Goal: Use online tool/utility: Utilize a website feature to perform a specific function

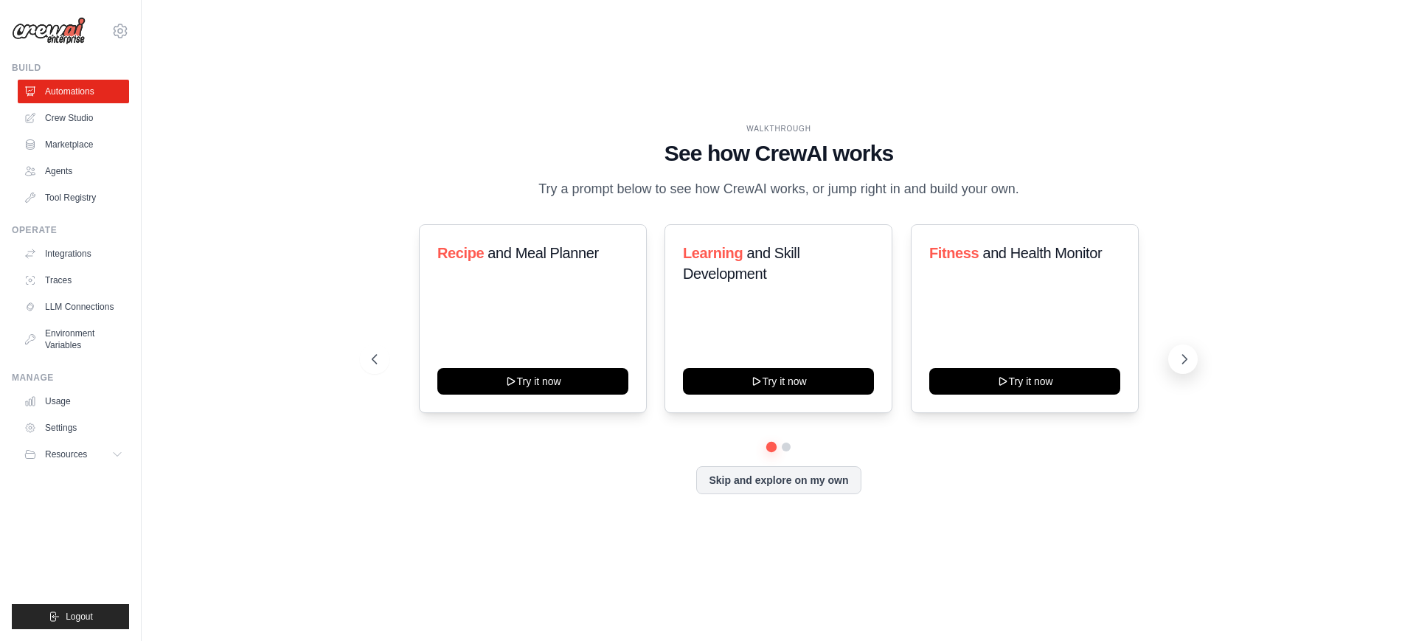
click at [1184, 347] on button at bounding box center [1183, 359] width 30 height 30
click at [375, 364] on icon at bounding box center [373, 359] width 15 height 15
drag, startPoint x: 440, startPoint y: 250, endPoint x: 611, endPoint y: 259, distance: 171.4
click at [611, 259] on h3 "Recipe and Meal Planner" at bounding box center [532, 253] width 191 height 21
click at [419, 135] on div "WALKTHROUGH See how [PERSON_NAME] works Try a prompt below to see how [PERSON_N…" at bounding box center [779, 161] width 814 height 77
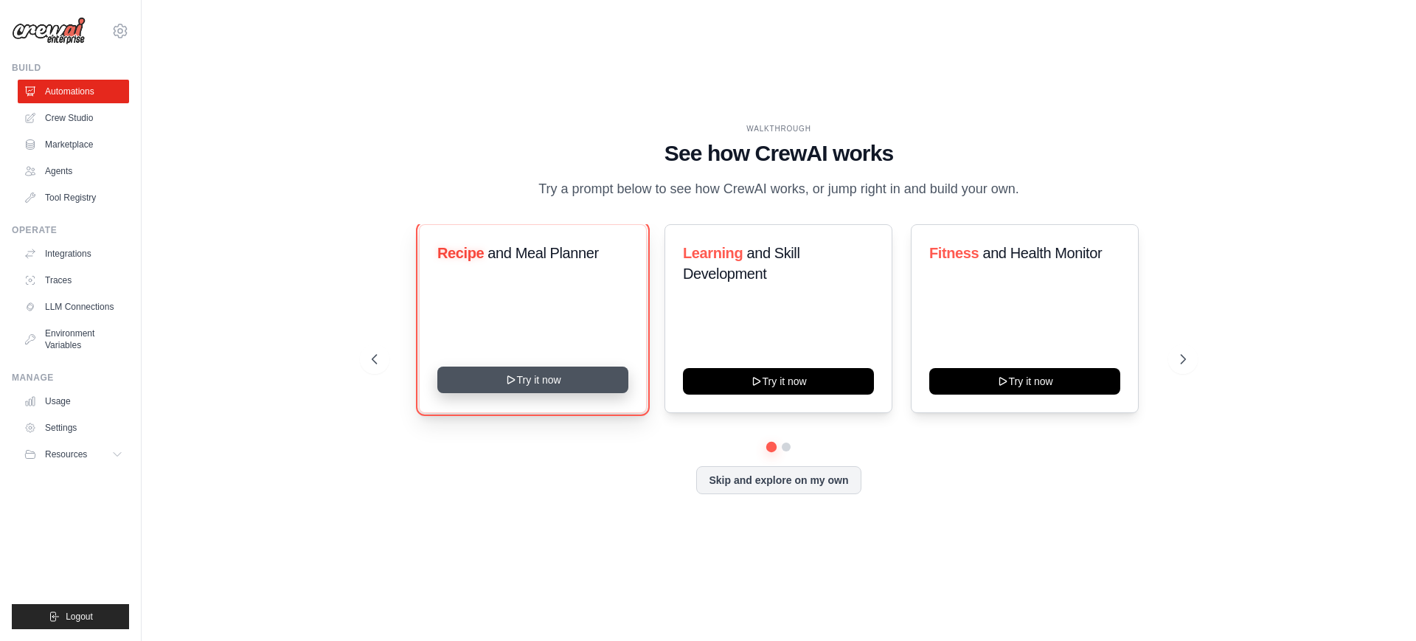
click at [562, 388] on button "Try it now" at bounding box center [532, 380] width 191 height 27
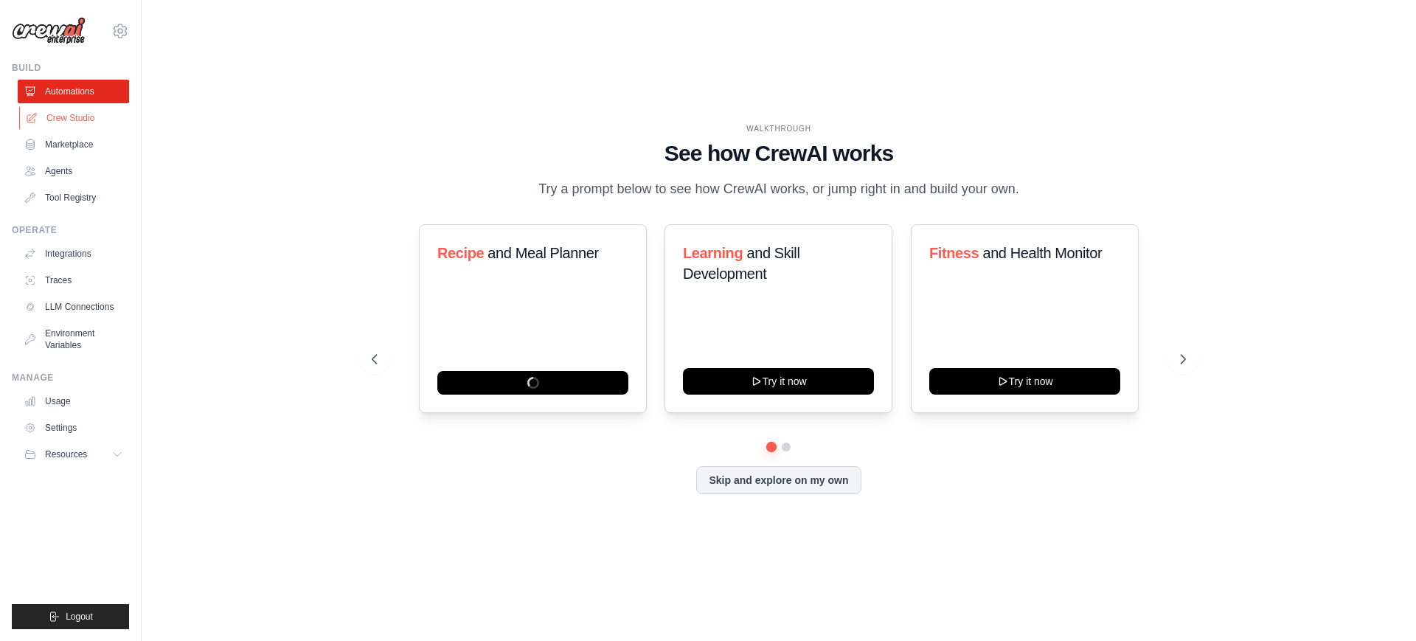
click at [100, 120] on link "Crew Studio" at bounding box center [74, 118] width 111 height 24
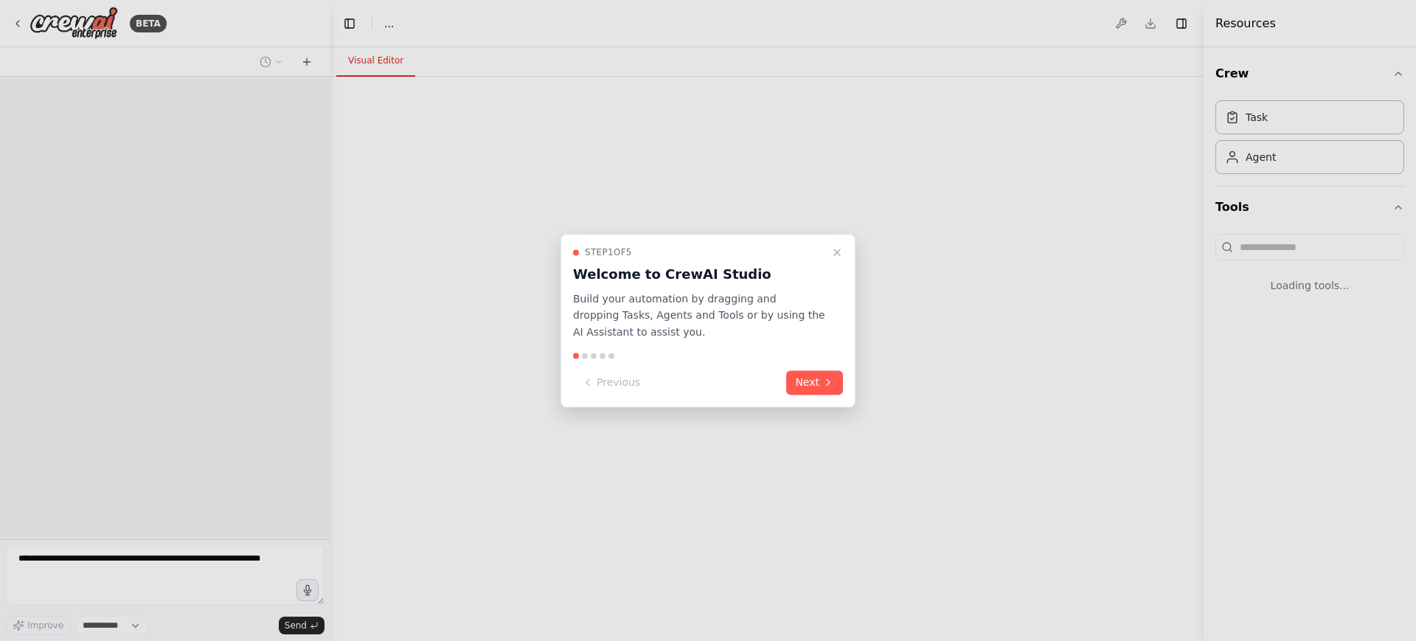
select select "****"
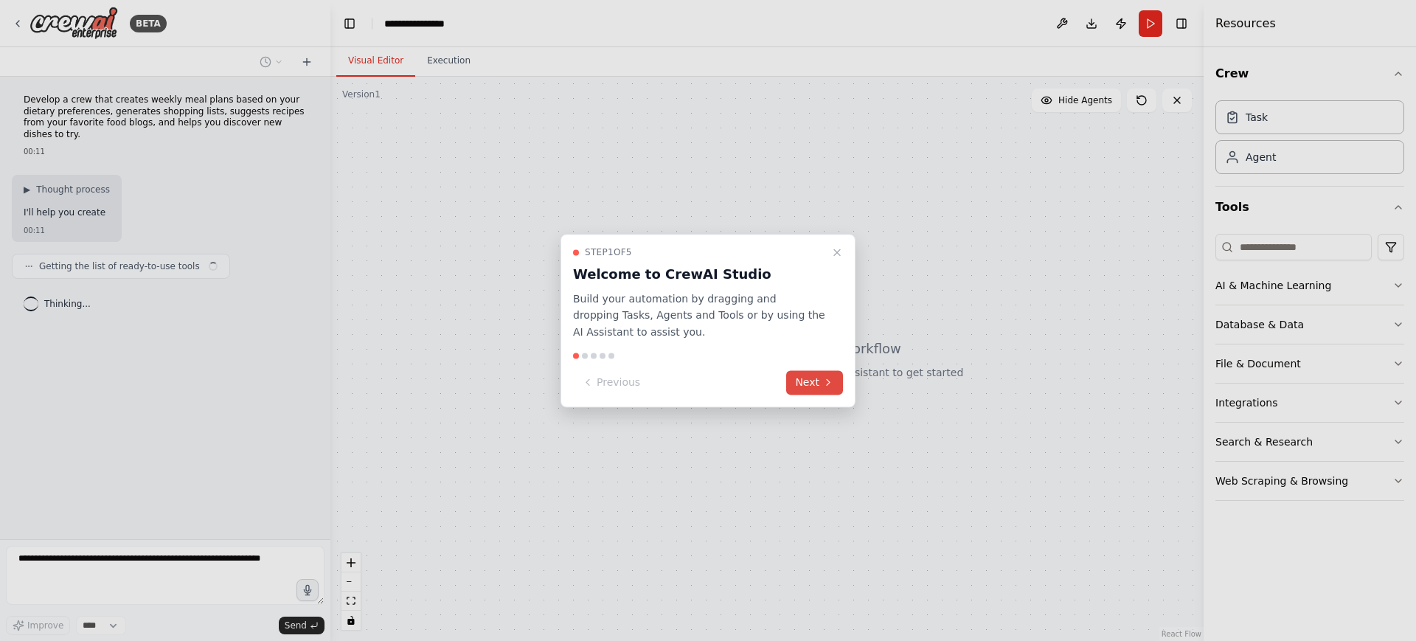
click at [796, 373] on button "Next" at bounding box center [814, 382] width 57 height 24
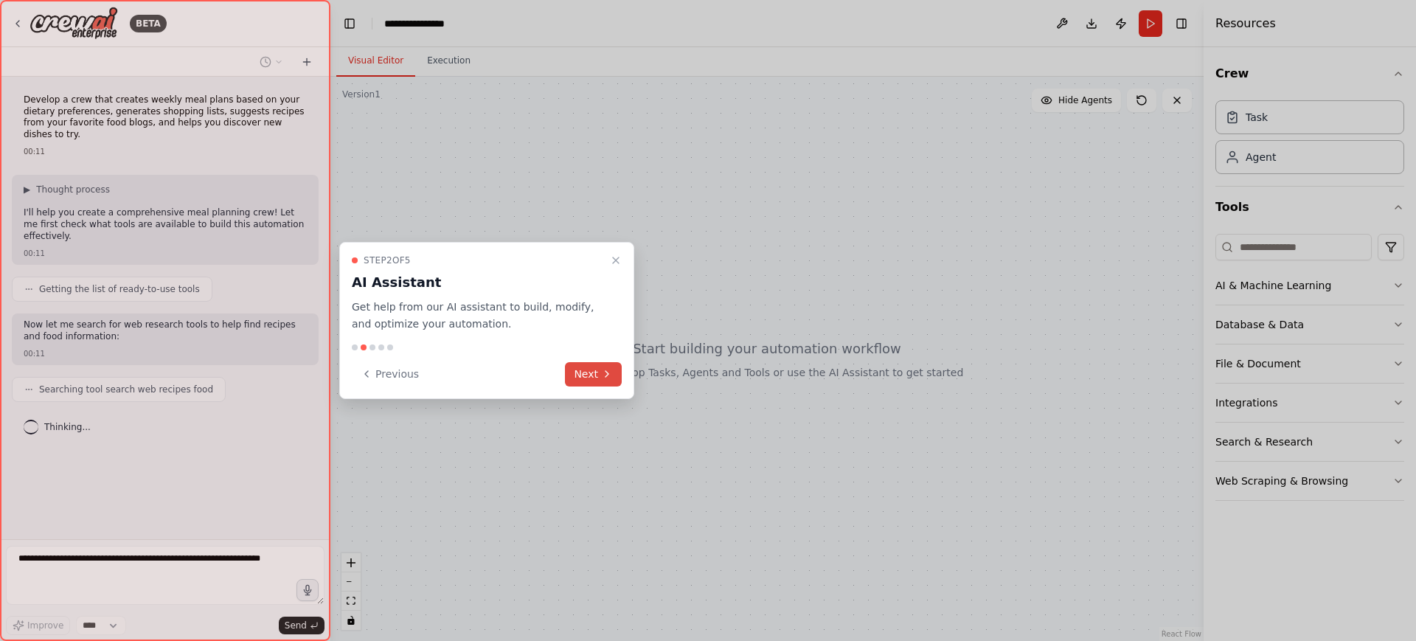
click at [597, 381] on button "Next" at bounding box center [593, 374] width 57 height 24
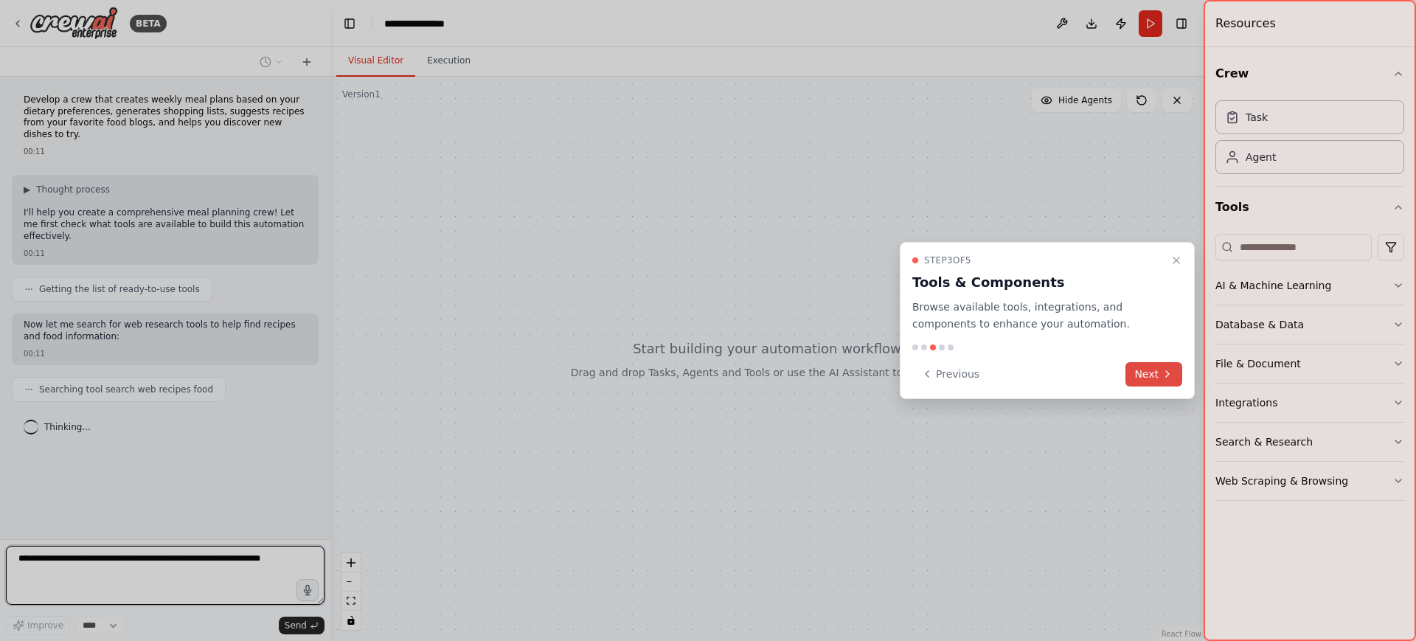
click at [1143, 367] on button "Next" at bounding box center [1154, 374] width 57 height 24
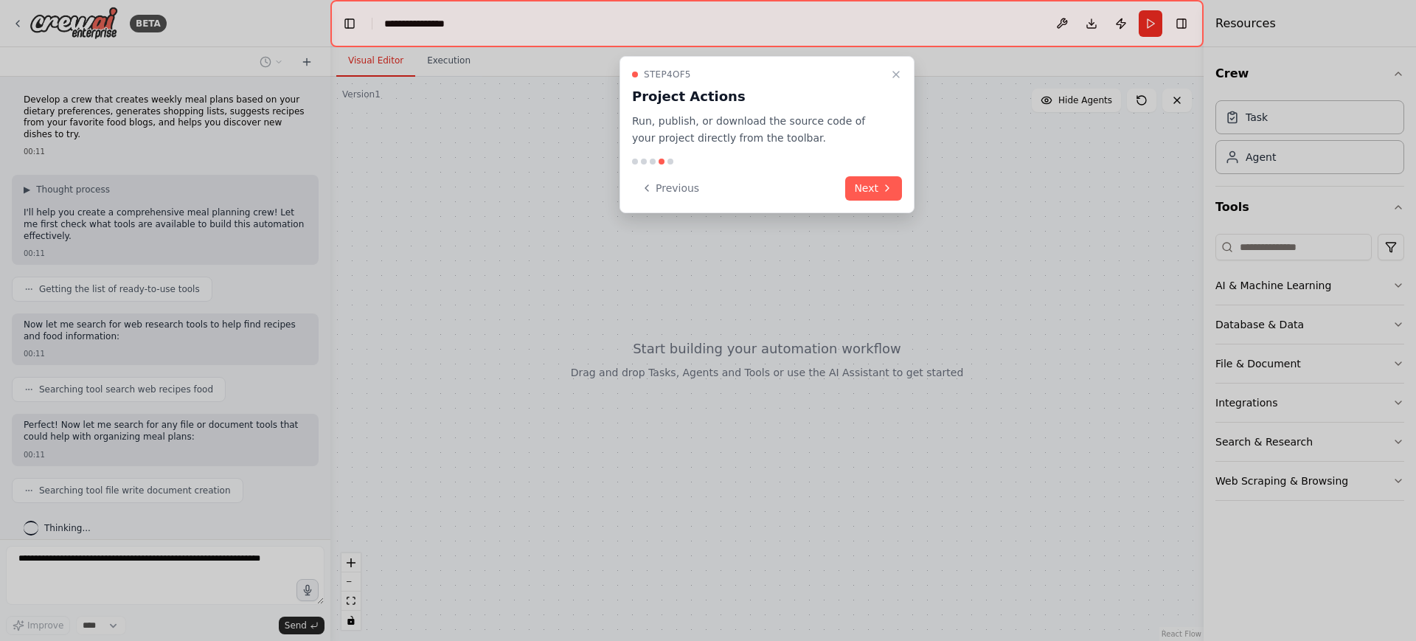
click at [869, 202] on div "Step 4 of 5 Project Actions Run, publish, or download the source code of your p…" at bounding box center [767, 134] width 295 height 157
click at [875, 188] on button "Next" at bounding box center [873, 188] width 57 height 24
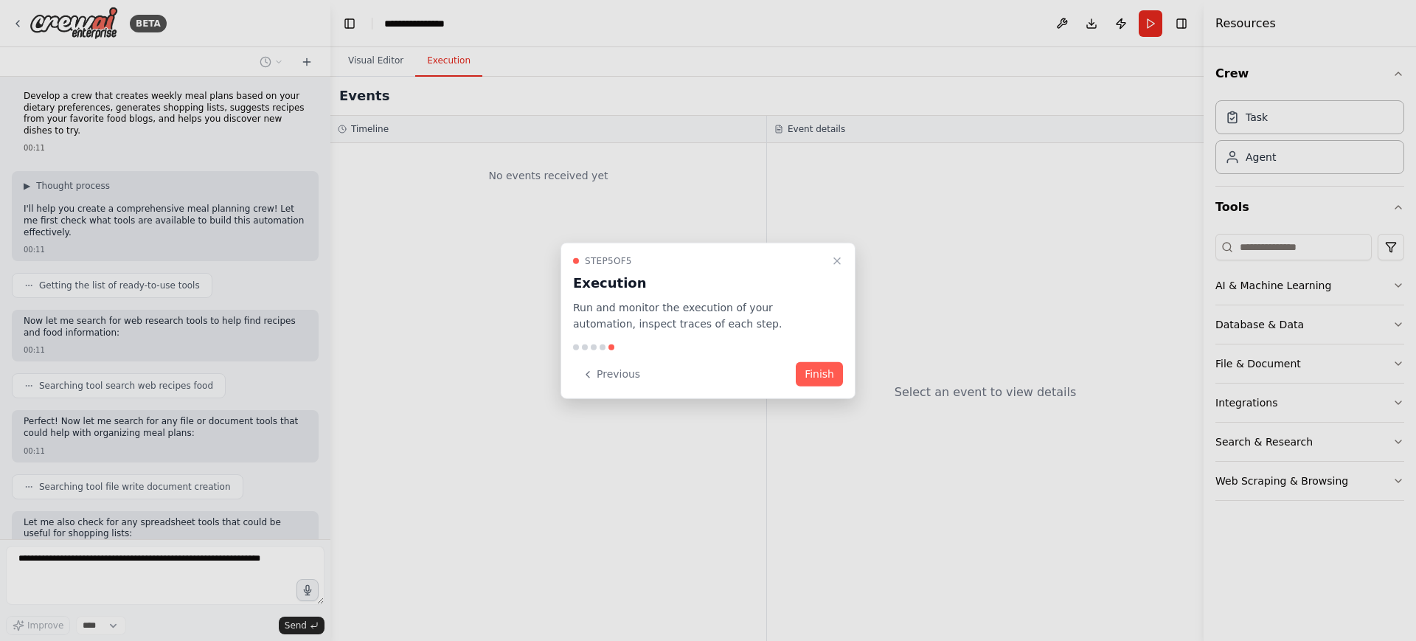
scroll to position [91, 0]
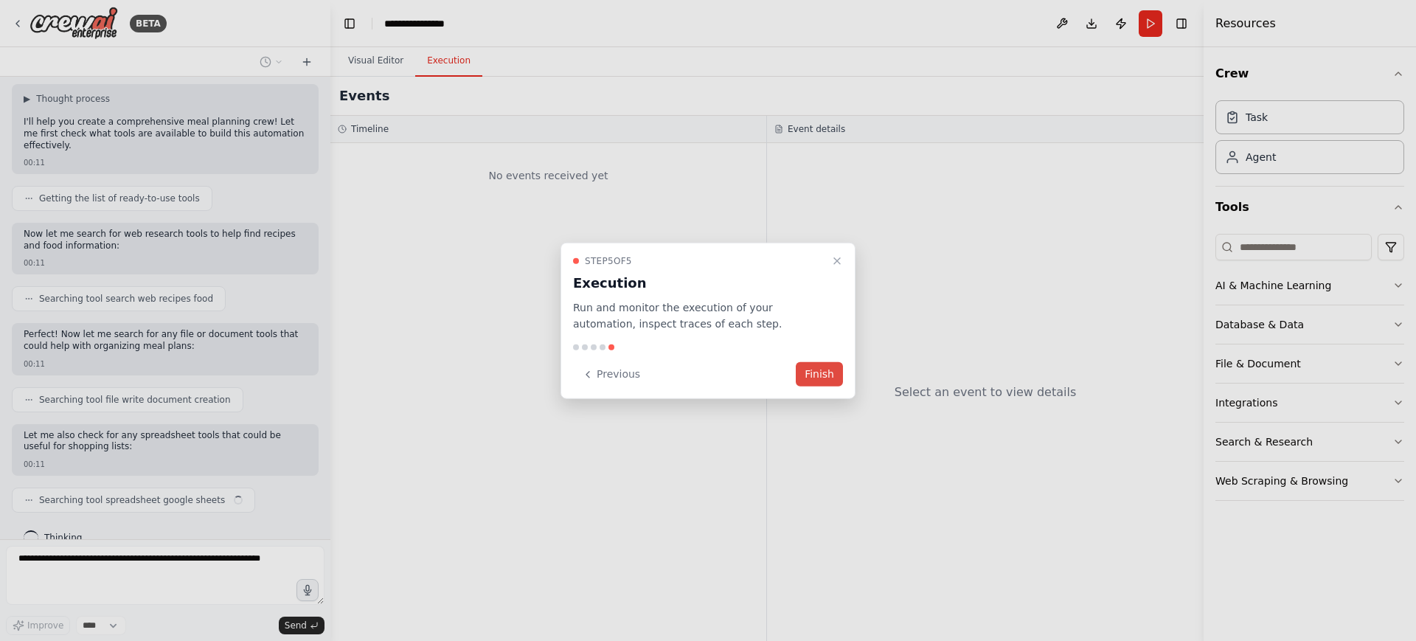
click at [818, 370] on button "Finish" at bounding box center [819, 374] width 47 height 24
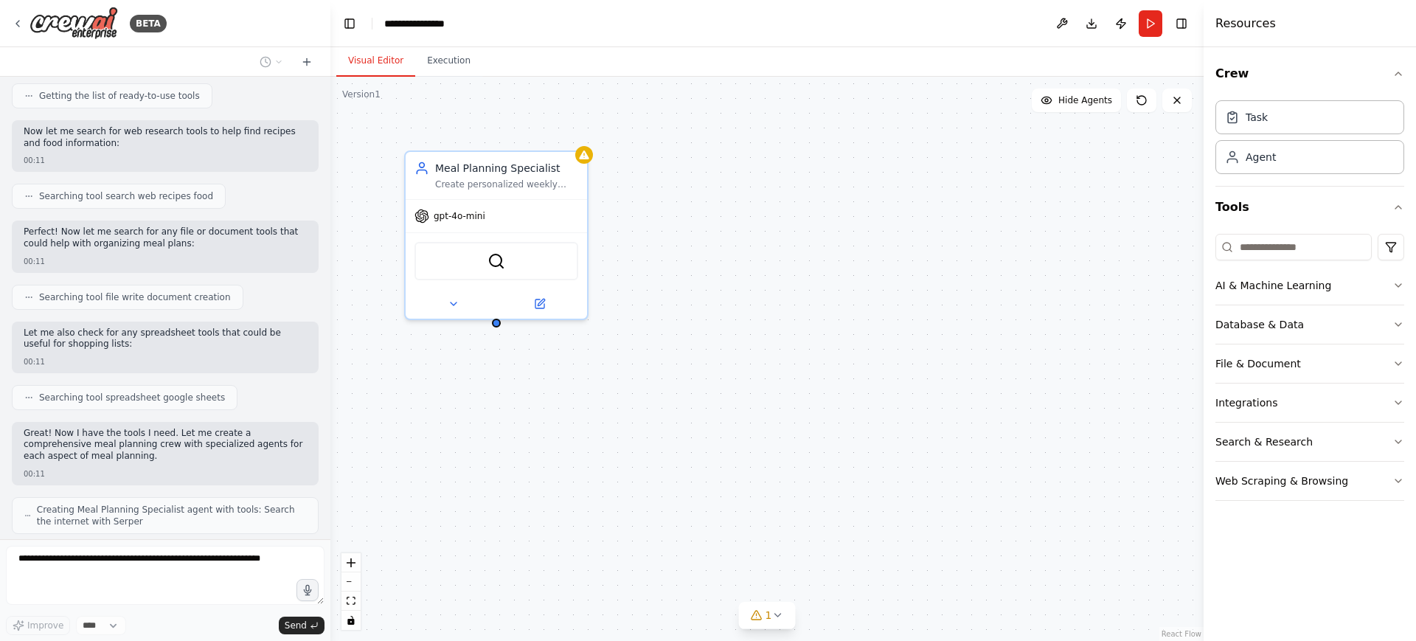
scroll to position [214, 0]
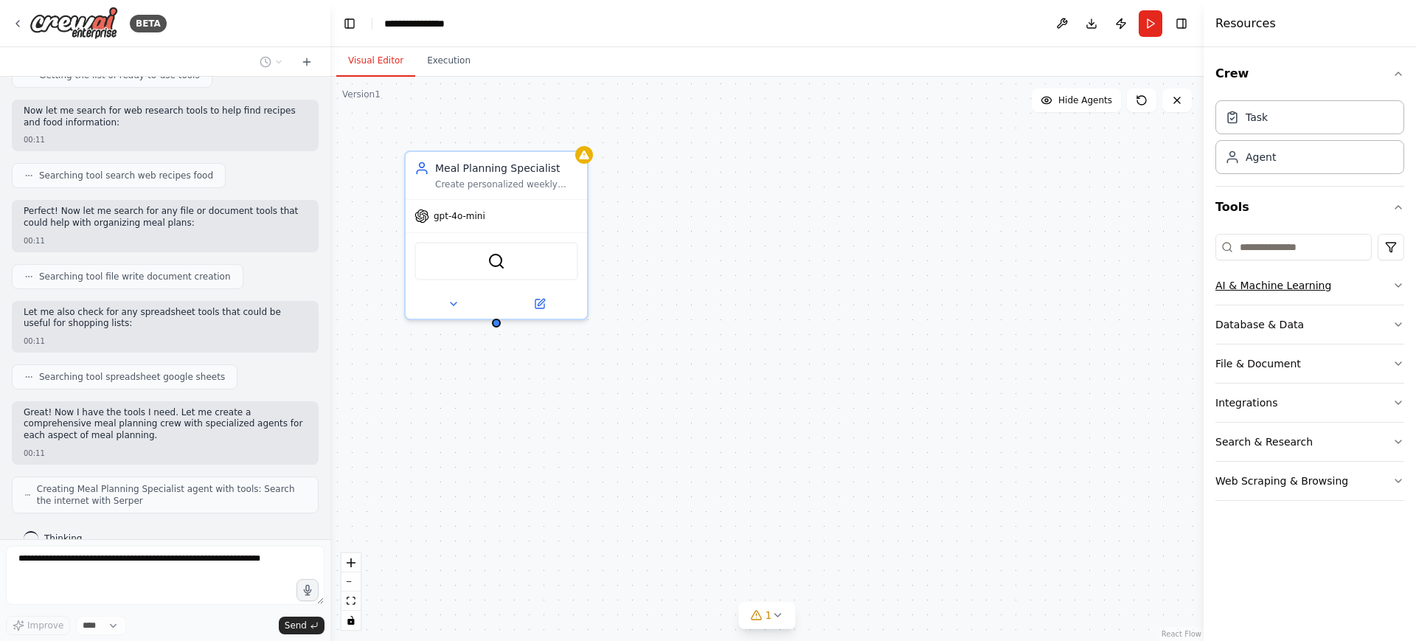
click at [1393, 292] on button "AI & Machine Learning" at bounding box center [1310, 285] width 189 height 38
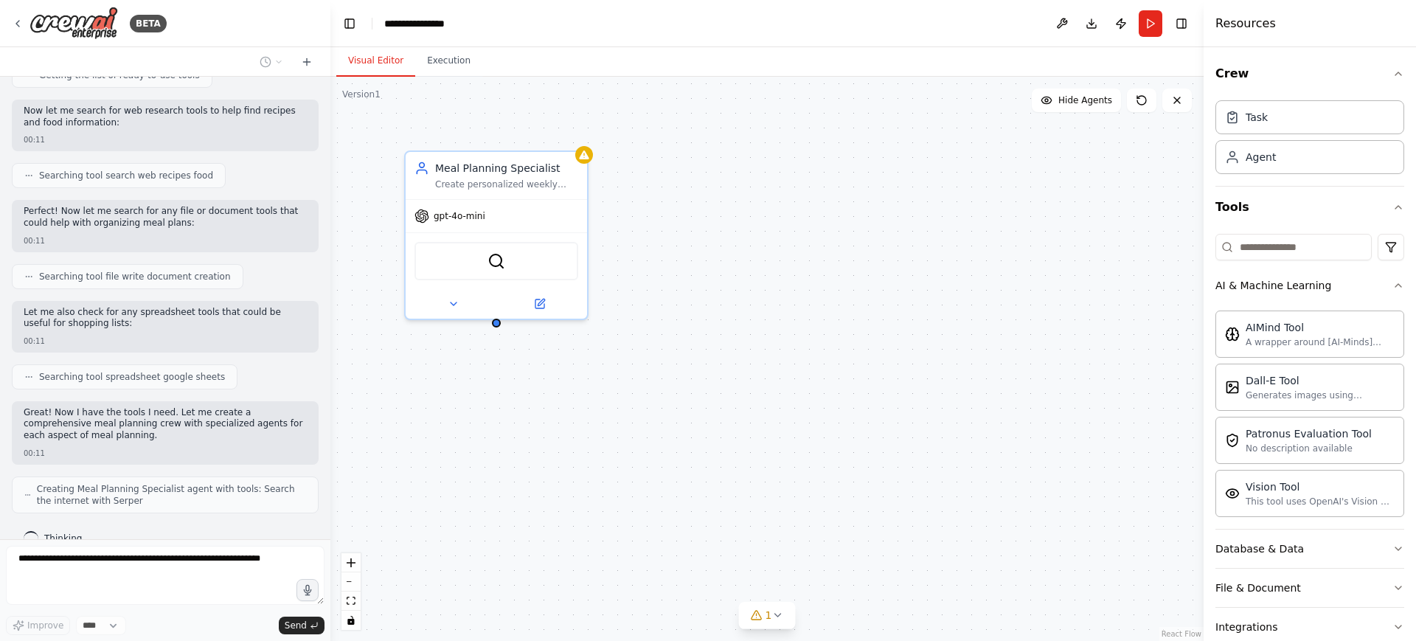
click at [1393, 284] on div "Crew Task Agent Tools AI & Machine Learning AIMind Tool A wrapper around [AI-Mi…" at bounding box center [1310, 344] width 212 height 594
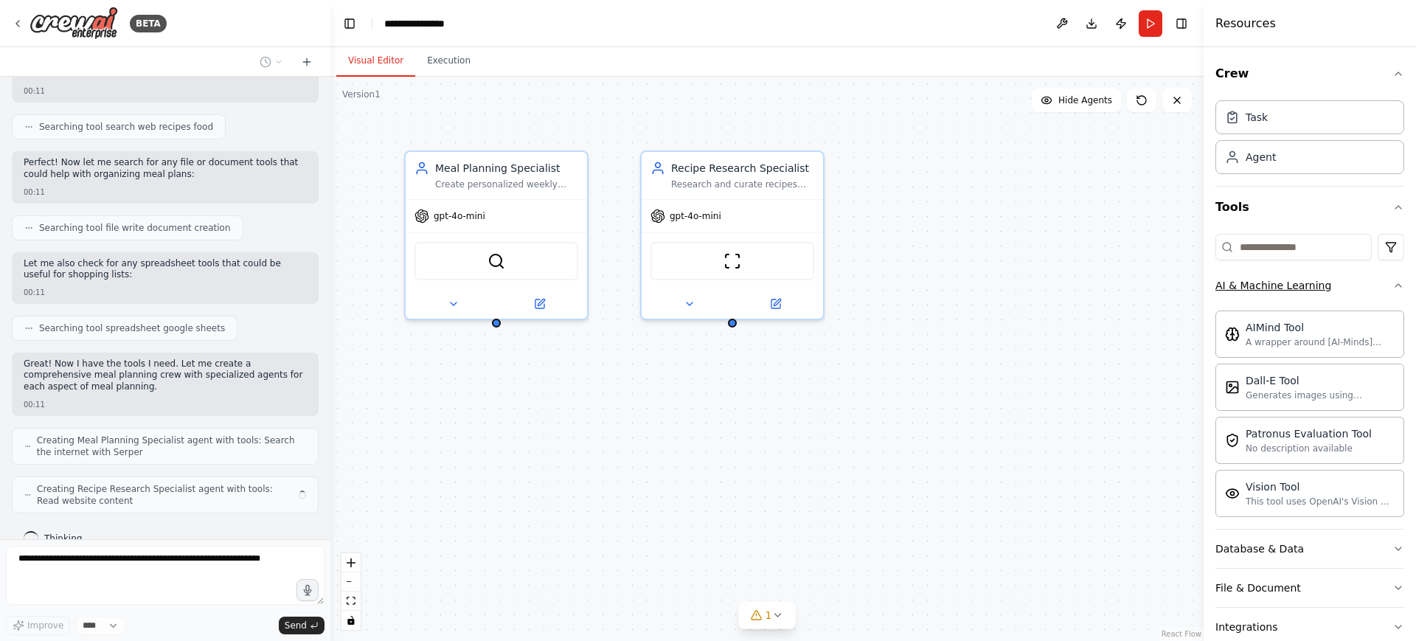
click at [1376, 284] on button "AI & Machine Learning" at bounding box center [1310, 285] width 189 height 38
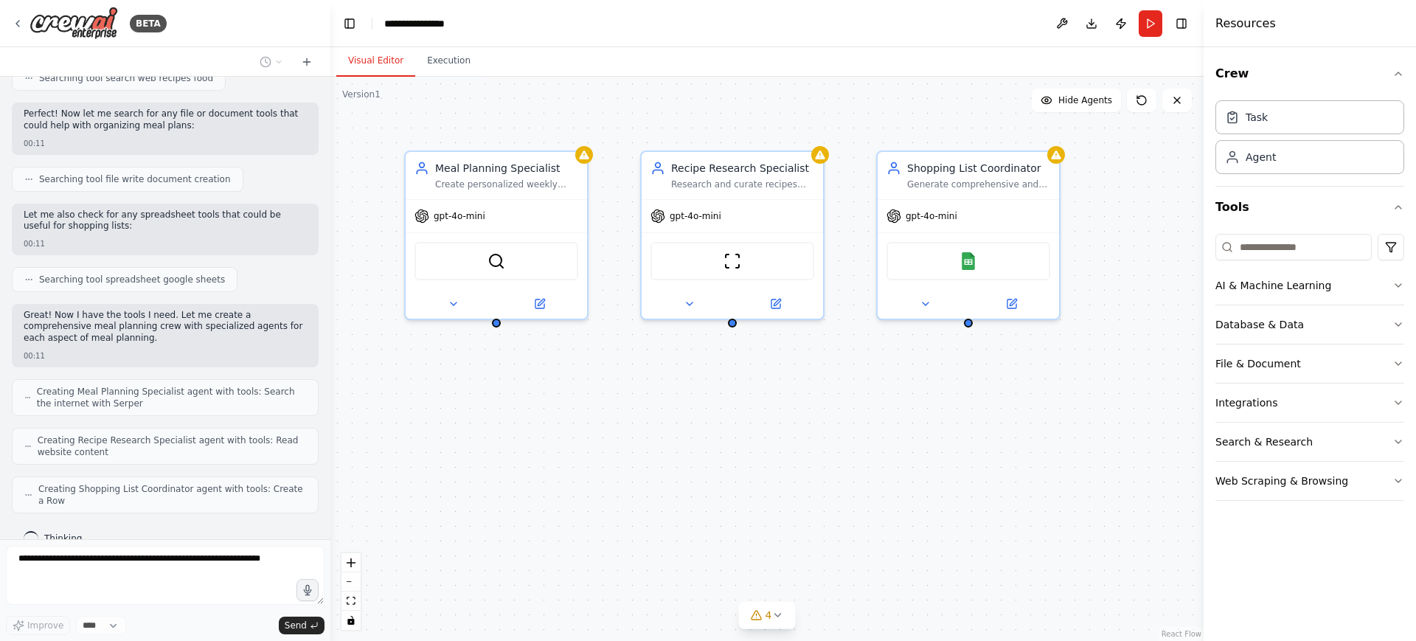
scroll to position [360, 0]
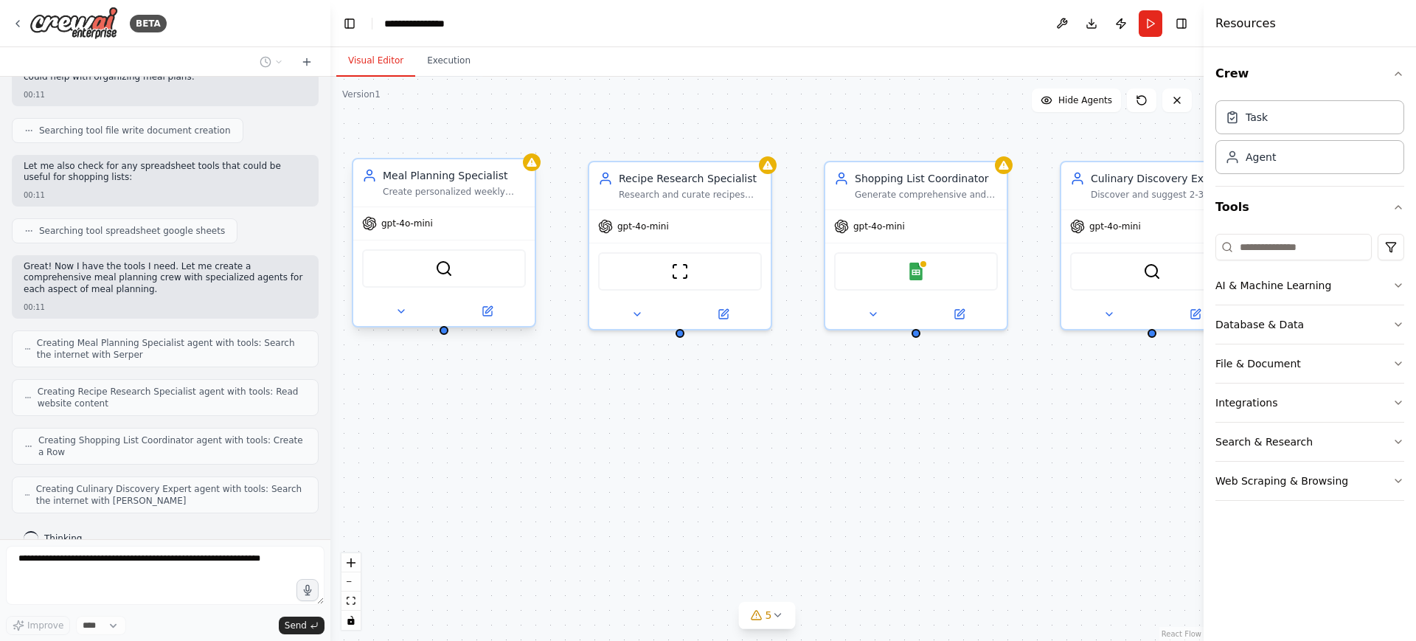
drag, startPoint x: 494, startPoint y: 328, endPoint x: 452, endPoint y: 336, distance: 43.0
click at [452, 336] on div "Meal Planning Specialist Create personalized weekly meal plans based on dietary…" at bounding box center [766, 359] width 873 height 564
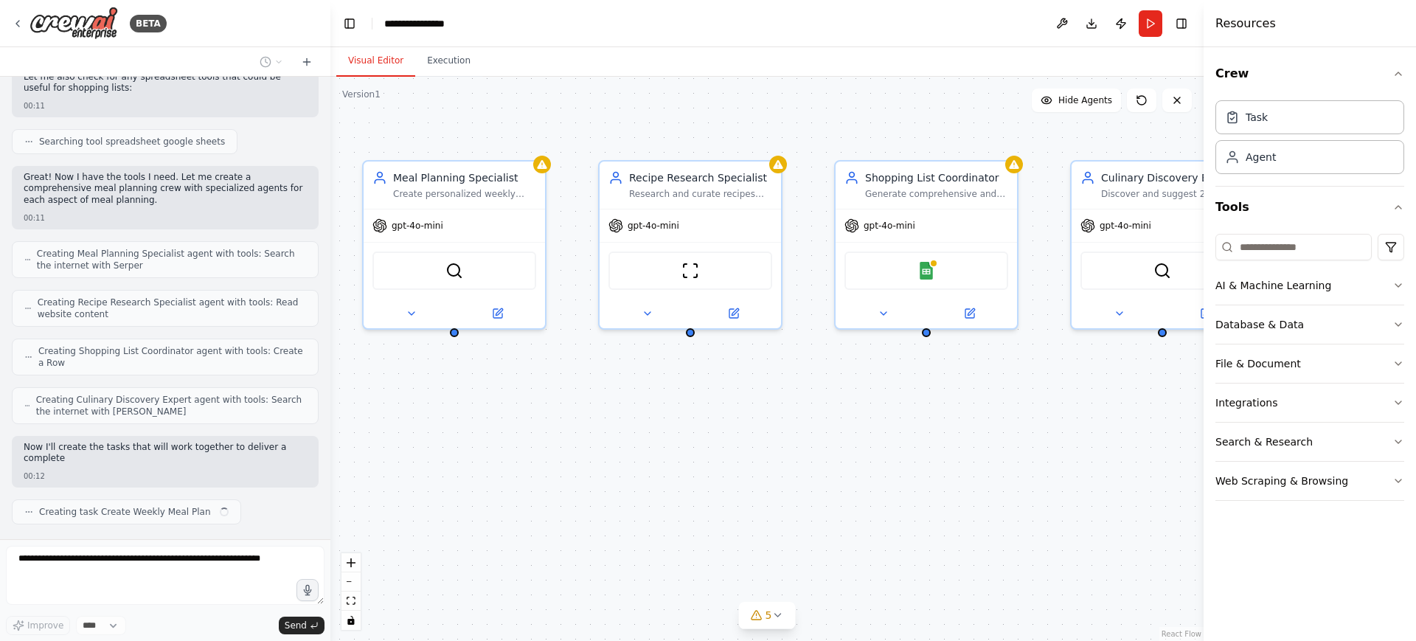
scroll to position [461, 0]
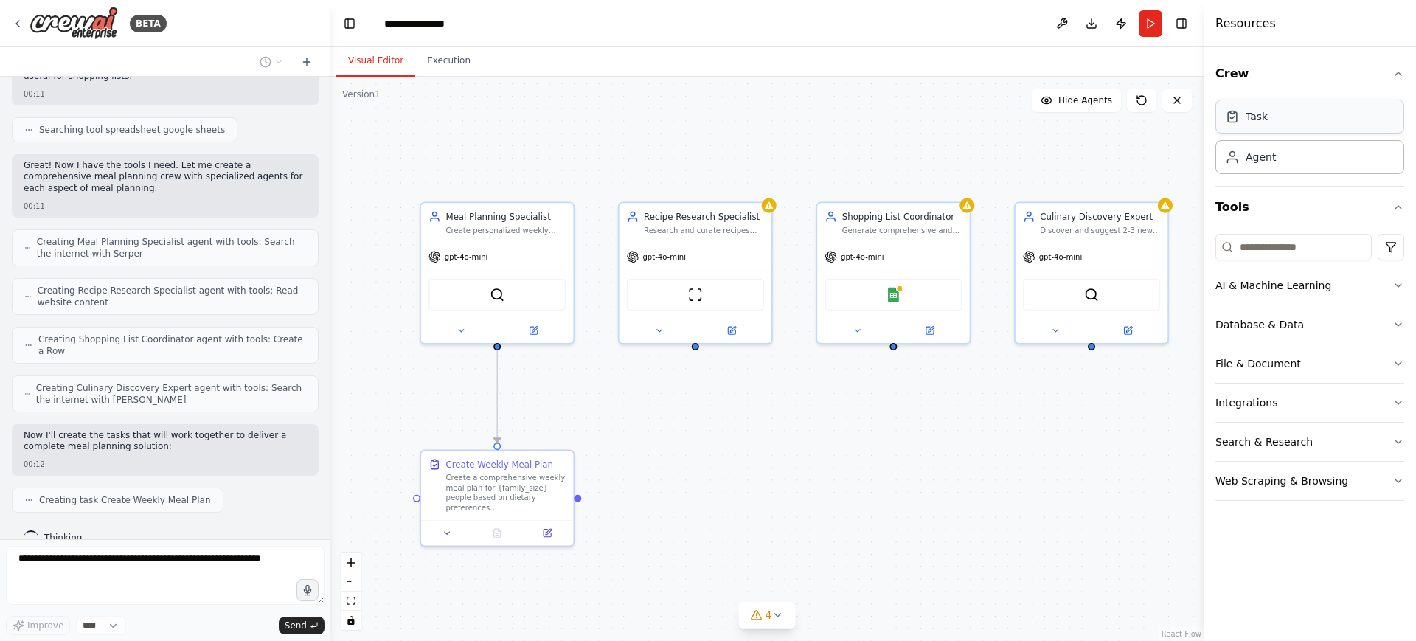
click at [1284, 123] on div "Task" at bounding box center [1310, 117] width 189 height 34
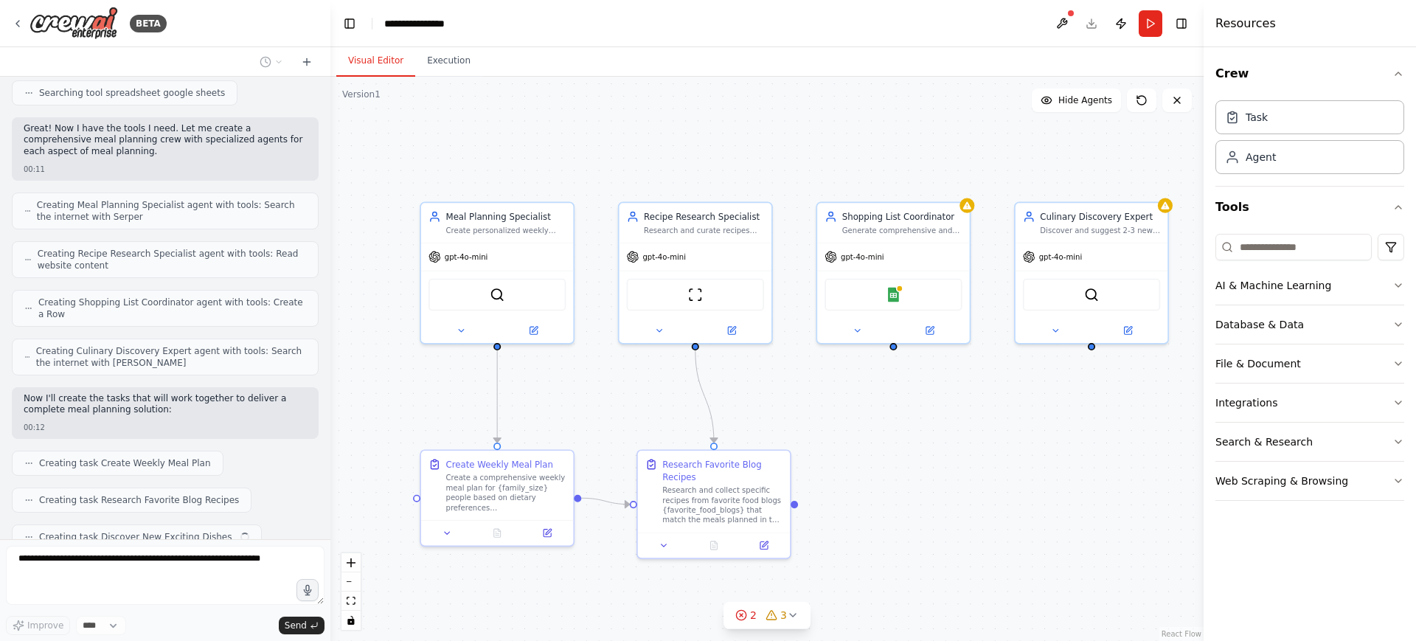
scroll to position [535, 0]
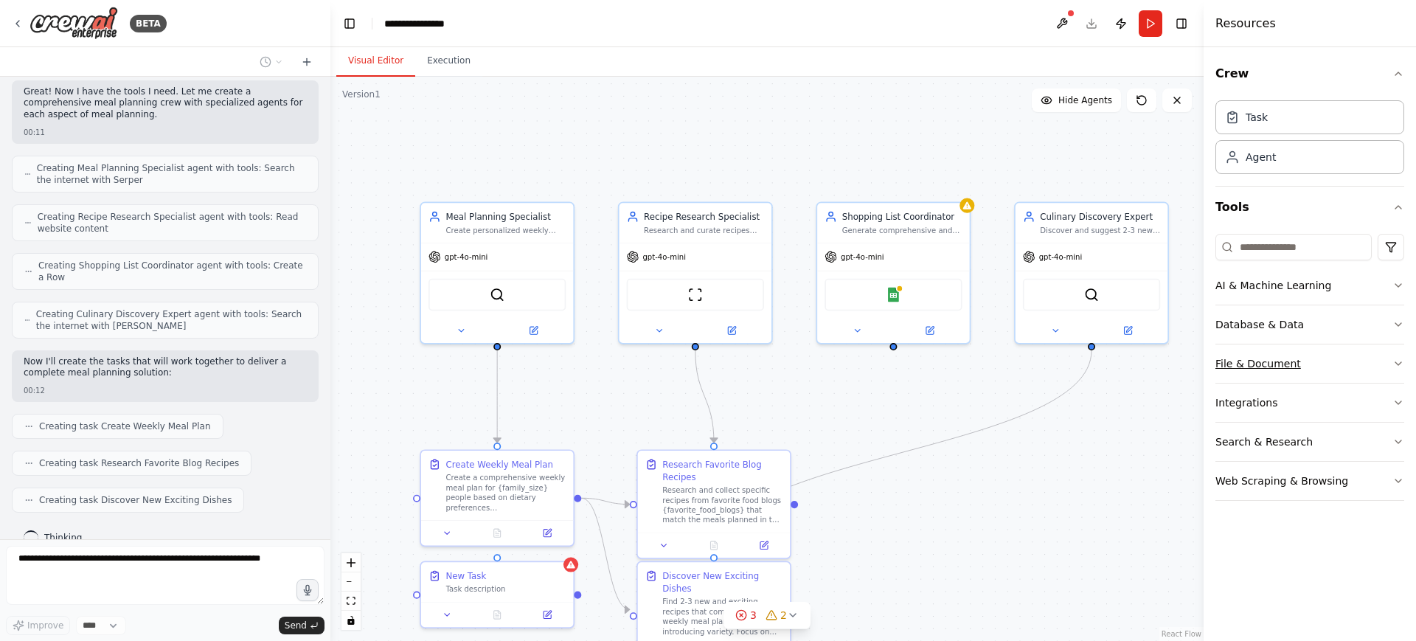
click at [1402, 355] on button "File & Document" at bounding box center [1310, 363] width 189 height 38
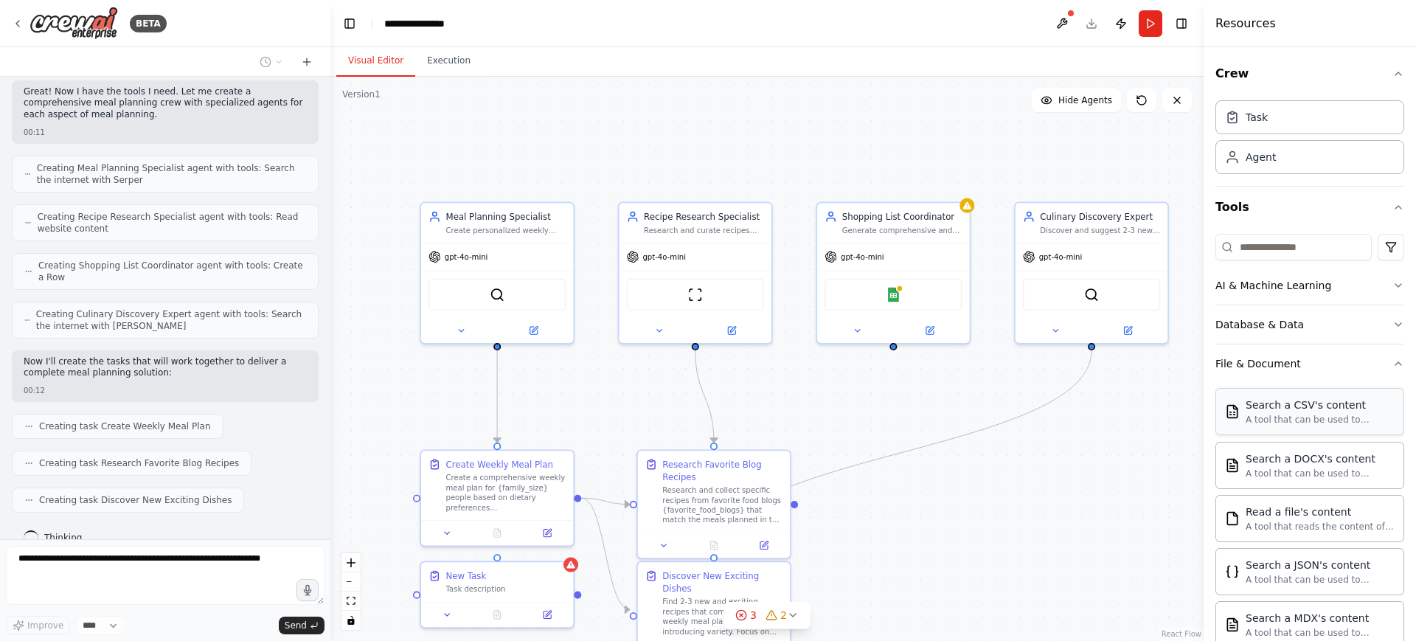
scroll to position [320, 0]
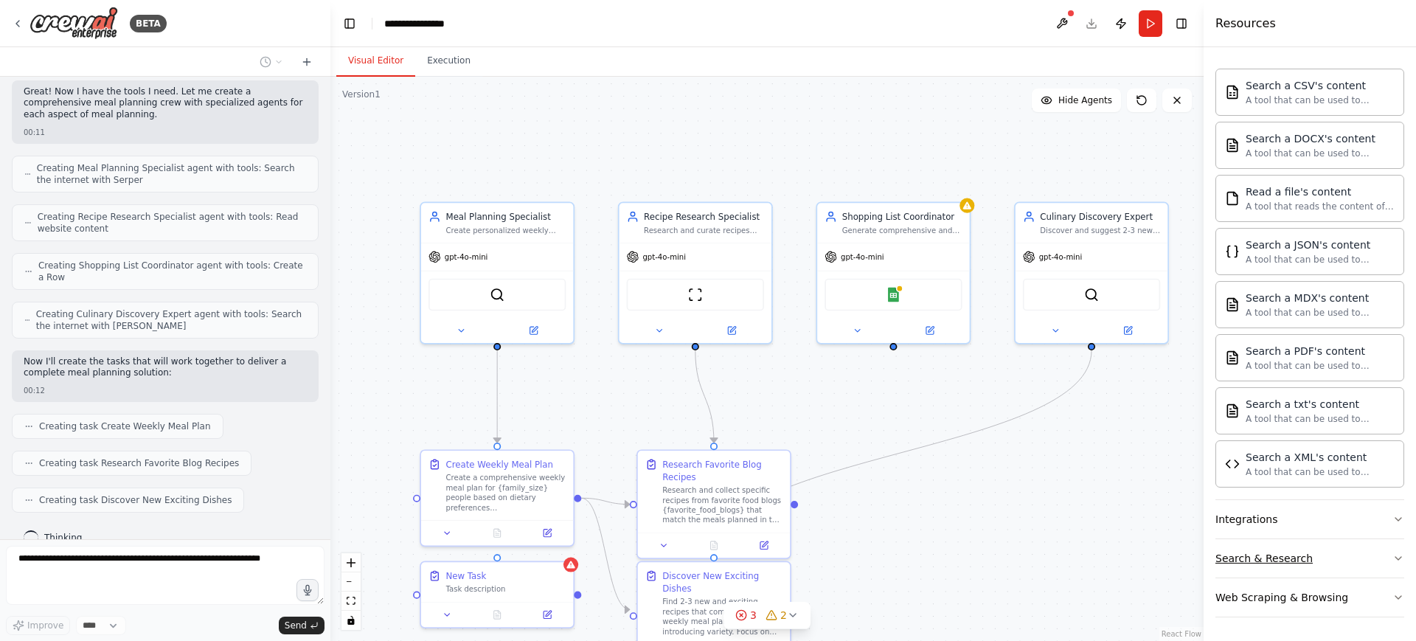
click at [1378, 551] on button "Search & Research" at bounding box center [1310, 558] width 189 height 38
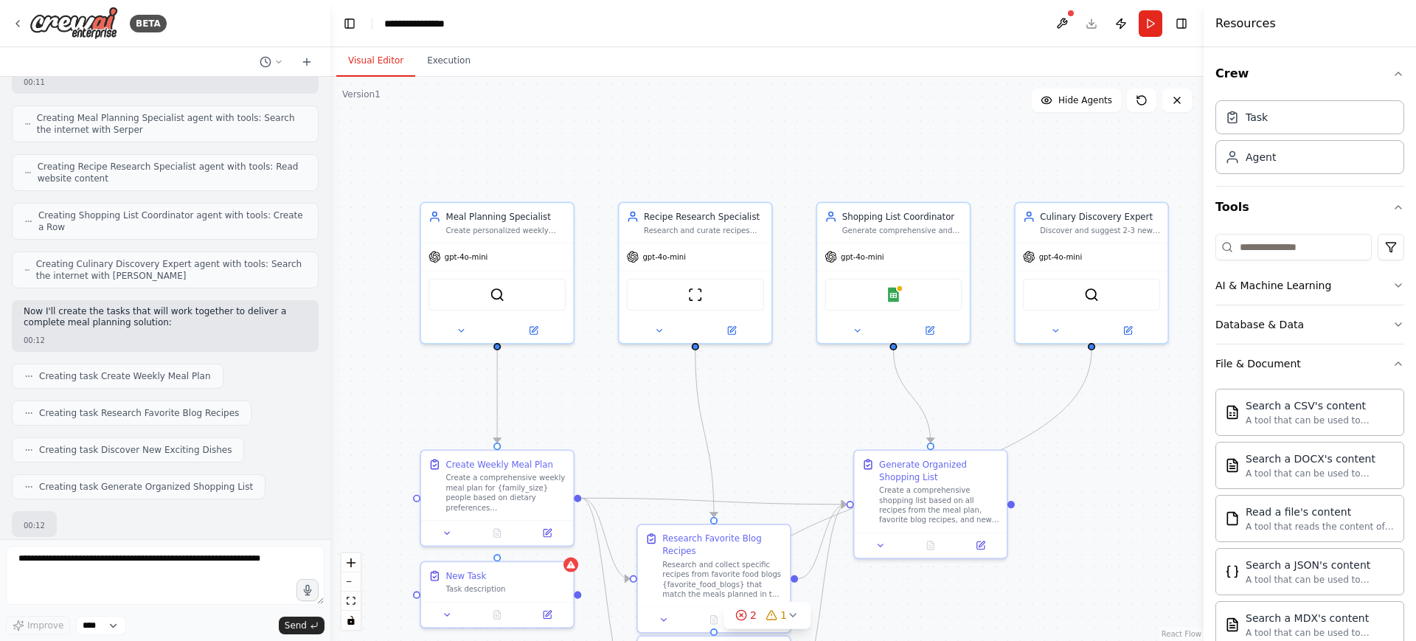
scroll to position [660, 0]
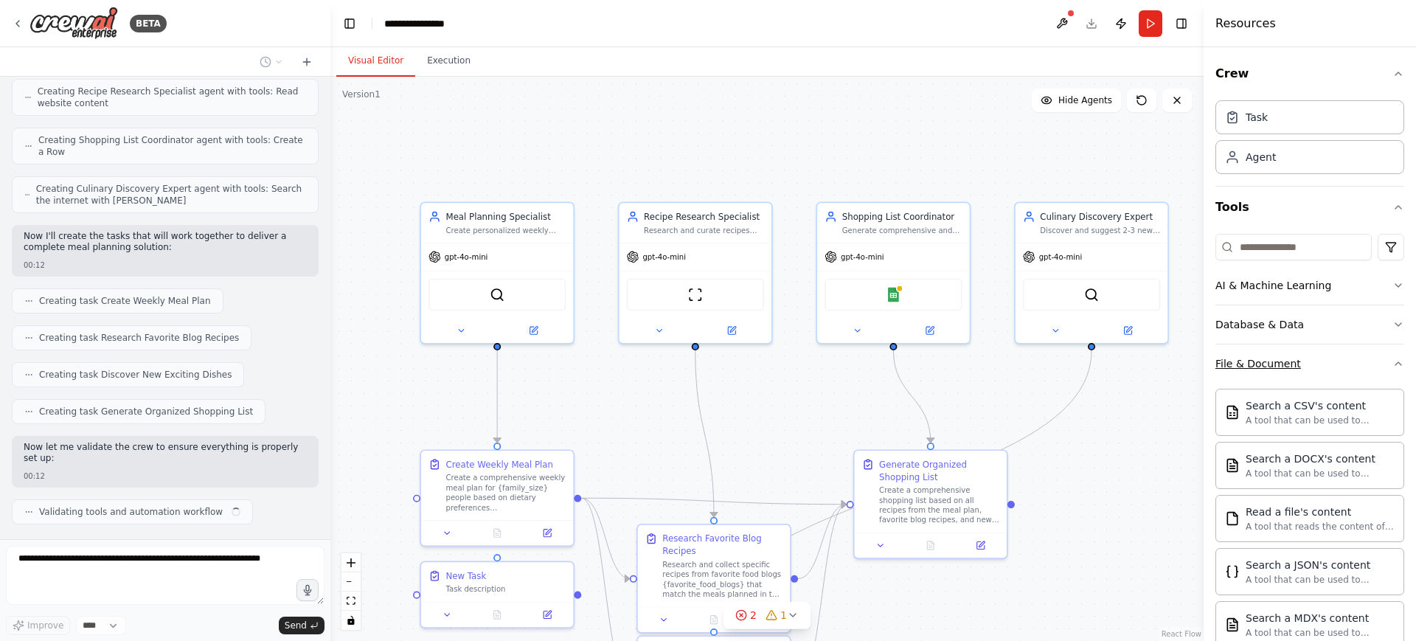
click at [1393, 362] on icon "button" at bounding box center [1399, 364] width 12 height 12
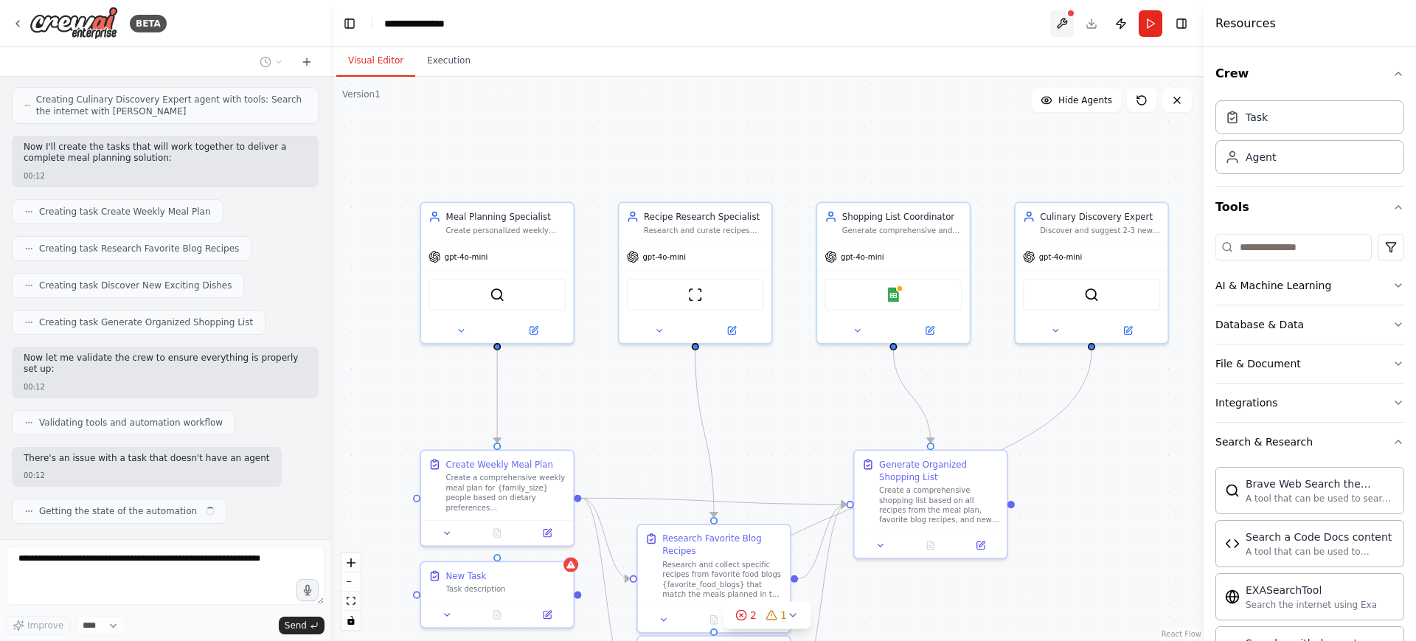
scroll to position [760, 0]
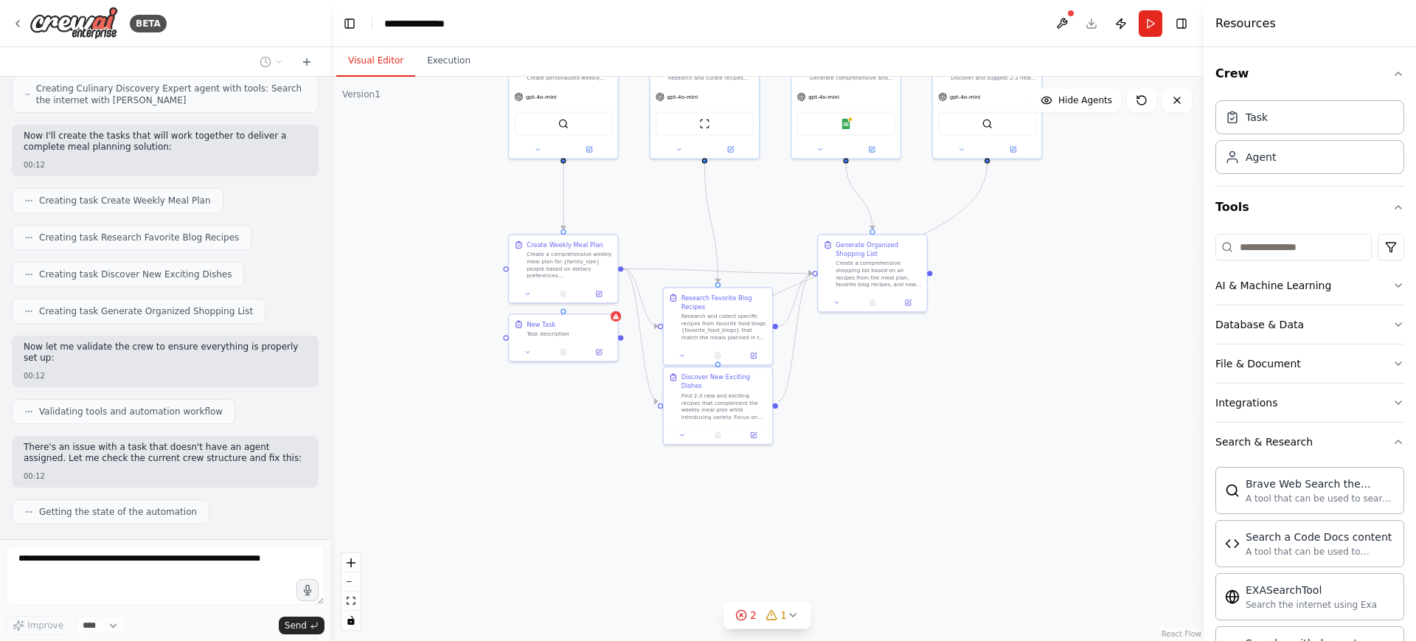
drag, startPoint x: 1079, startPoint y: 436, endPoint x: 1026, endPoint y: 259, distance: 184.8
click at [1026, 259] on div ".deletable-edge-delete-btn { width: 20px; height: 20px; border: 0px solid #ffff…" at bounding box center [766, 359] width 873 height 564
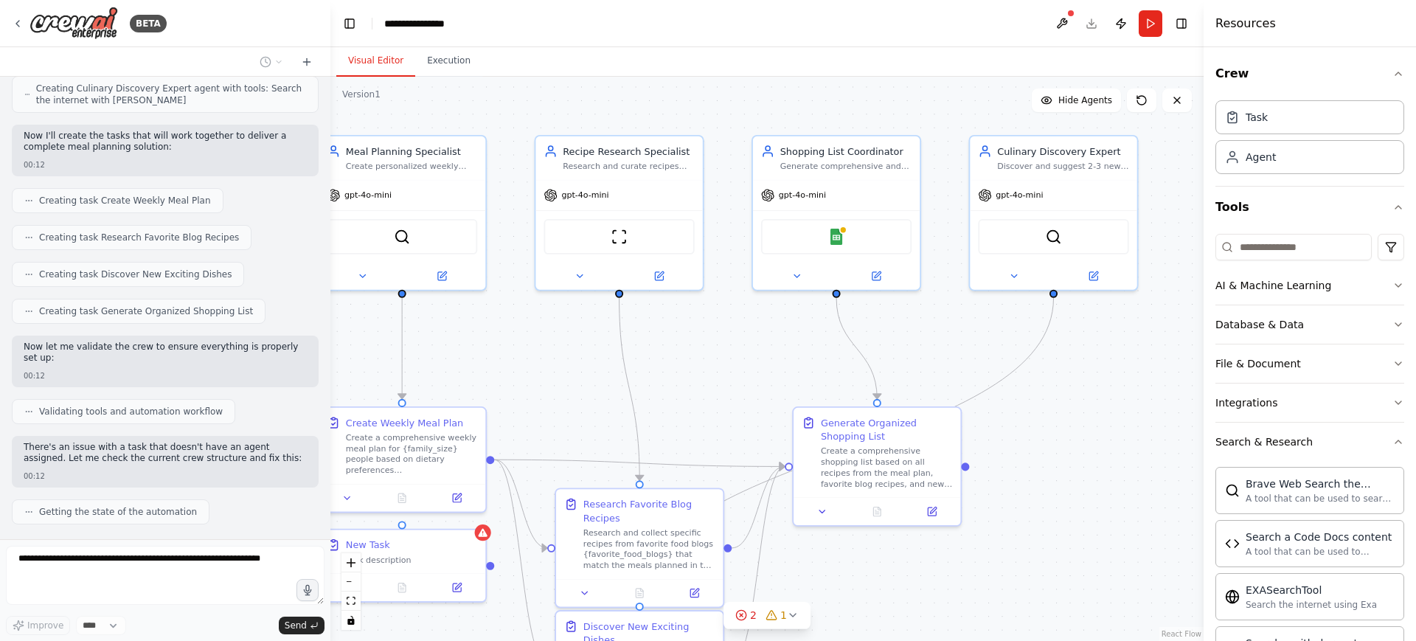
drag, startPoint x: 1026, startPoint y: 259, endPoint x: 1113, endPoint y: 447, distance: 207.3
click at [1113, 447] on div ".deletable-edge-delete-btn { width: 20px; height: 20px; border: 0px solid #ffff…" at bounding box center [766, 359] width 873 height 564
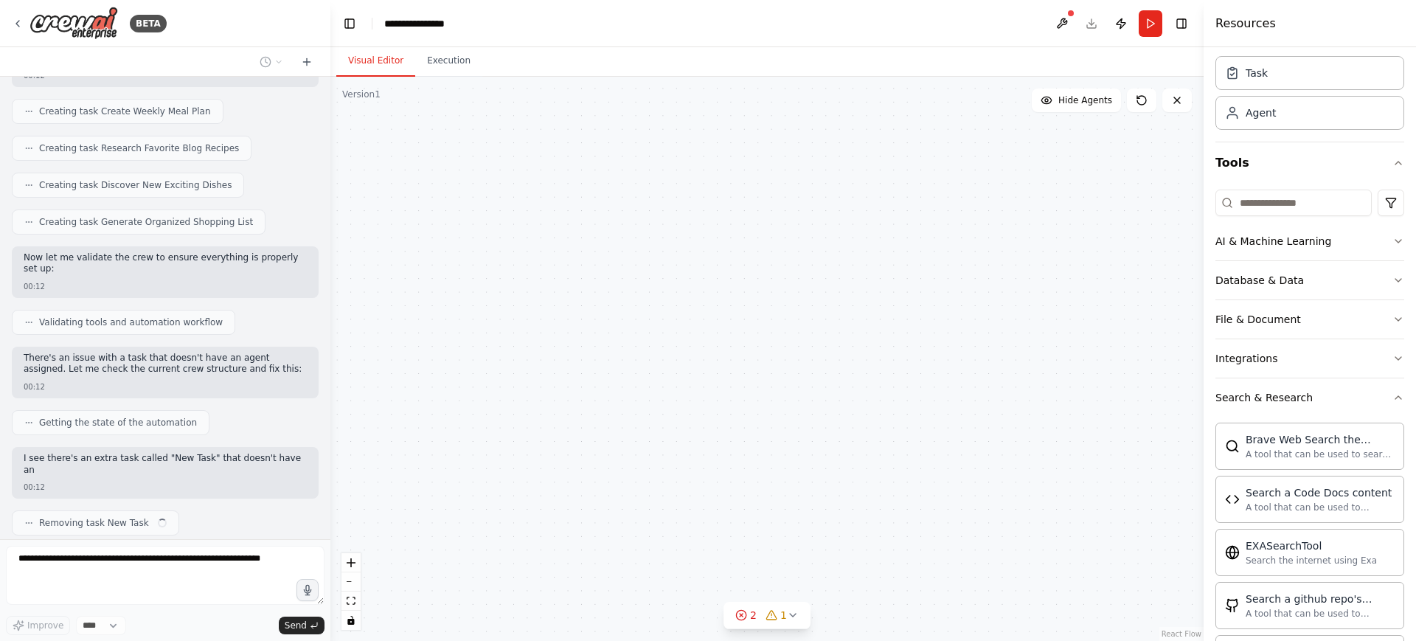
scroll to position [861, 0]
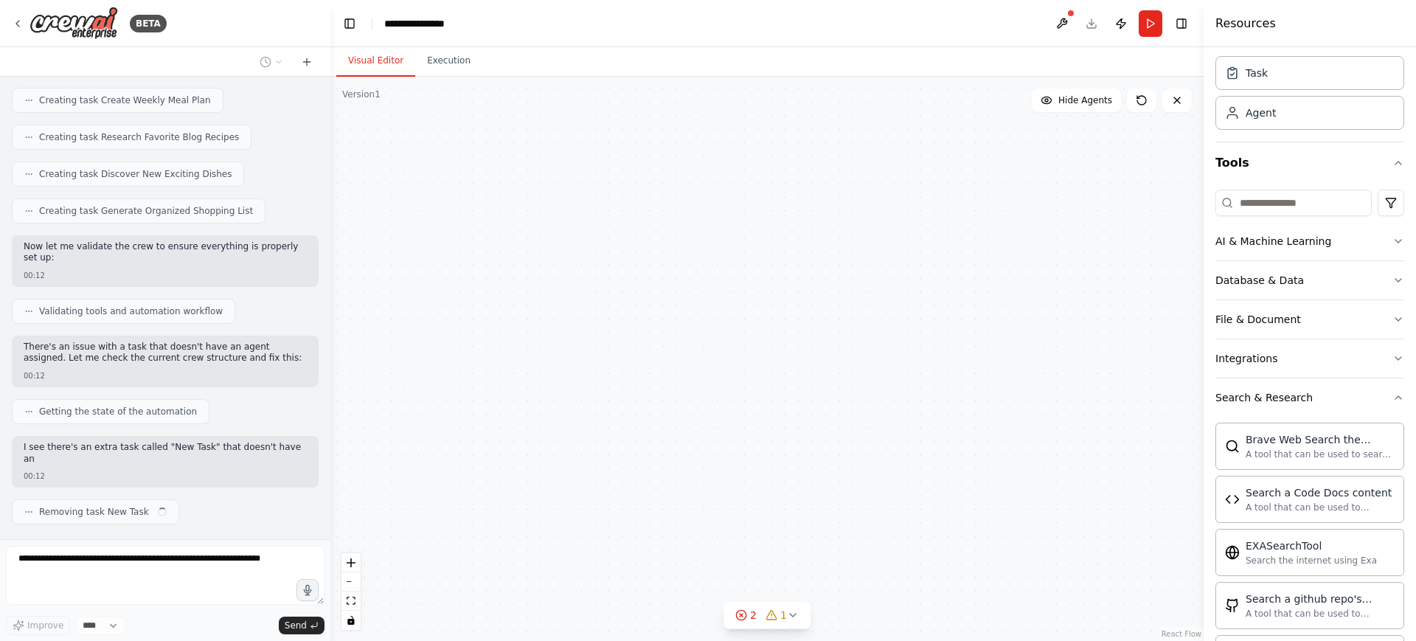
click at [1390, 394] on div "Crew Task Agent Tools AI & Machine Learning Database & Data File & Document Int…" at bounding box center [1310, 344] width 212 height 594
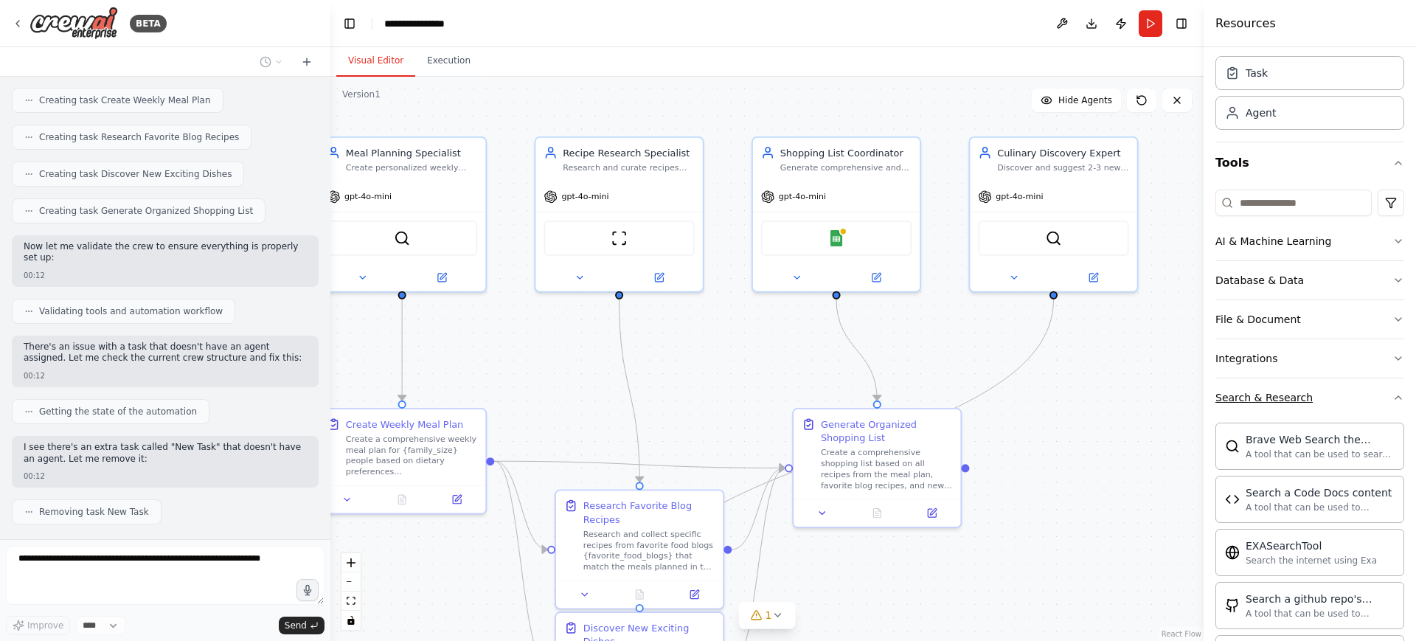
click at [1393, 394] on icon "button" at bounding box center [1399, 398] width 12 height 12
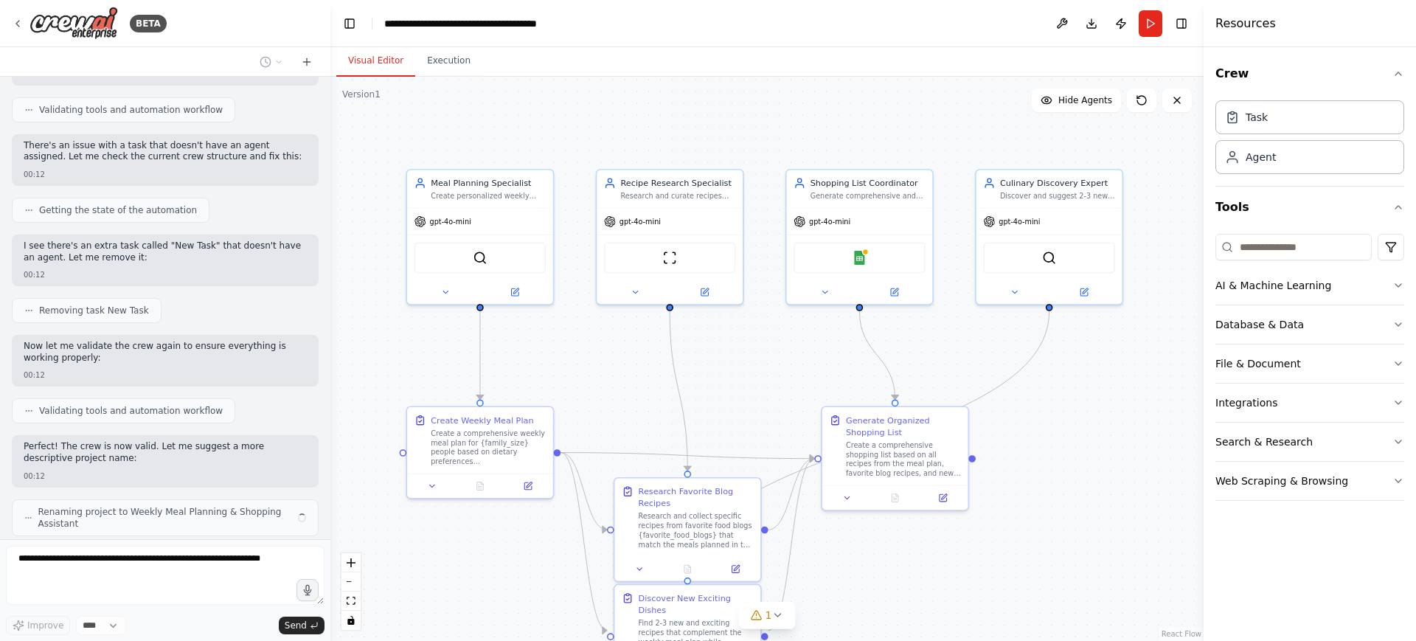
scroll to position [1074, 0]
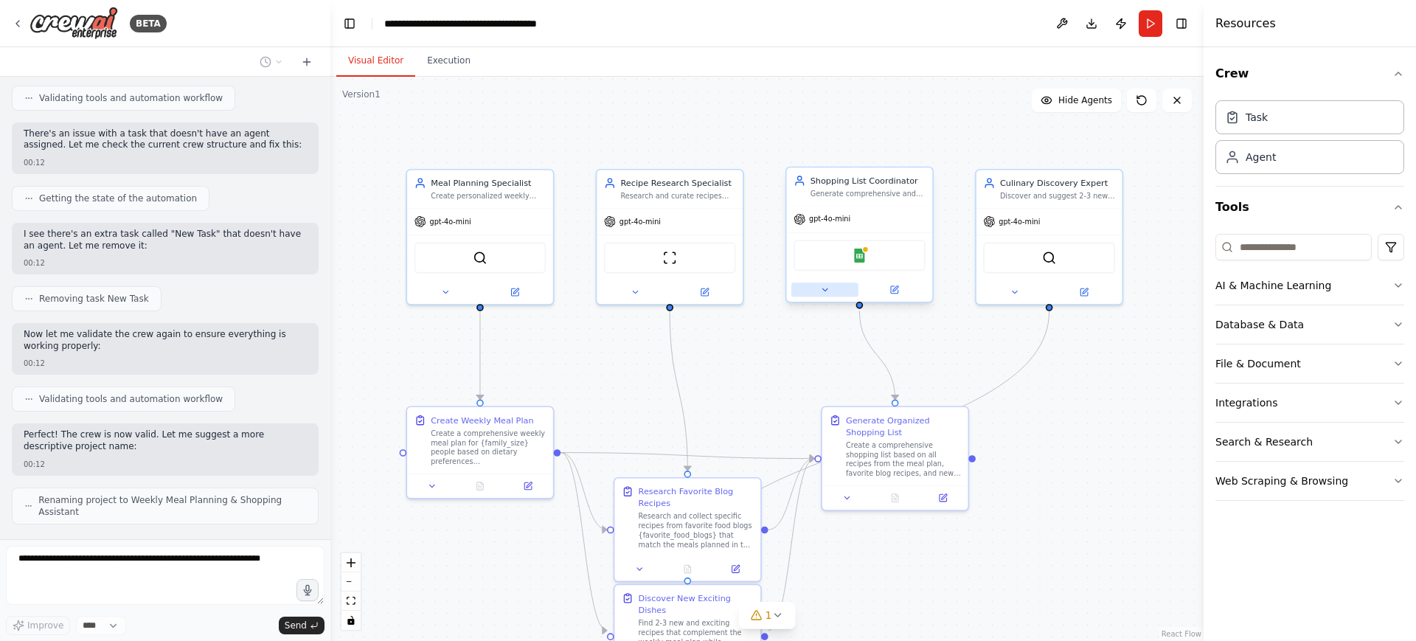
click at [833, 288] on button at bounding box center [824, 290] width 67 height 14
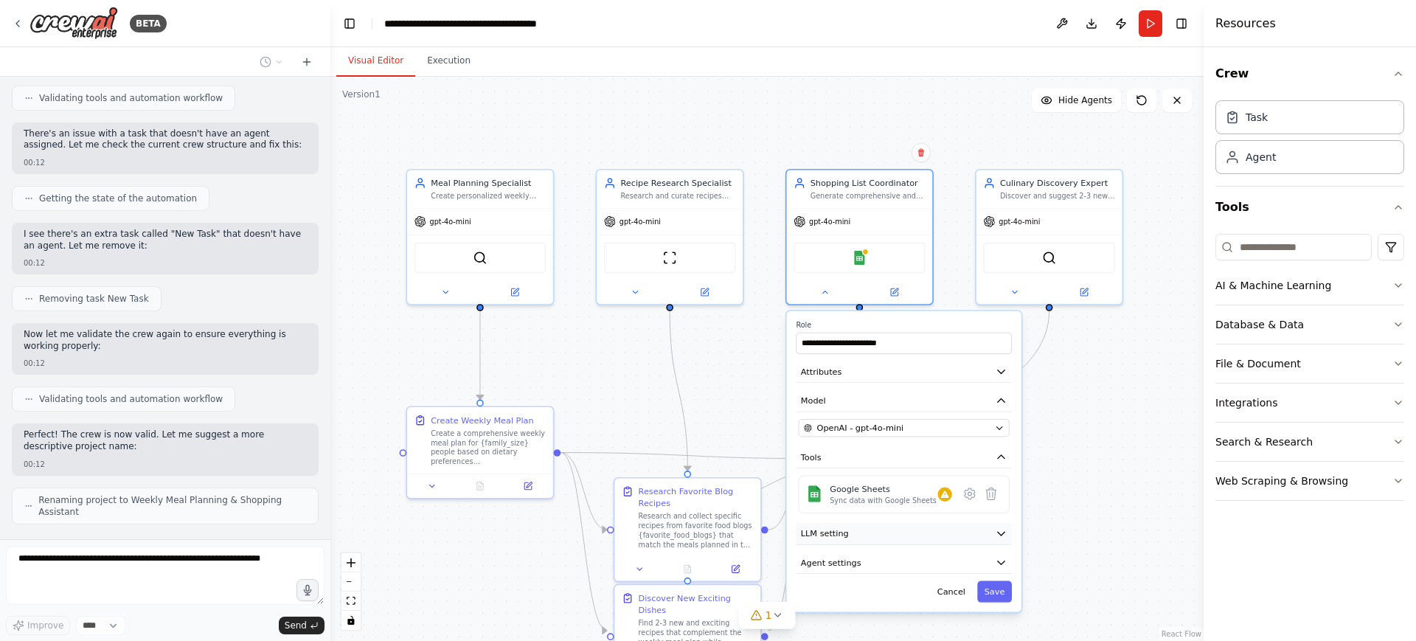
click at [973, 536] on button "LLM setting" at bounding box center [904, 534] width 216 height 22
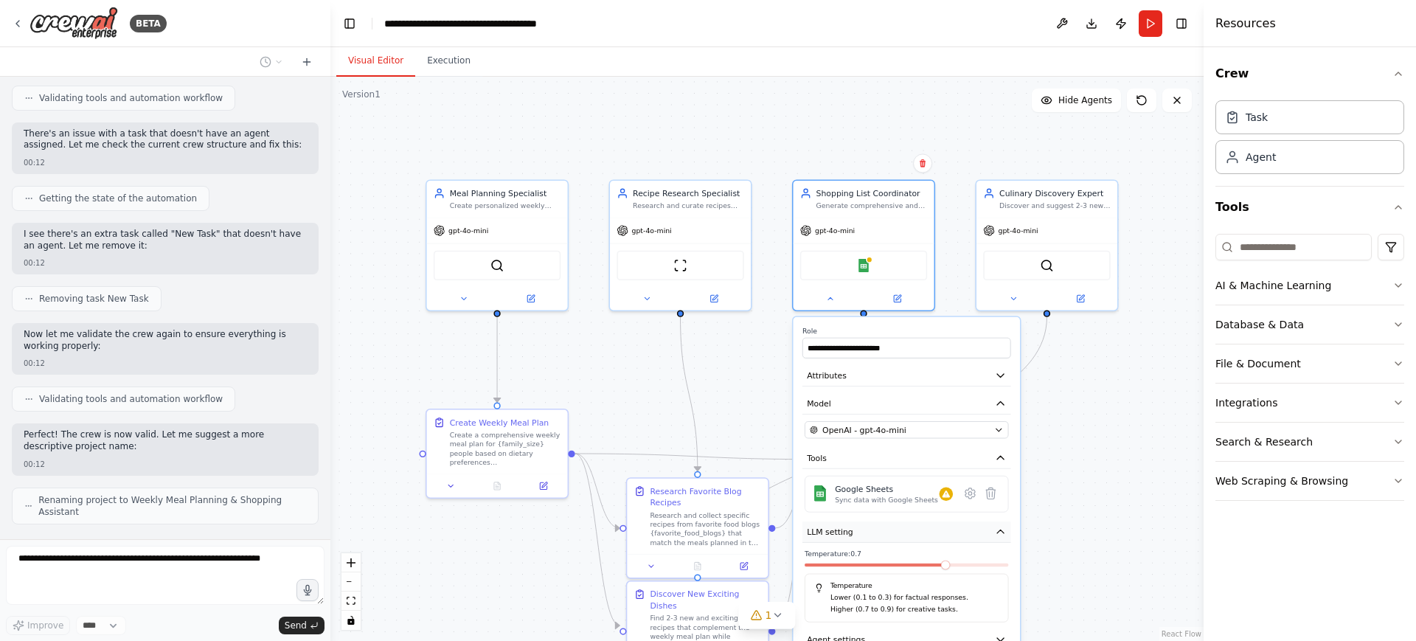
click at [854, 538] on button "LLM setting" at bounding box center [907, 531] width 209 height 21
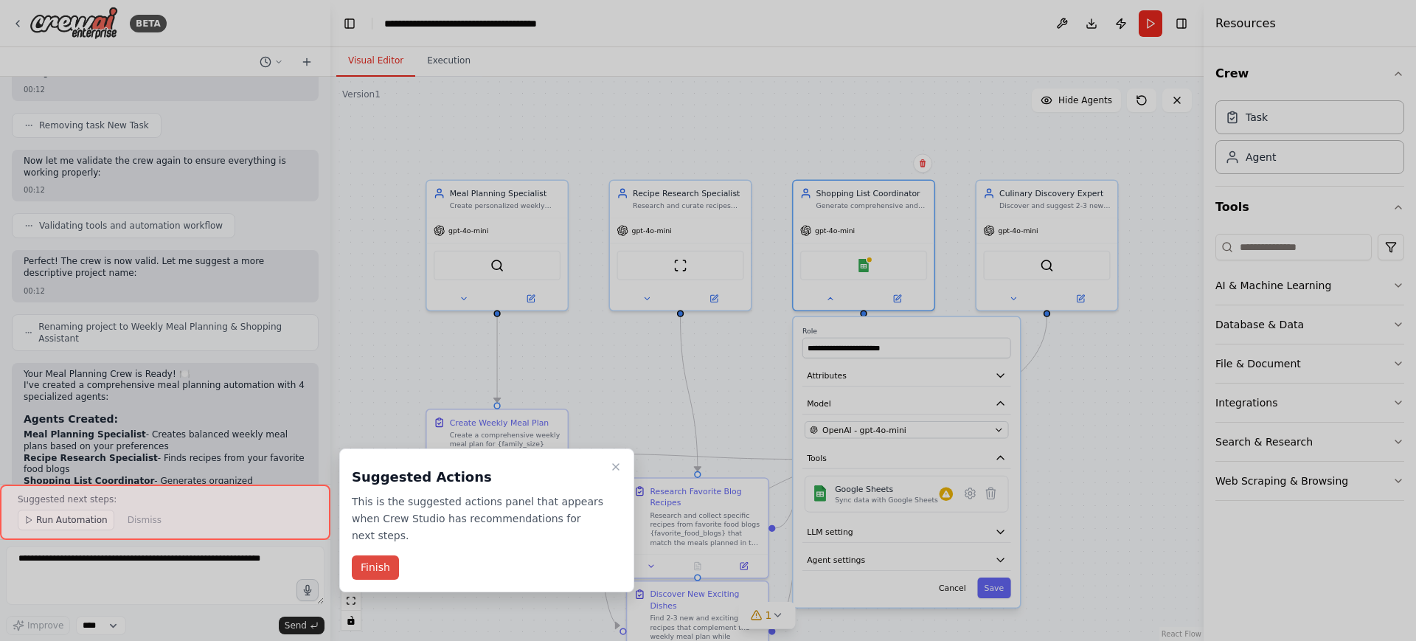
click at [389, 555] on button "Finish" at bounding box center [375, 567] width 47 height 24
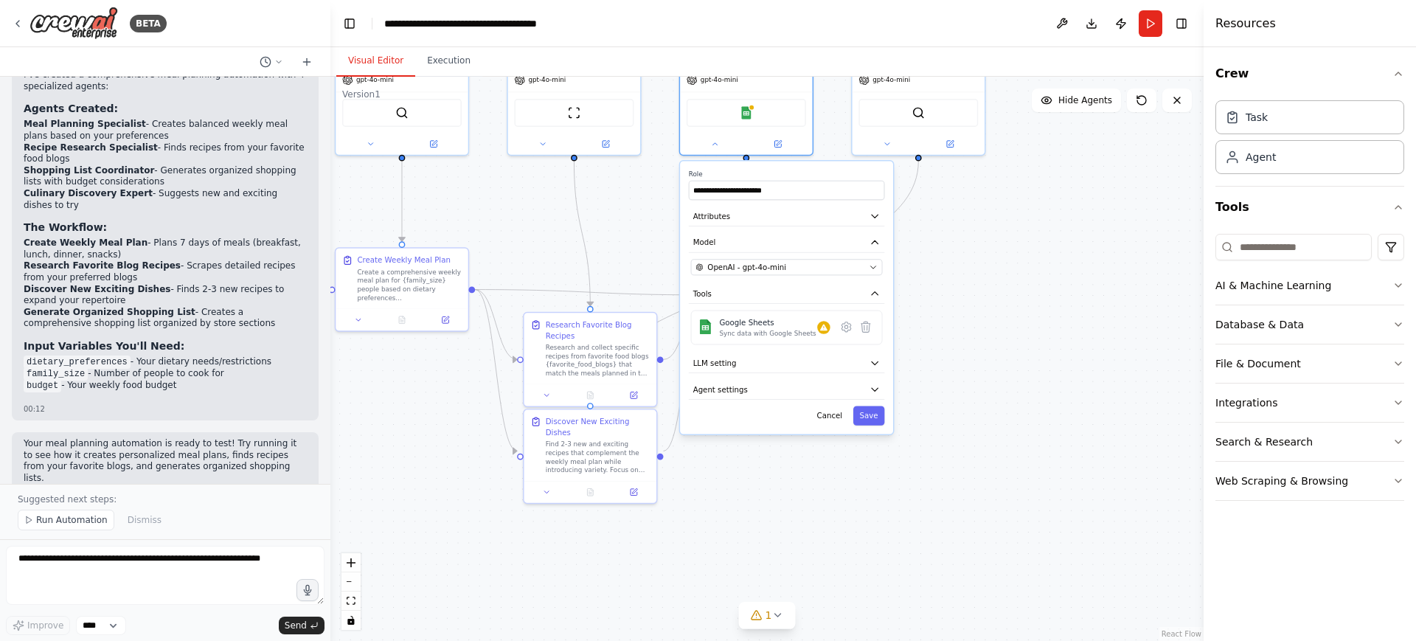
drag, startPoint x: 1066, startPoint y: 456, endPoint x: 971, endPoint y: 288, distance: 192.9
click at [971, 288] on div ".deletable-edge-delete-btn { width: 20px; height: 20px; border: 0px solid #ffff…" at bounding box center [766, 359] width 873 height 564
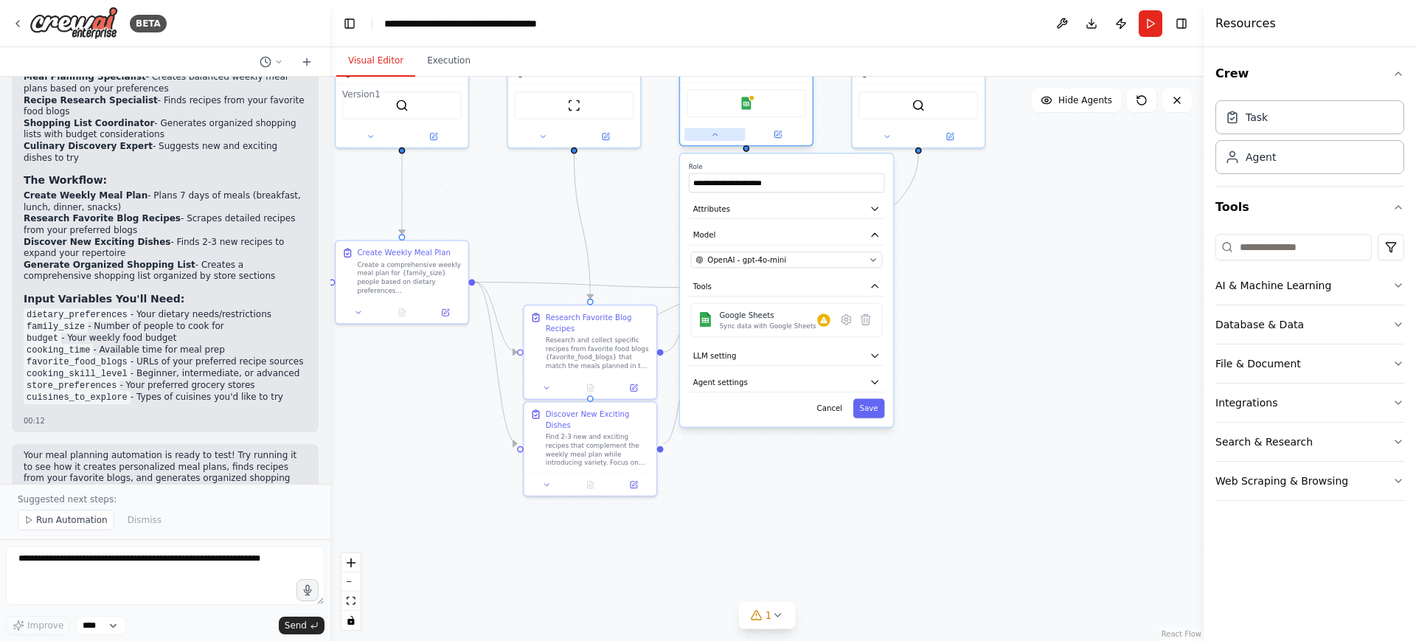
click at [717, 139] on button at bounding box center [715, 134] width 60 height 13
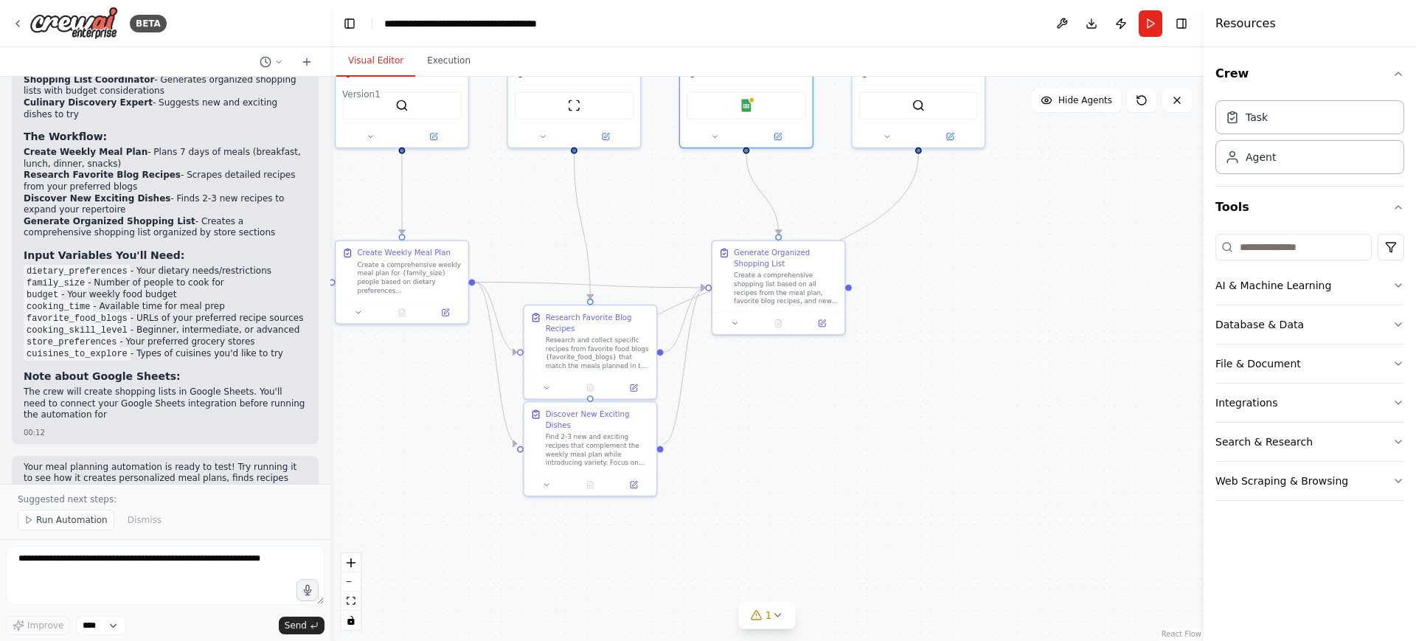
scroll to position [1660, 0]
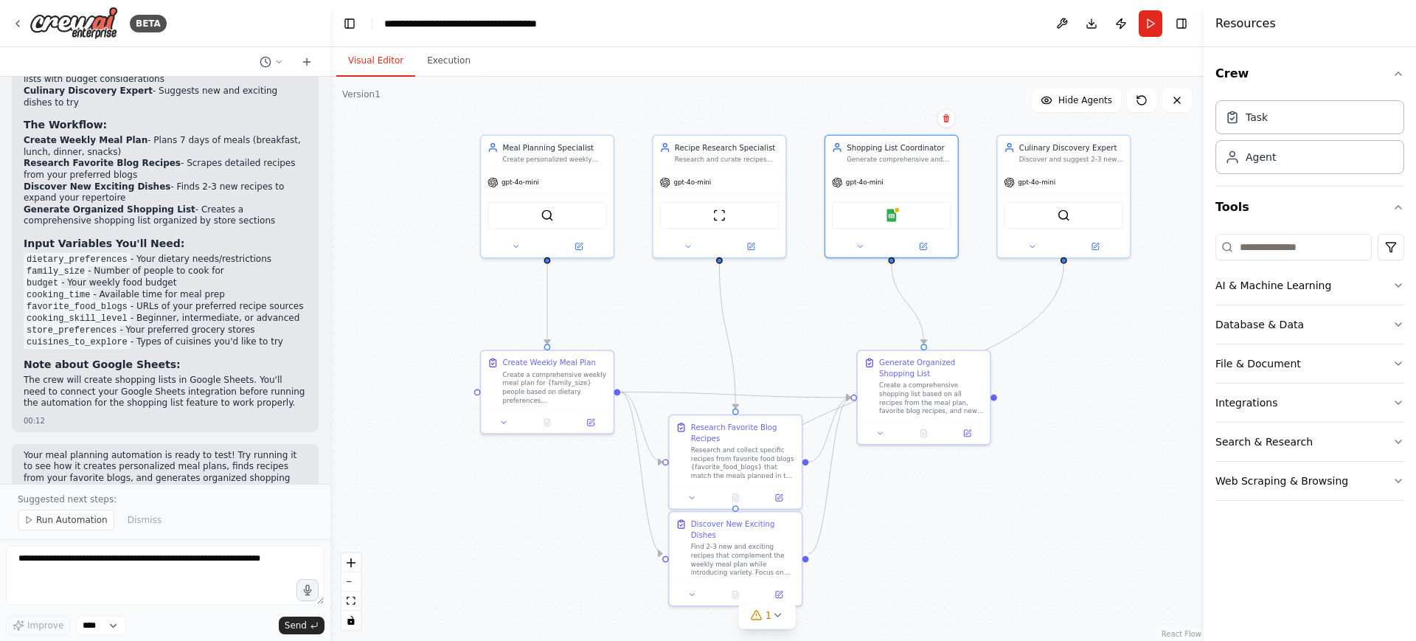
drag, startPoint x: 945, startPoint y: 339, endPoint x: 1087, endPoint y: 457, distance: 183.9
click at [1087, 457] on div ".deletable-edge-delete-btn { width: 20px; height: 20px; border: 0px solid #ffff…" at bounding box center [766, 359] width 873 height 564
click at [45, 527] on button "Run Automation" at bounding box center [66, 520] width 97 height 21
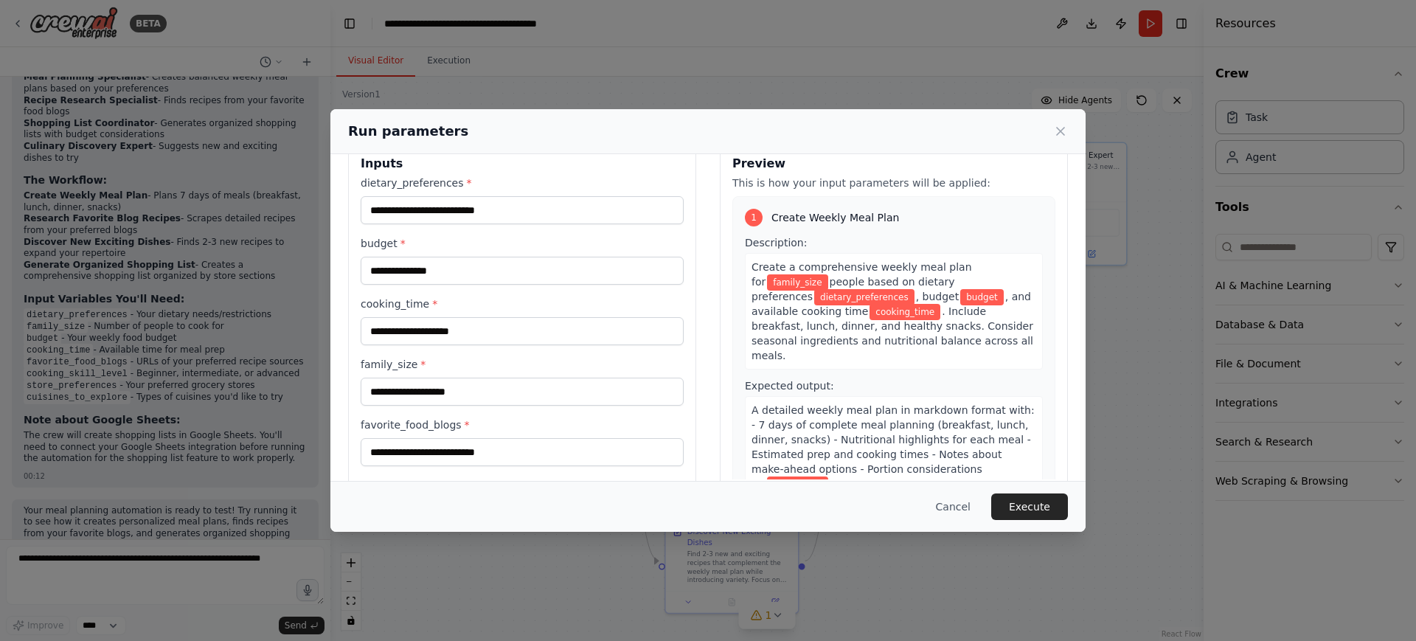
scroll to position [20, 0]
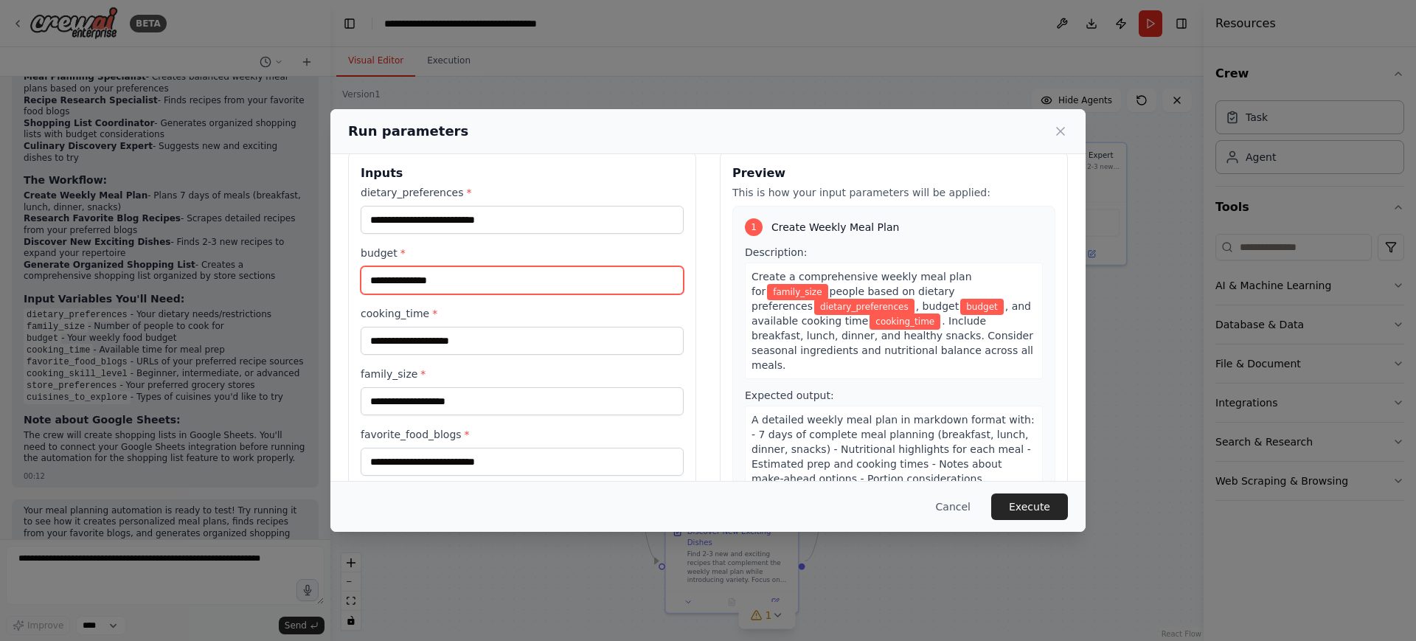
click at [452, 280] on input "budget *" at bounding box center [522, 280] width 323 height 28
click at [453, 233] on div "dietary_preferences * budget * cooking_time * family_size * favorite_food_blogs…" at bounding box center [522, 421] width 323 height 472
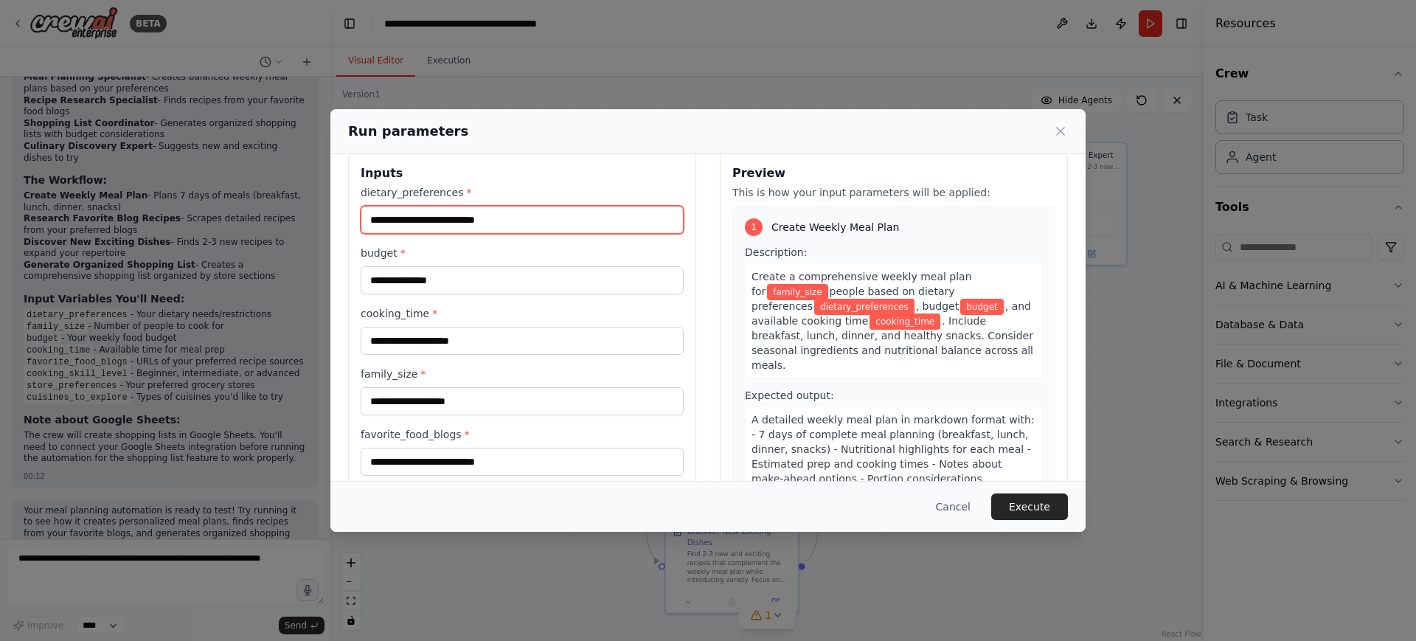
click at [448, 221] on input "dietary_preferences *" at bounding box center [522, 220] width 323 height 28
drag, startPoint x: 474, startPoint y: 202, endPoint x: 353, endPoint y: 190, distance: 121.6
click at [353, 190] on div "Inputs dietary_preferences * budget * cooking_time * family_size * favorite_foo…" at bounding box center [522, 411] width 348 height 518
click at [442, 226] on input "dietary_preferences *" at bounding box center [522, 220] width 323 height 28
click at [472, 341] on input "cooking_time *" at bounding box center [522, 341] width 323 height 28
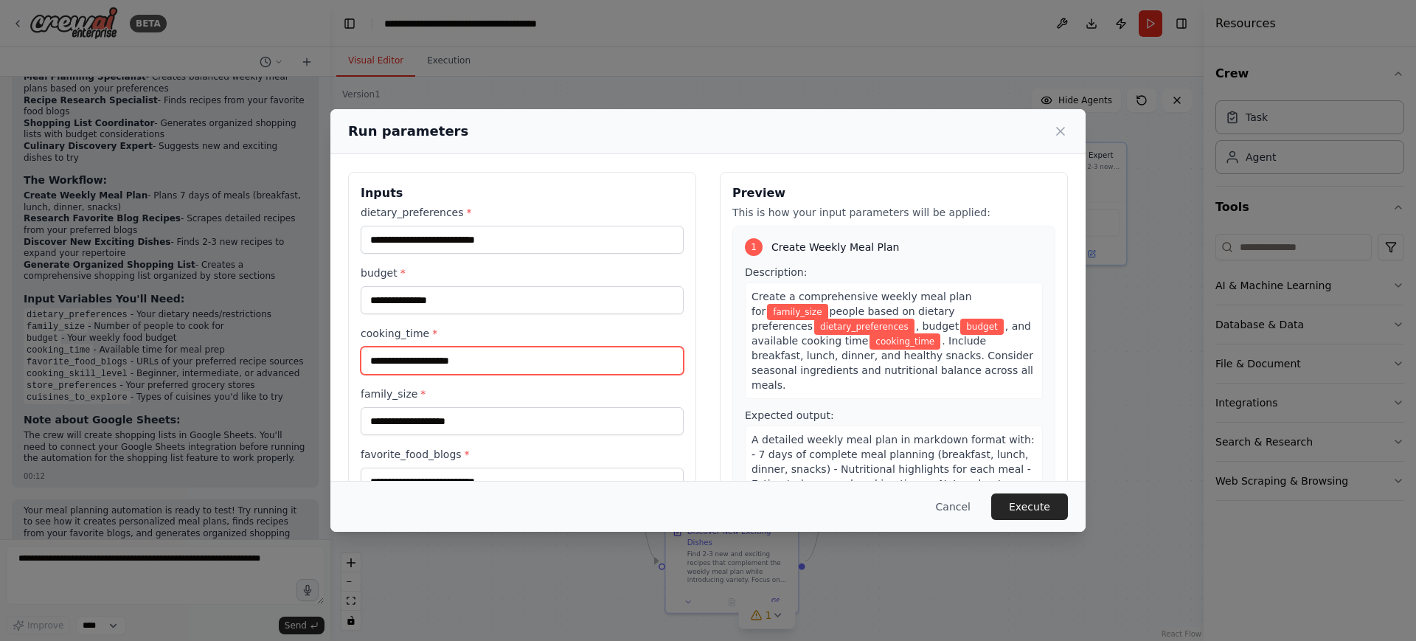
scroll to position [1, 0]
click at [792, 308] on span "family_size" at bounding box center [797, 311] width 60 height 16
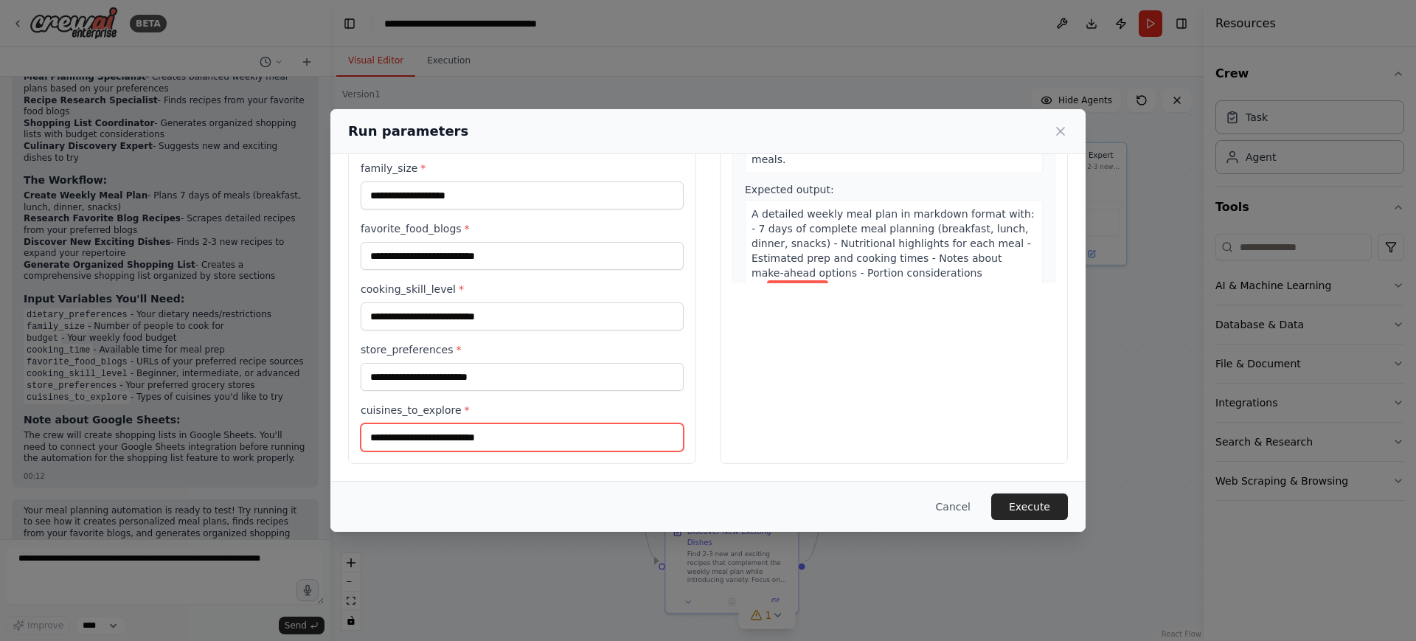
click at [503, 450] on input "cuisines_to_explore *" at bounding box center [522, 437] width 323 height 28
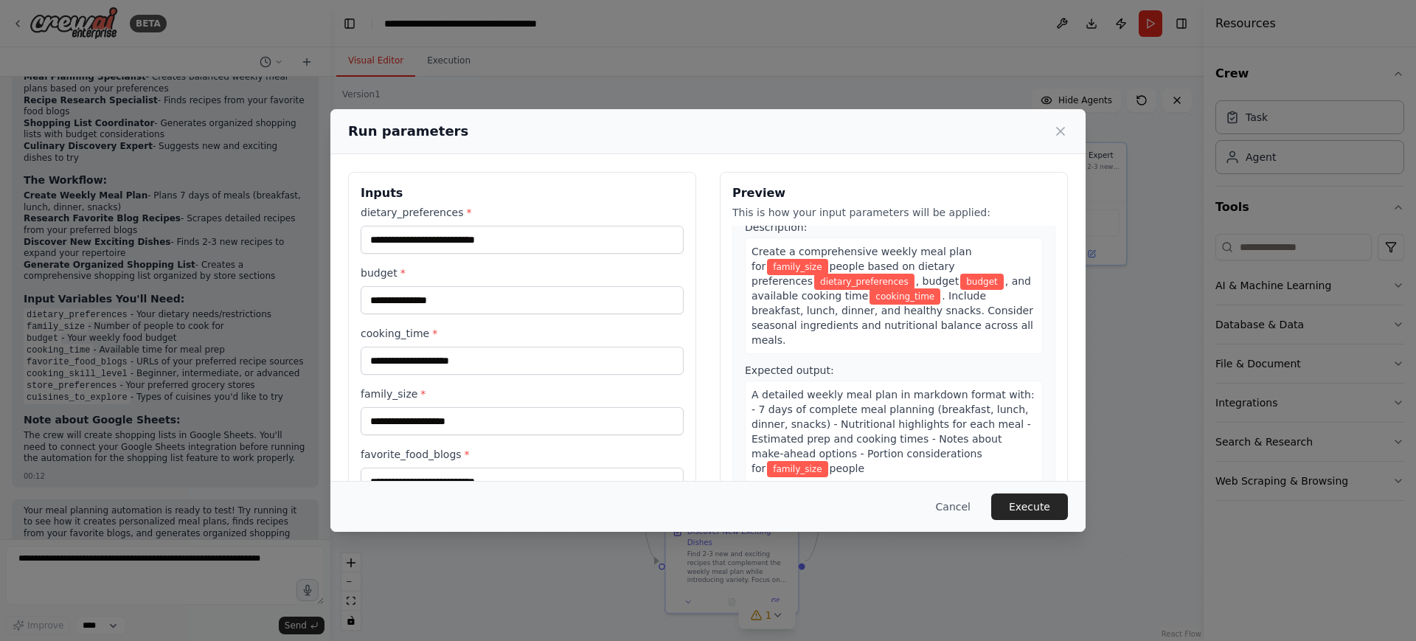
scroll to position [0, 0]
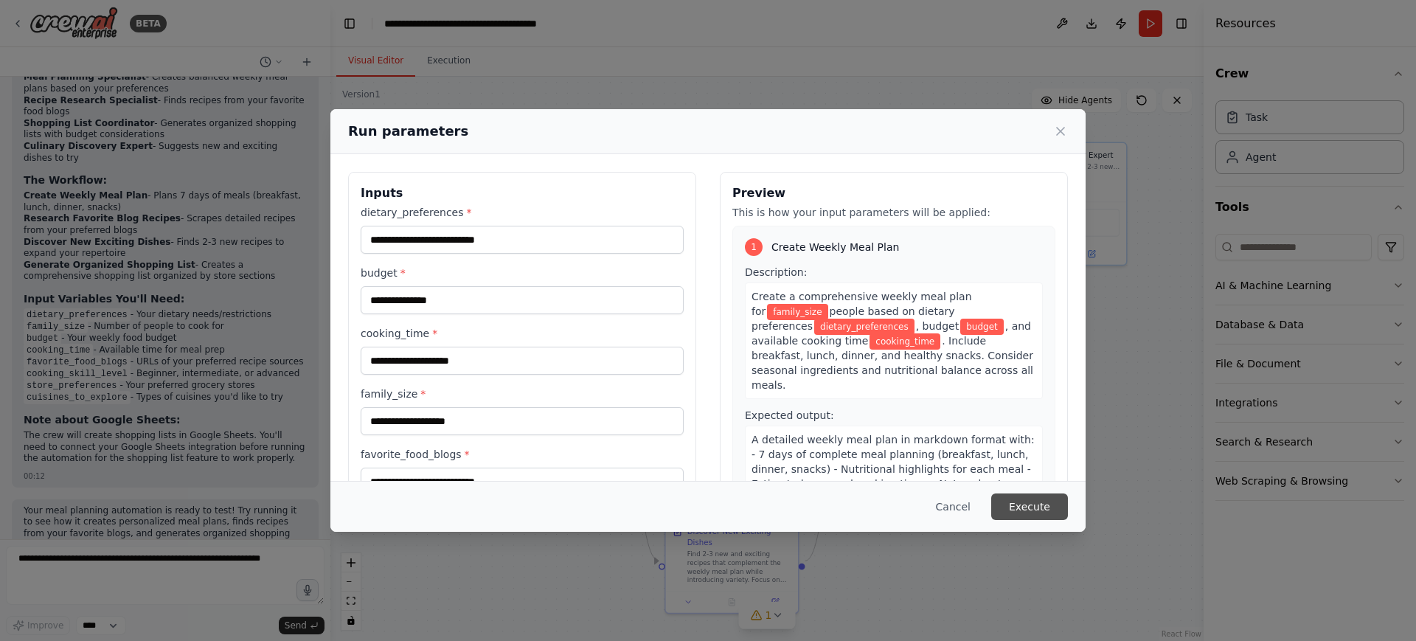
click at [1018, 510] on button "Execute" at bounding box center [1029, 506] width 77 height 27
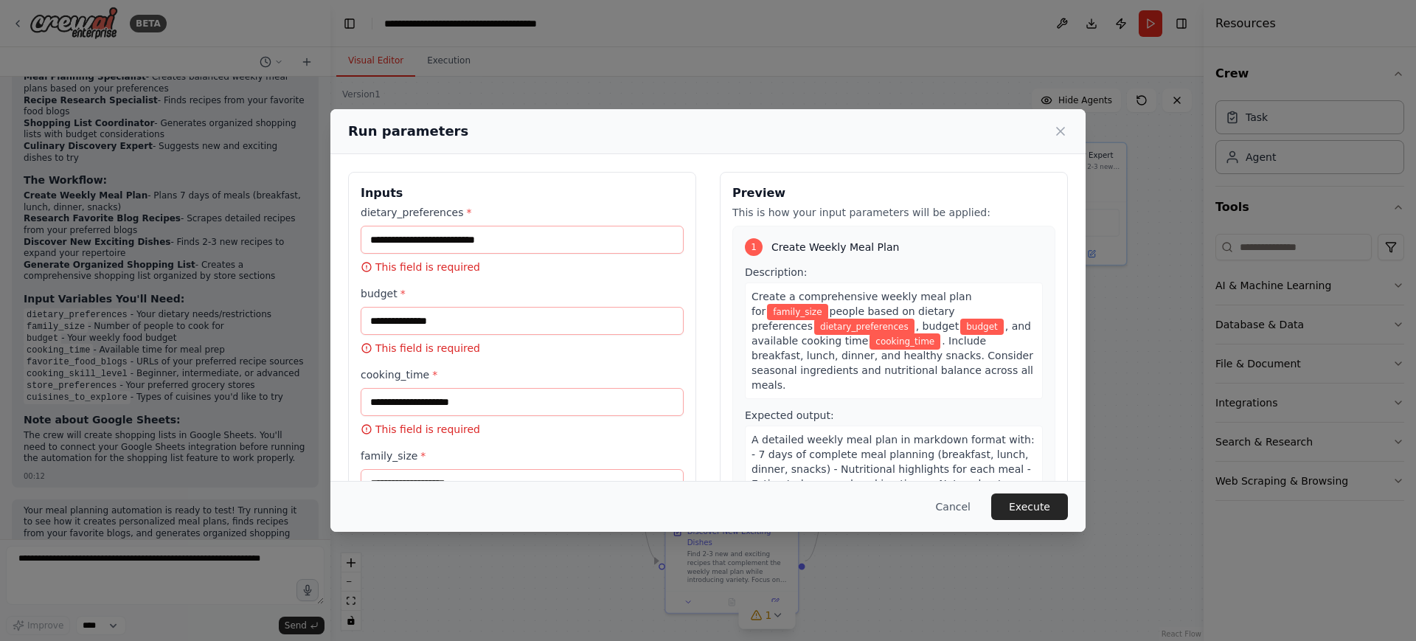
drag, startPoint x: 468, startPoint y: 263, endPoint x: 358, endPoint y: 262, distance: 110.6
click at [358, 262] on div "Inputs dietary_preferences * This field is required budget * This field is requ…" at bounding box center [522, 513] width 348 height 683
click at [378, 230] on input "dietary_preferences *" at bounding box center [522, 240] width 323 height 28
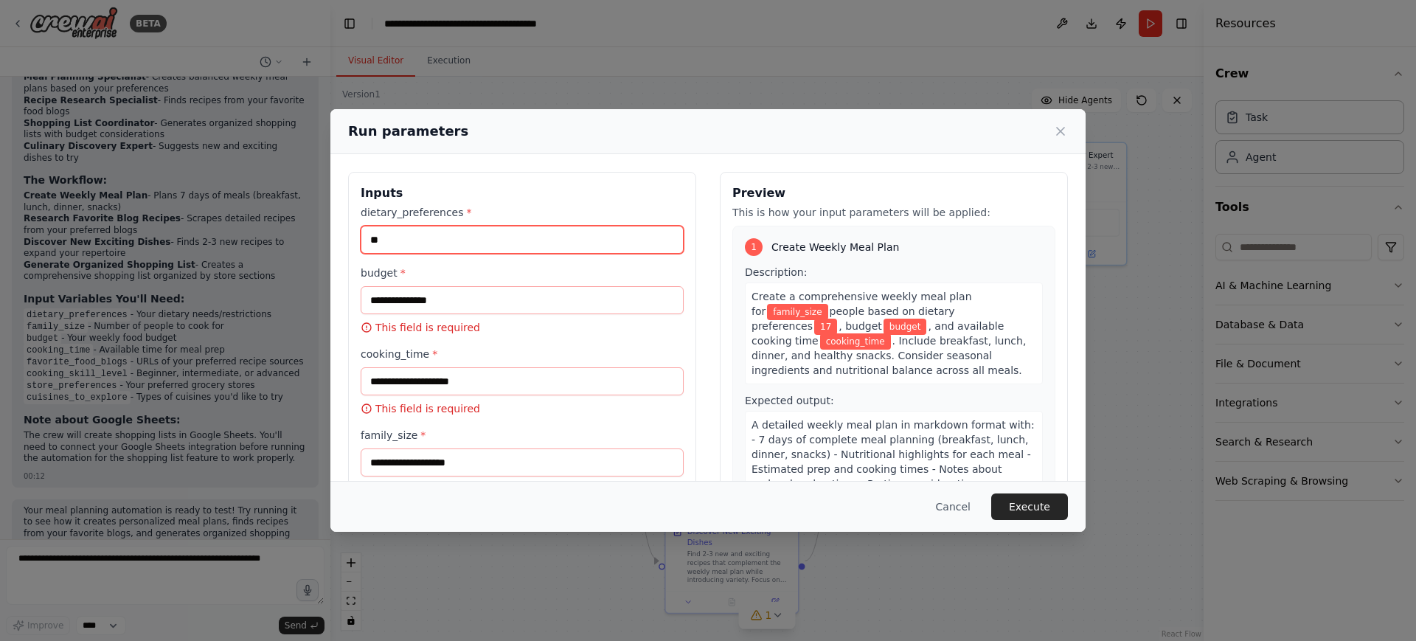
type input "*"
type input "**"
click at [594, 303] on input "budget *" at bounding box center [522, 300] width 323 height 28
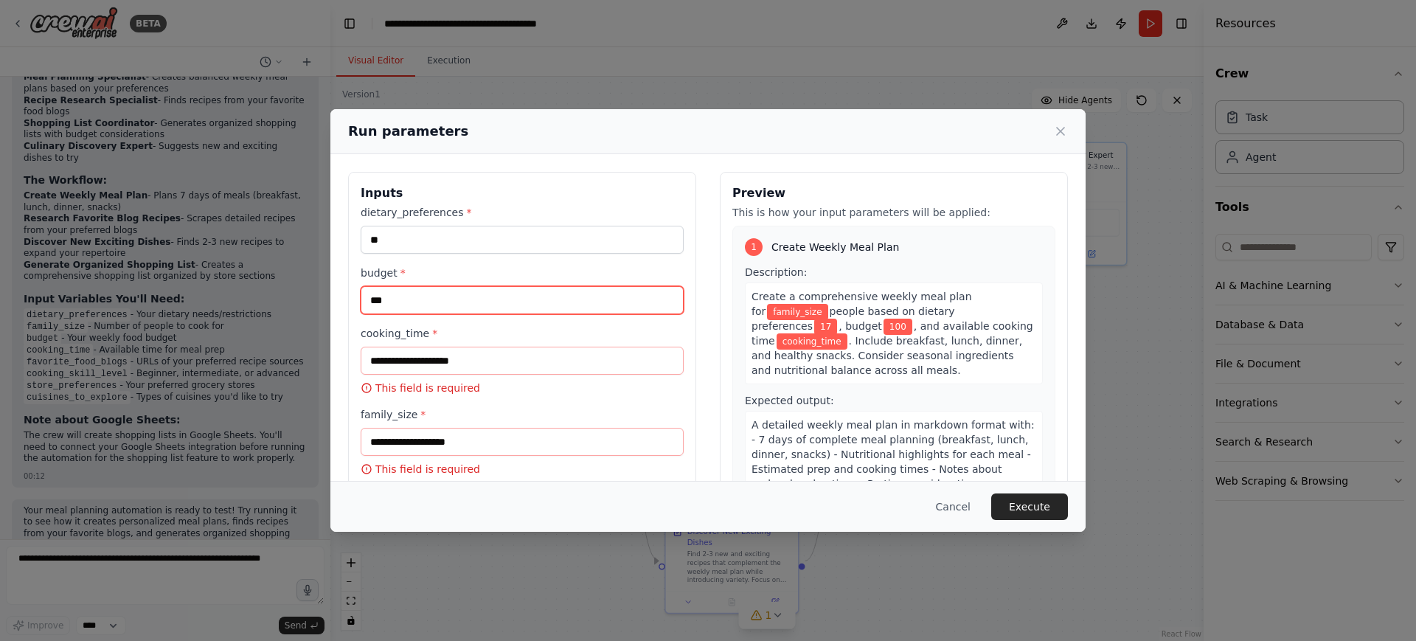
type input "***"
click at [525, 353] on input "cooking_time *" at bounding box center [522, 361] width 323 height 28
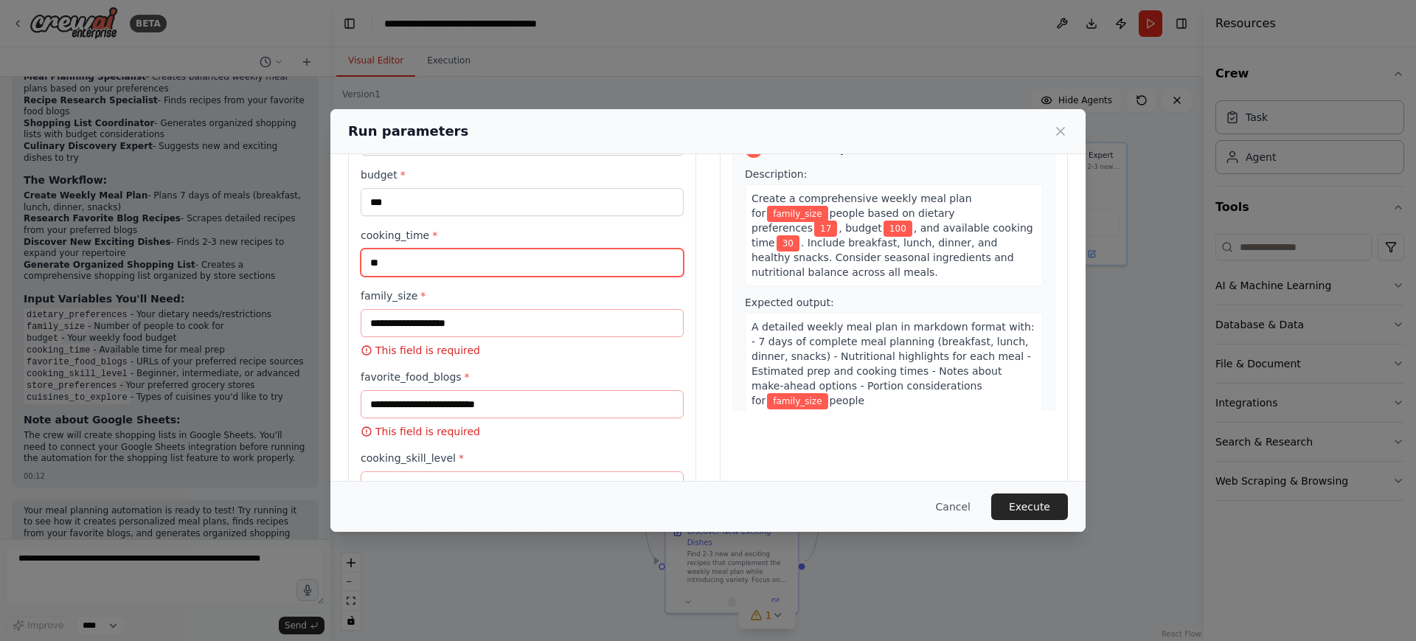
scroll to position [103, 0]
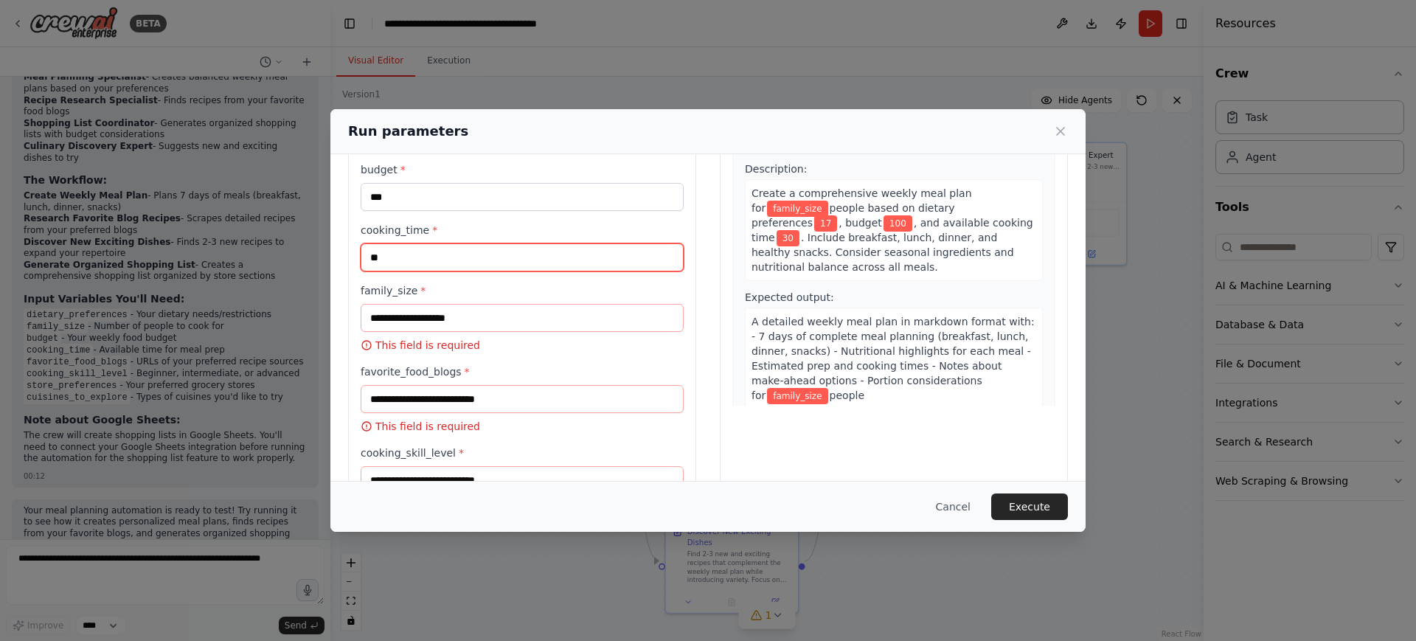
type input "**"
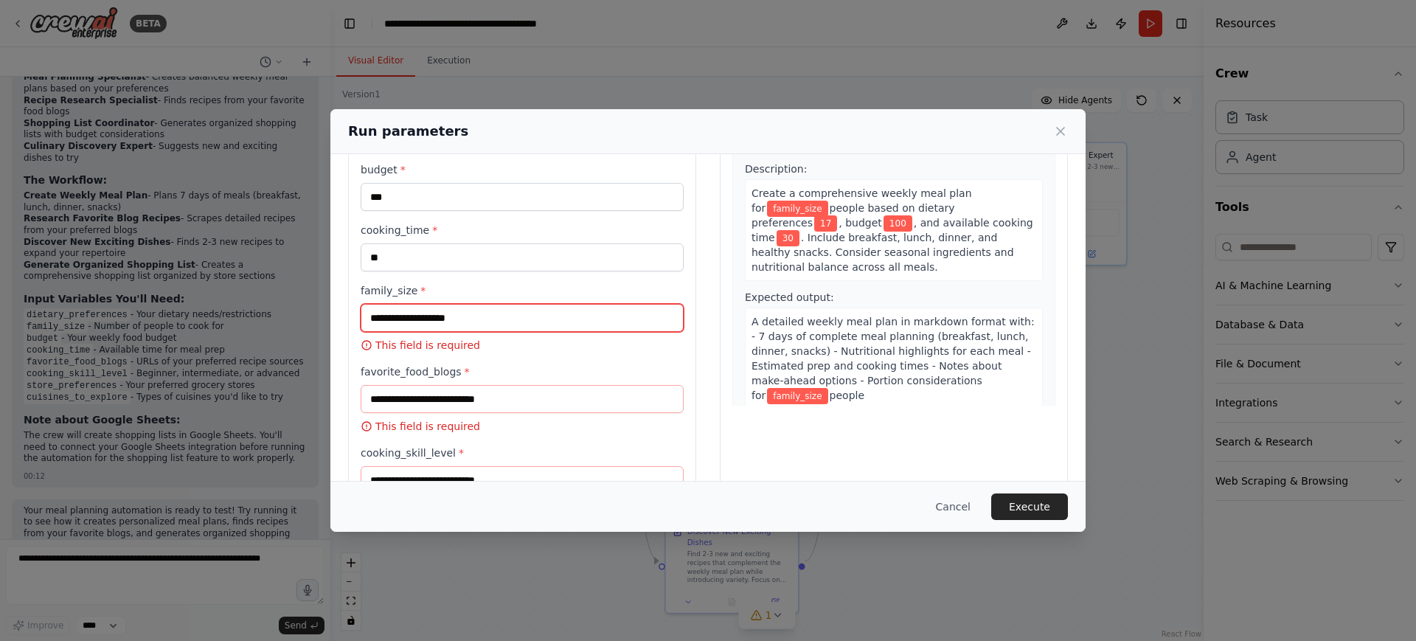
click at [482, 311] on input "family_size *" at bounding box center [522, 318] width 323 height 28
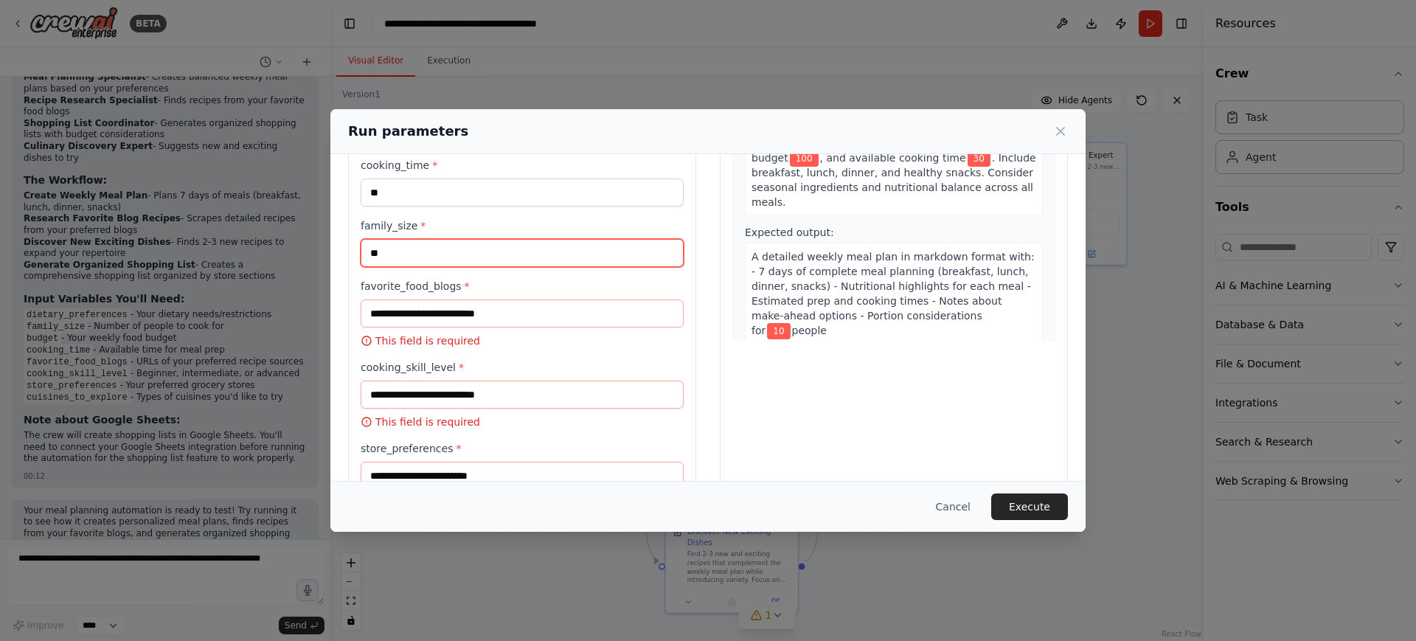
scroll to position [167, 0]
type input "**"
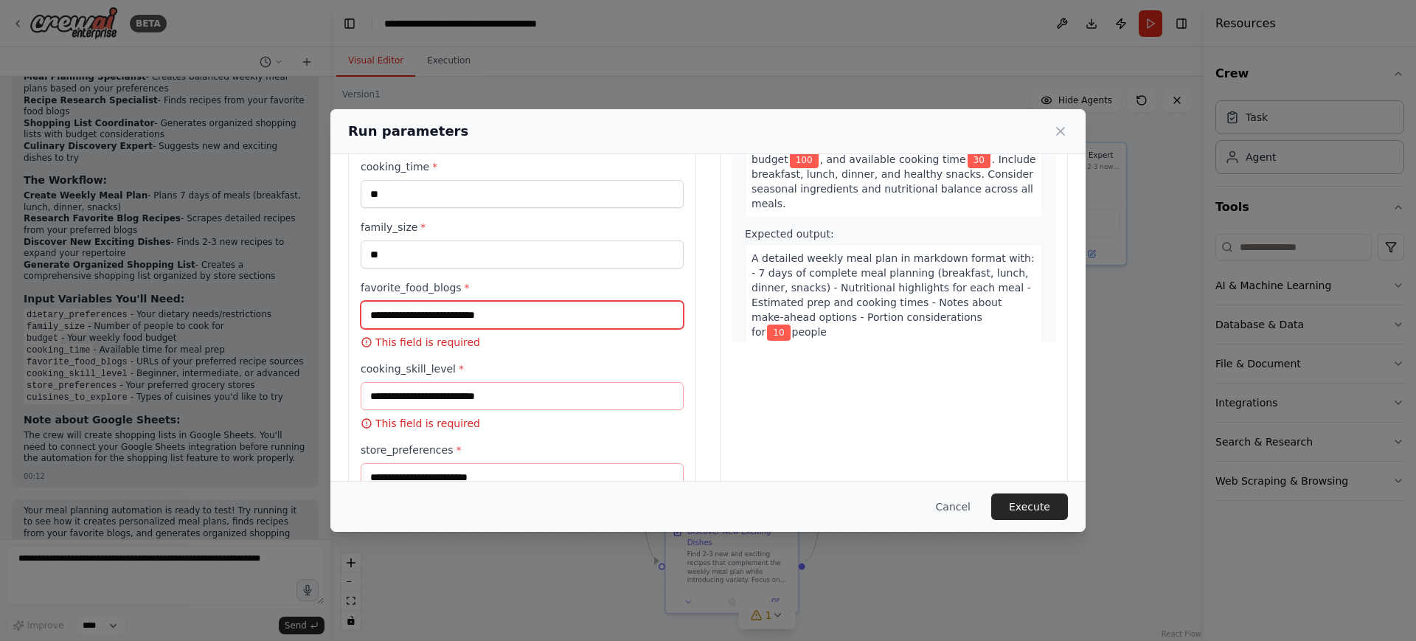
click at [482, 311] on input "favorite_food_blogs *" at bounding box center [522, 315] width 323 height 28
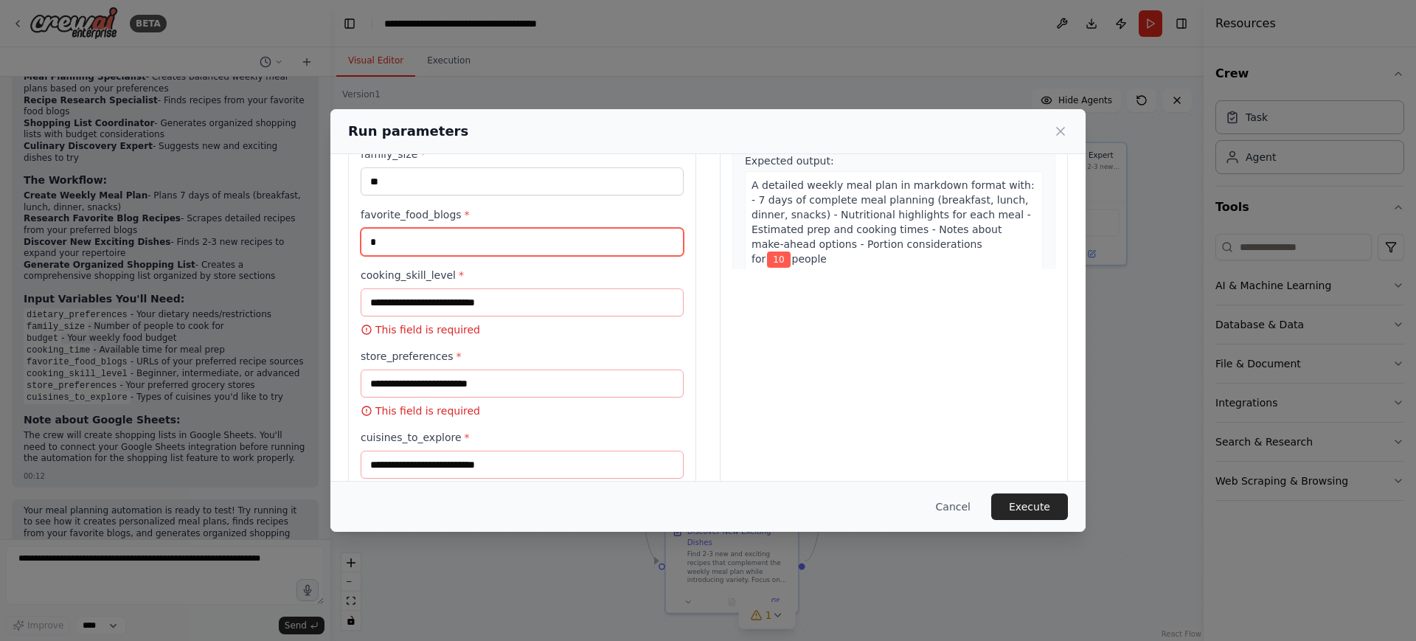
scroll to position [239, 0]
type input "*"
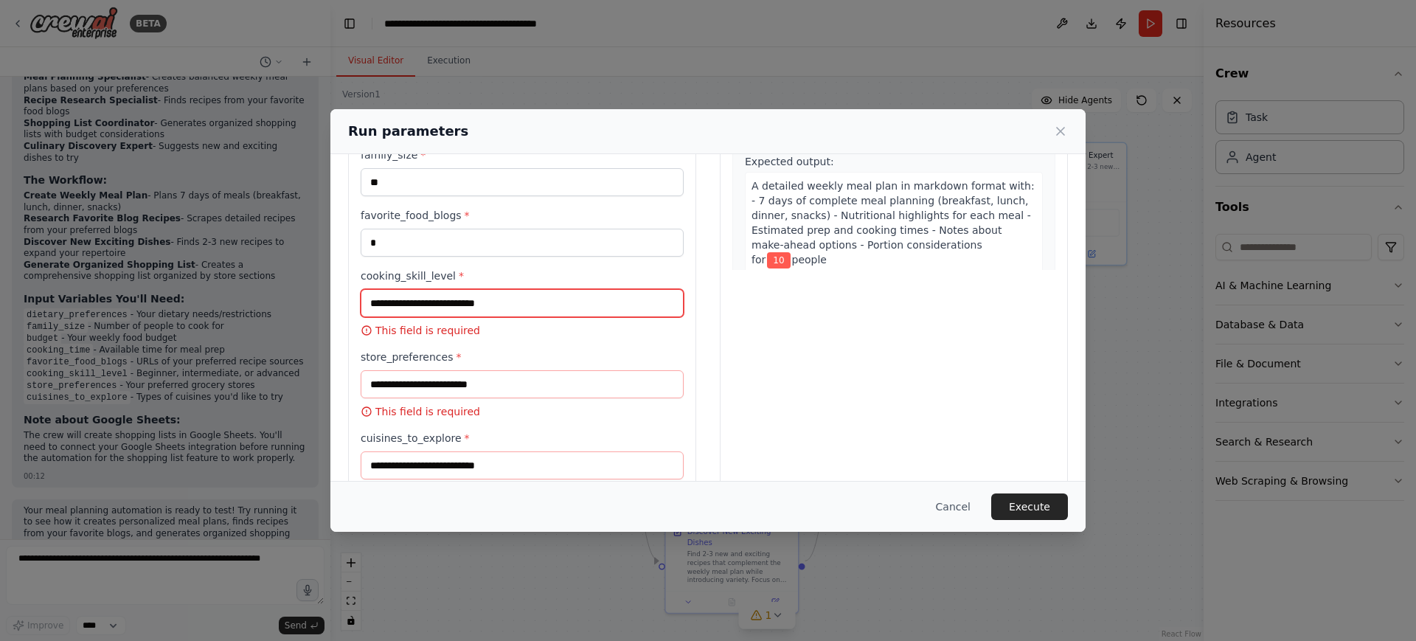
click at [502, 302] on input "cooking_skill_level *" at bounding box center [522, 303] width 323 height 28
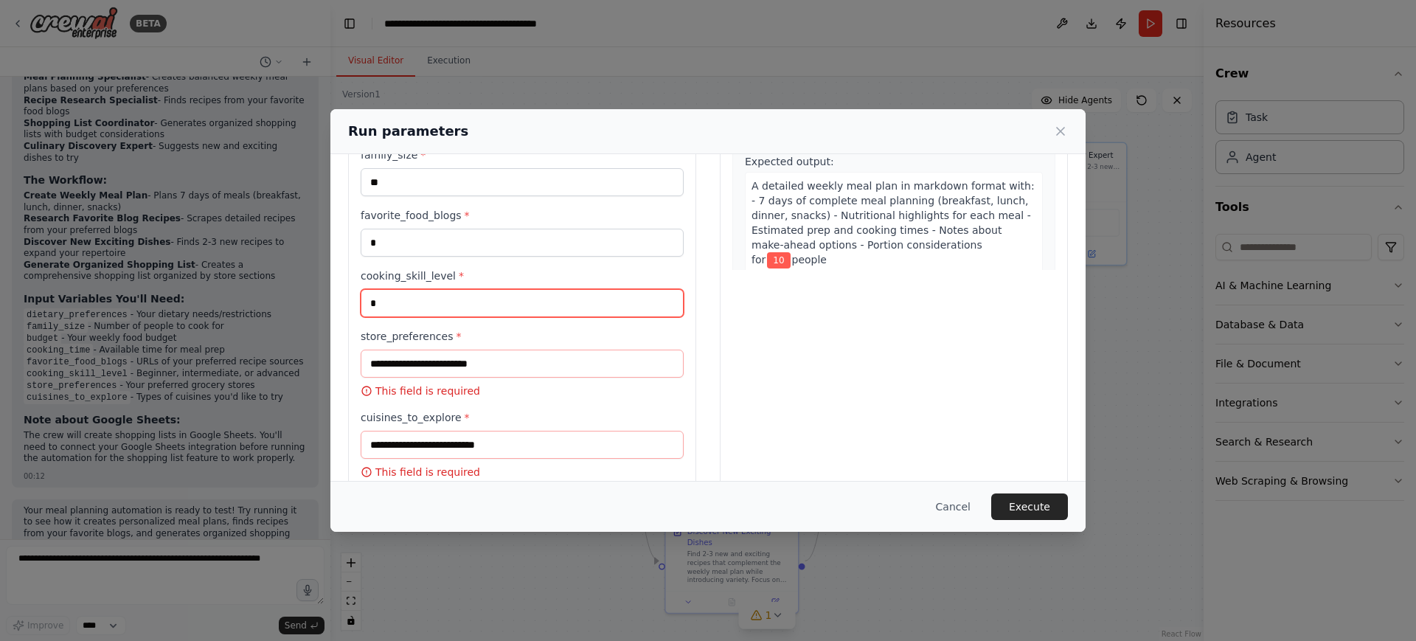
scroll to position [267, 0]
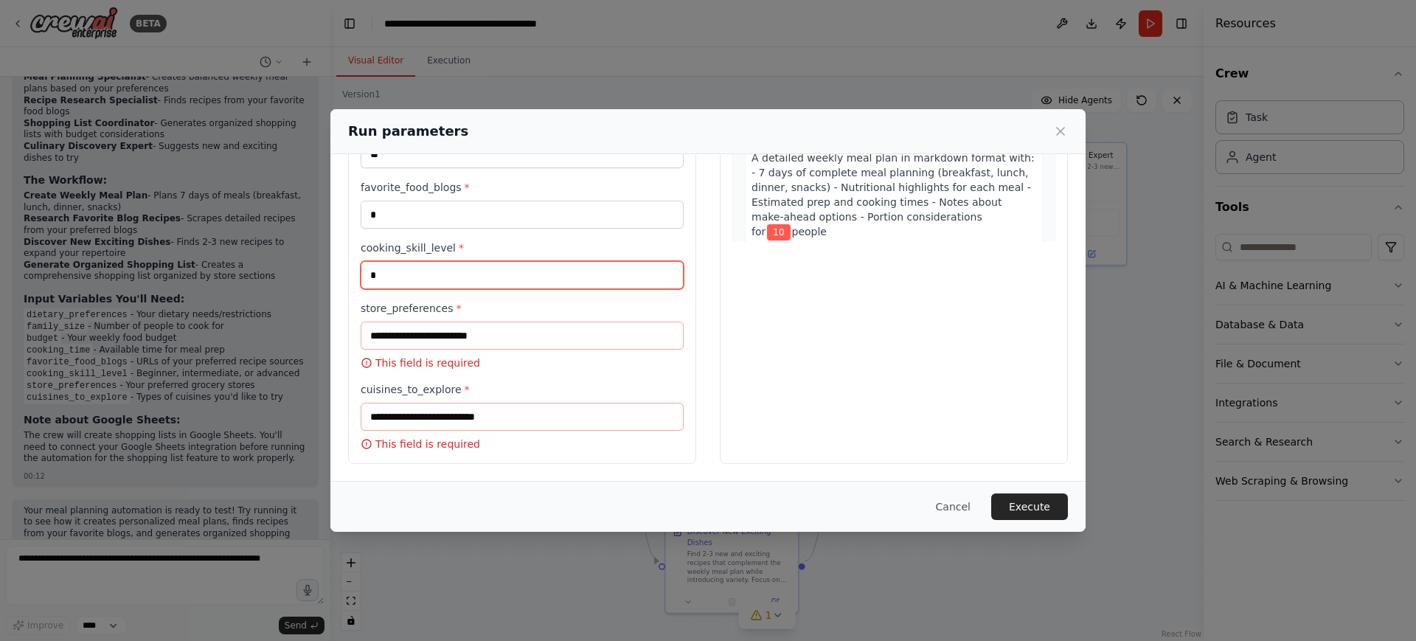
type input "*"
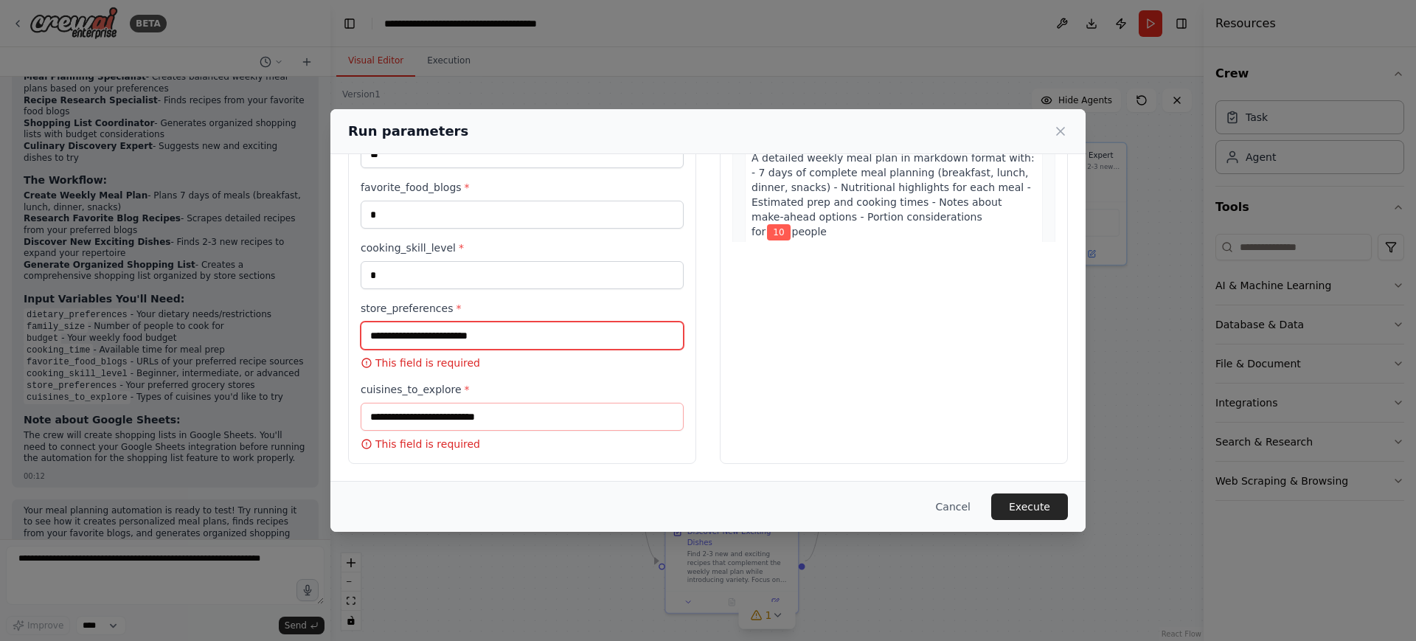
click at [483, 327] on input "store_preferences *" at bounding box center [522, 336] width 323 height 28
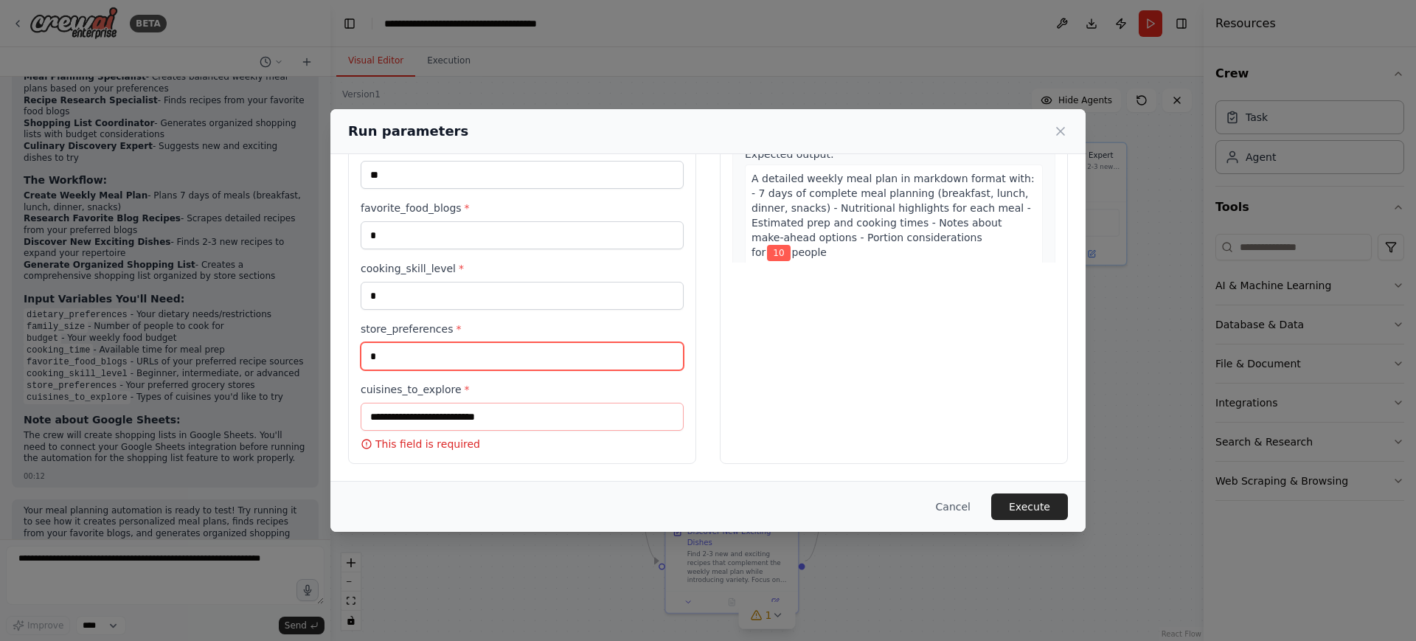
scroll to position [246, 0]
type input "**"
click at [488, 412] on input "cuisines_to_explore *" at bounding box center [522, 417] width 323 height 28
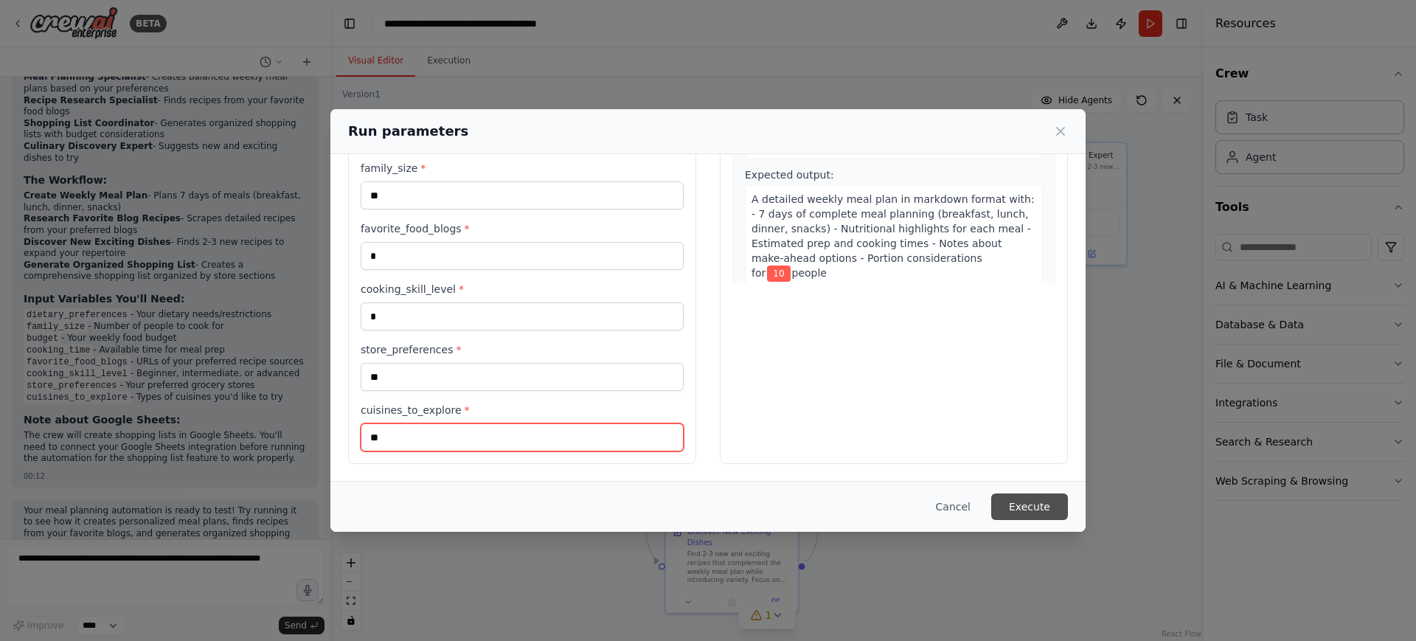
type input "**"
click at [1027, 494] on button "Execute" at bounding box center [1029, 506] width 77 height 27
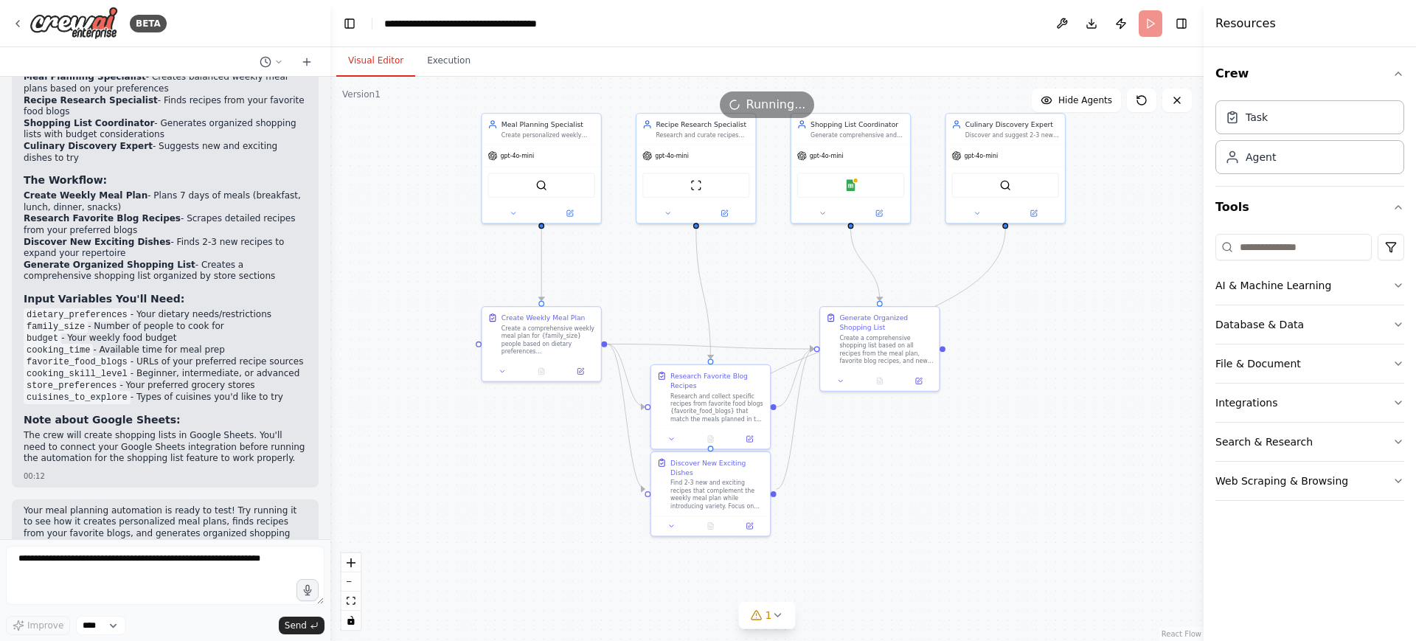
drag, startPoint x: 1027, startPoint y: 466, endPoint x: 980, endPoint y: 401, distance: 80.3
click at [980, 401] on div ".deletable-edge-delete-btn { width: 20px; height: 20px; border: 0px solid #ffff…" at bounding box center [766, 359] width 873 height 564
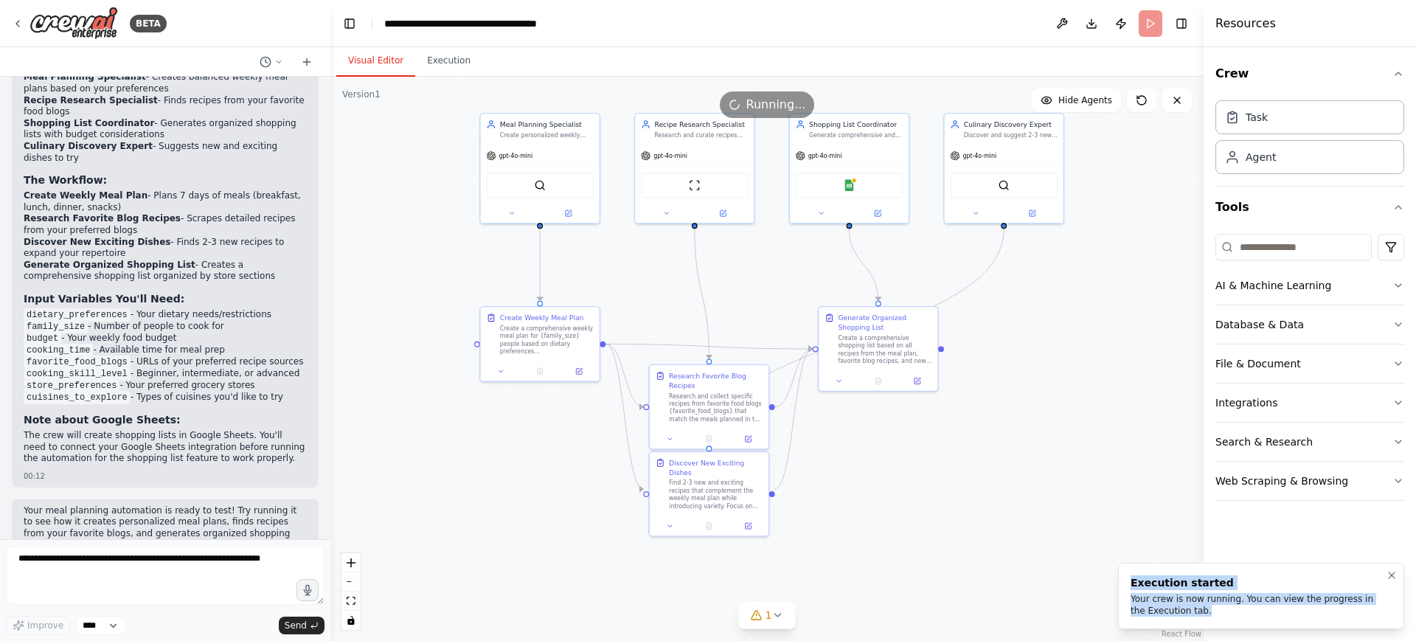
drag, startPoint x: 1211, startPoint y: 615, endPoint x: 1130, endPoint y: 583, distance: 87.4
click at [1130, 583] on li "Execution started Your crew is now running. You can view the progress in the Ex…" at bounding box center [1261, 596] width 286 height 66
click at [981, 419] on div ".deletable-edge-delete-btn { width: 20px; height: 20px; border: 0px solid #ffff…" at bounding box center [766, 359] width 873 height 564
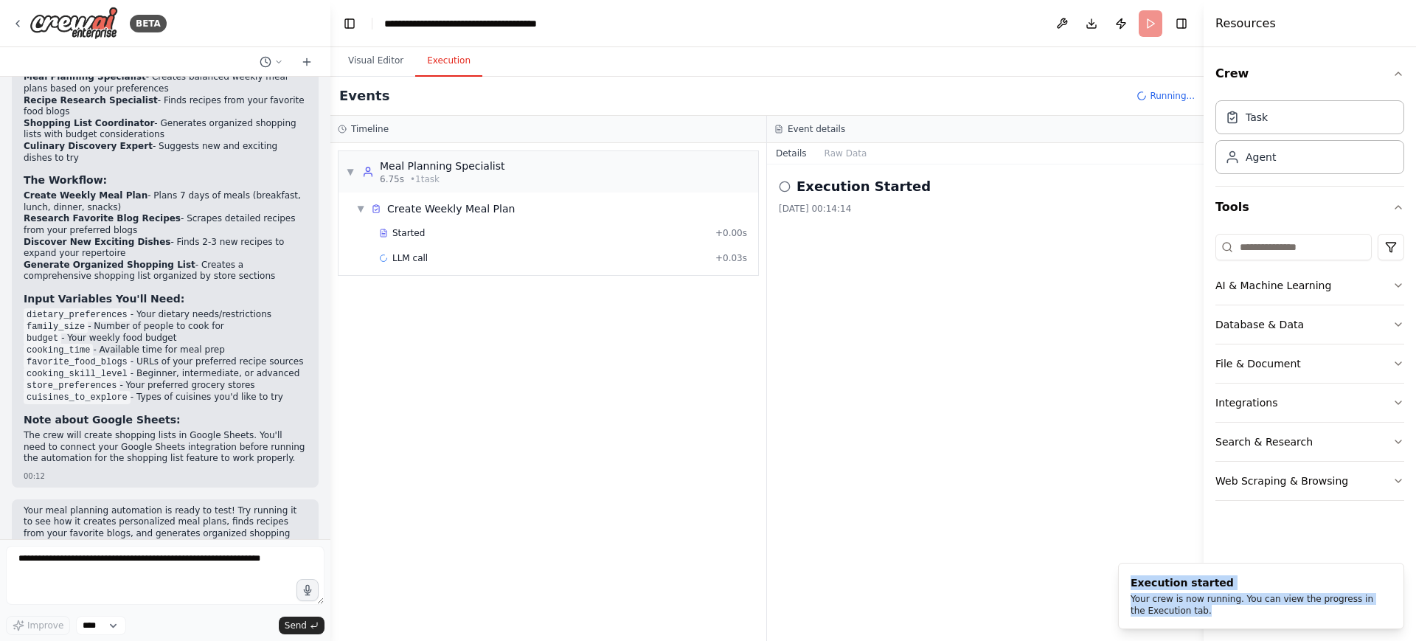
click at [460, 62] on button "Execution" at bounding box center [448, 61] width 67 height 31
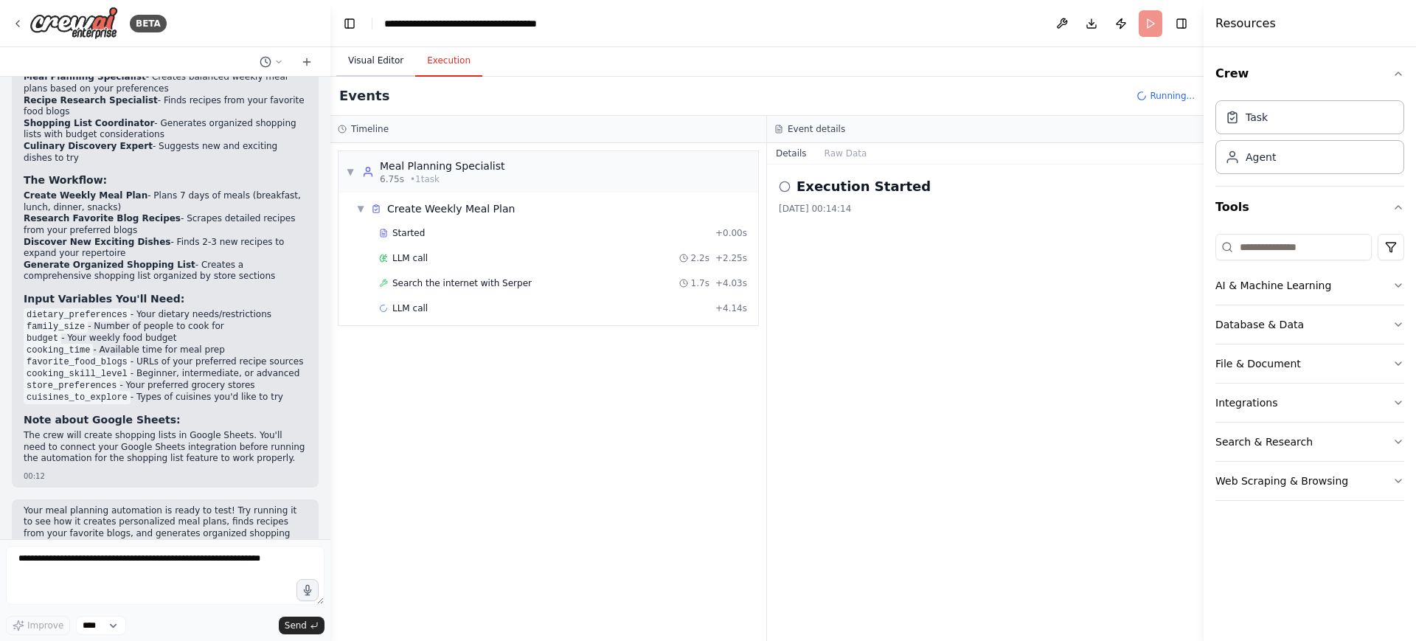
click at [376, 72] on button "Visual Editor" at bounding box center [375, 61] width 79 height 31
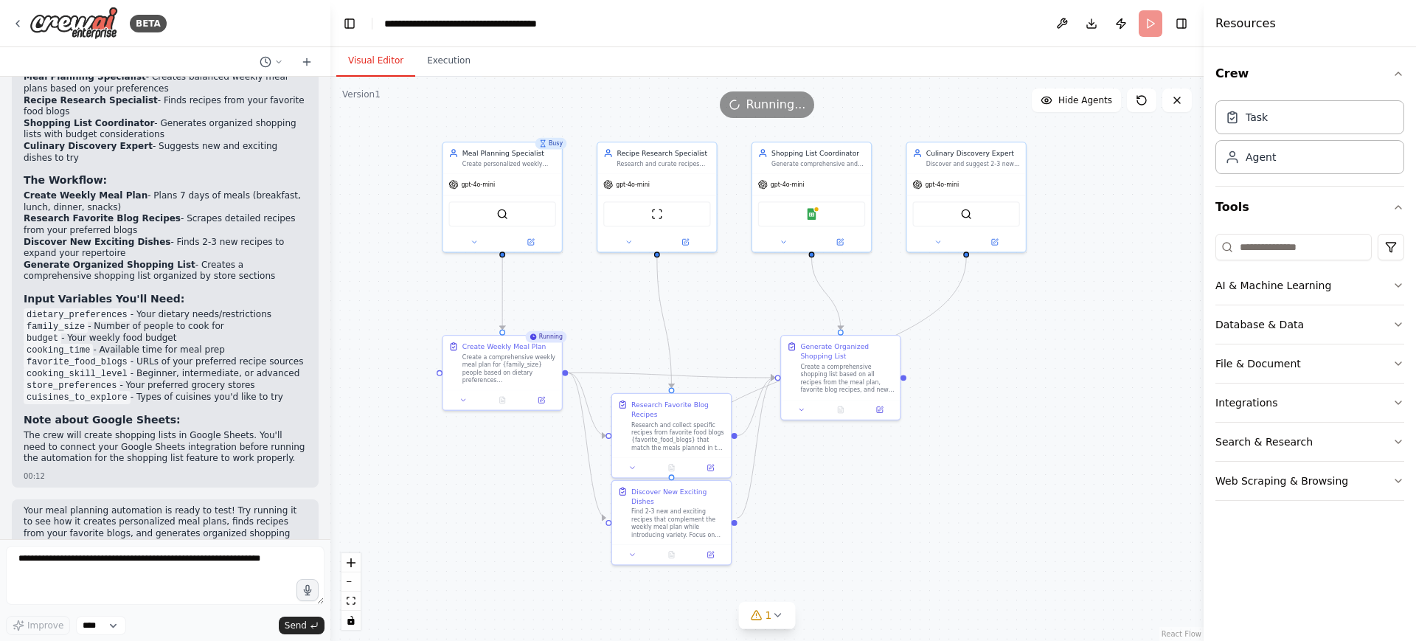
drag, startPoint x: 651, startPoint y: 266, endPoint x: 614, endPoint y: 294, distance: 46.9
click at [614, 294] on div ".deletable-edge-delete-btn { width: 20px; height: 20px; border: 0px solid #ffff…" at bounding box center [766, 359] width 873 height 564
click at [446, 62] on button "Execution" at bounding box center [448, 61] width 67 height 31
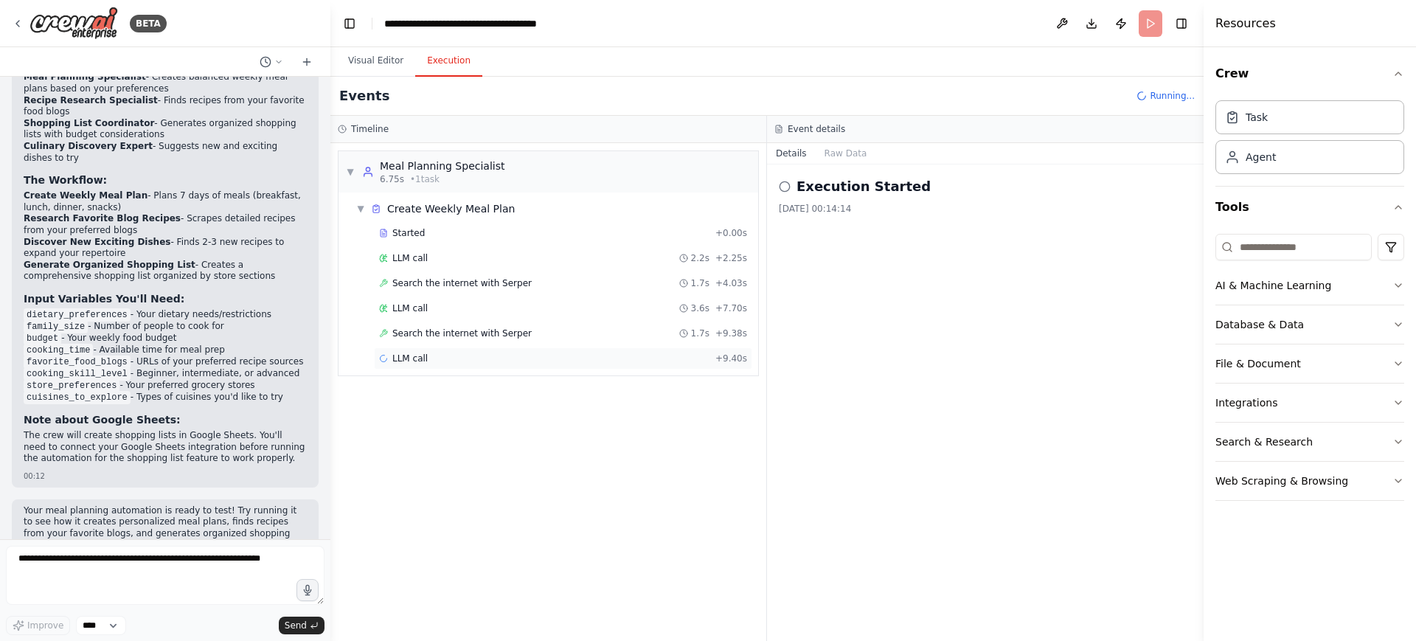
click at [460, 357] on div "LLM call + 9.40s" at bounding box center [563, 359] width 368 height 12
click at [476, 342] on div "Search the internet with Serper 1.7s + 9.38s" at bounding box center [563, 333] width 378 height 22
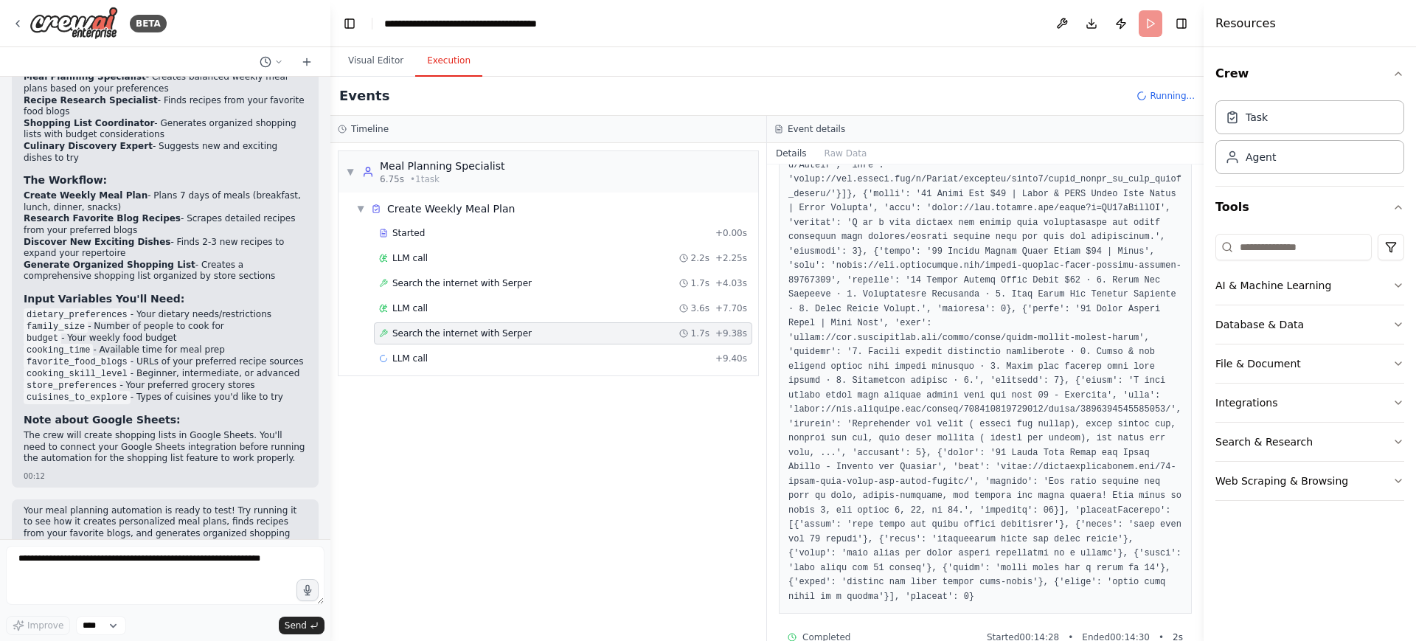
scroll to position [0, 0]
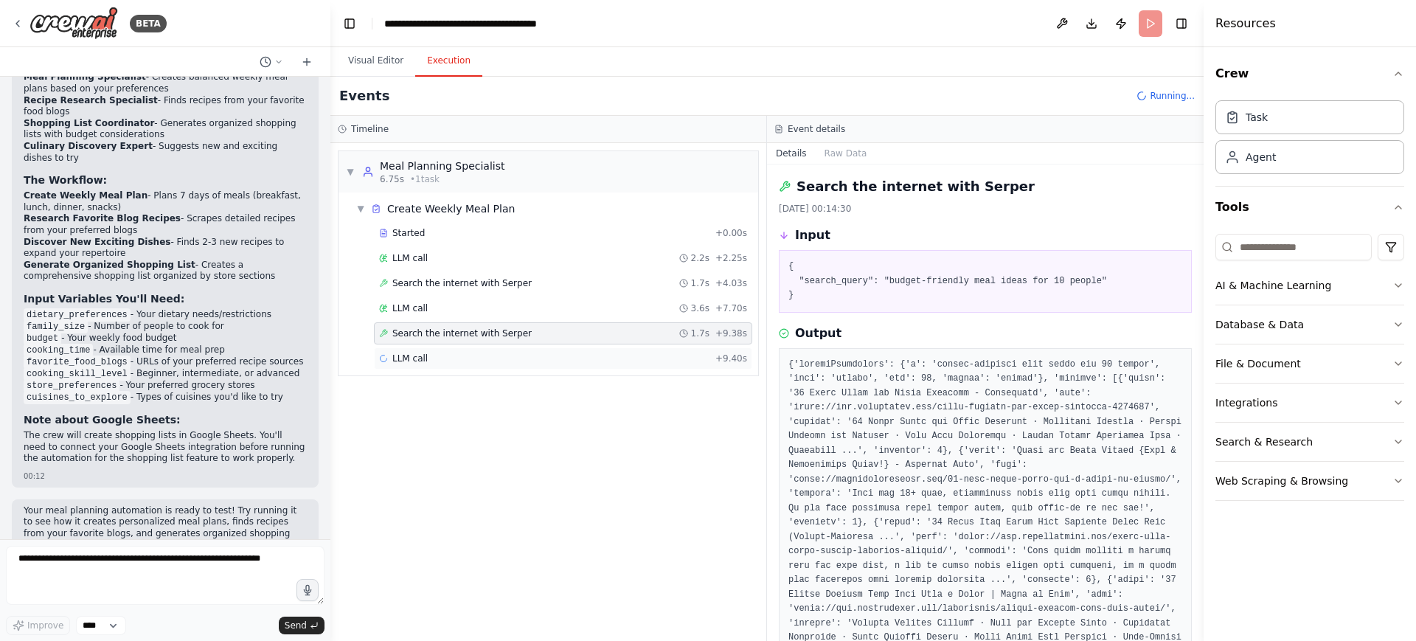
click at [634, 347] on div "LLM call + 9.40s" at bounding box center [563, 358] width 378 height 22
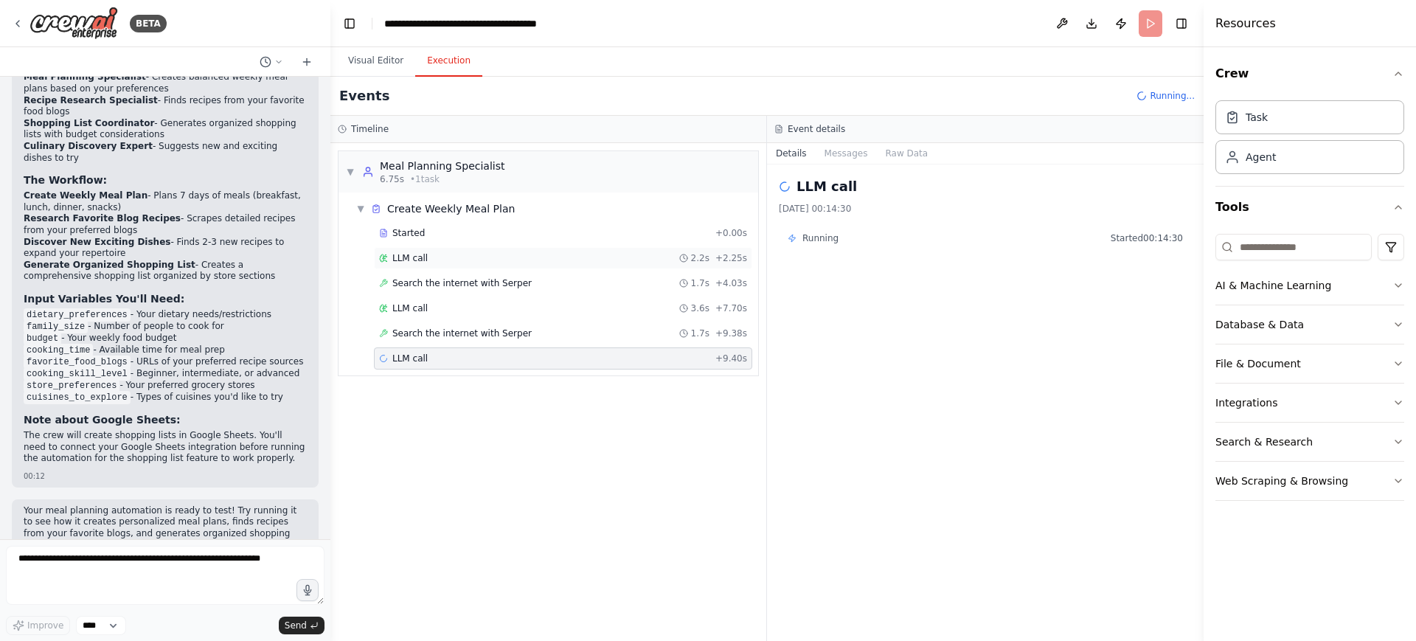
click at [613, 252] on div "LLM call 2.2s + 2.25s" at bounding box center [563, 258] width 368 height 12
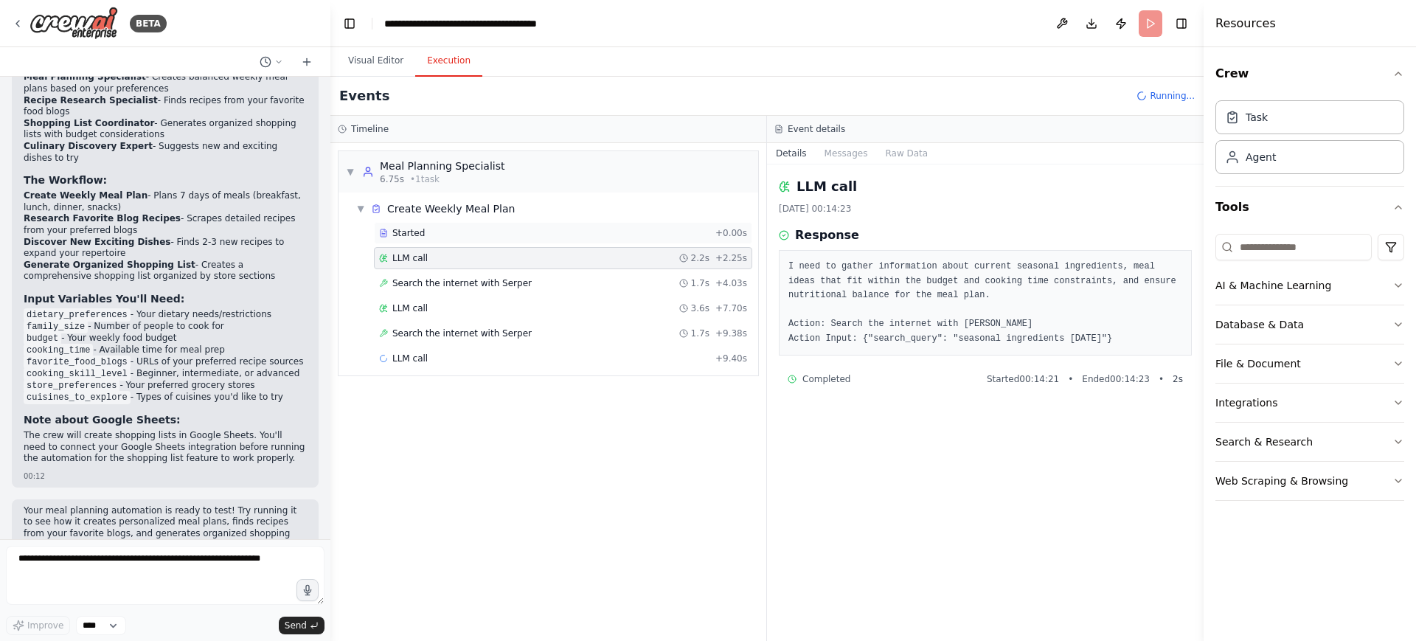
click at [613, 234] on div "Started" at bounding box center [544, 233] width 330 height 12
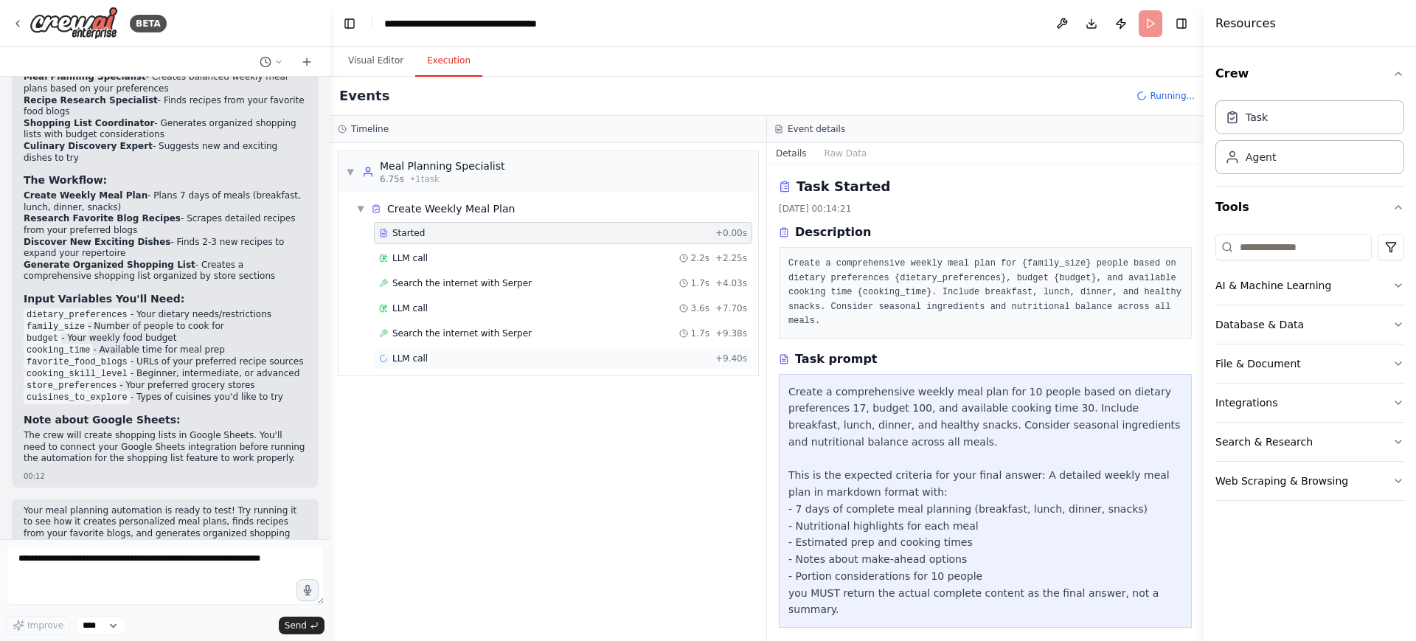
click at [552, 351] on div "LLM call + 9.40s" at bounding box center [563, 358] width 378 height 22
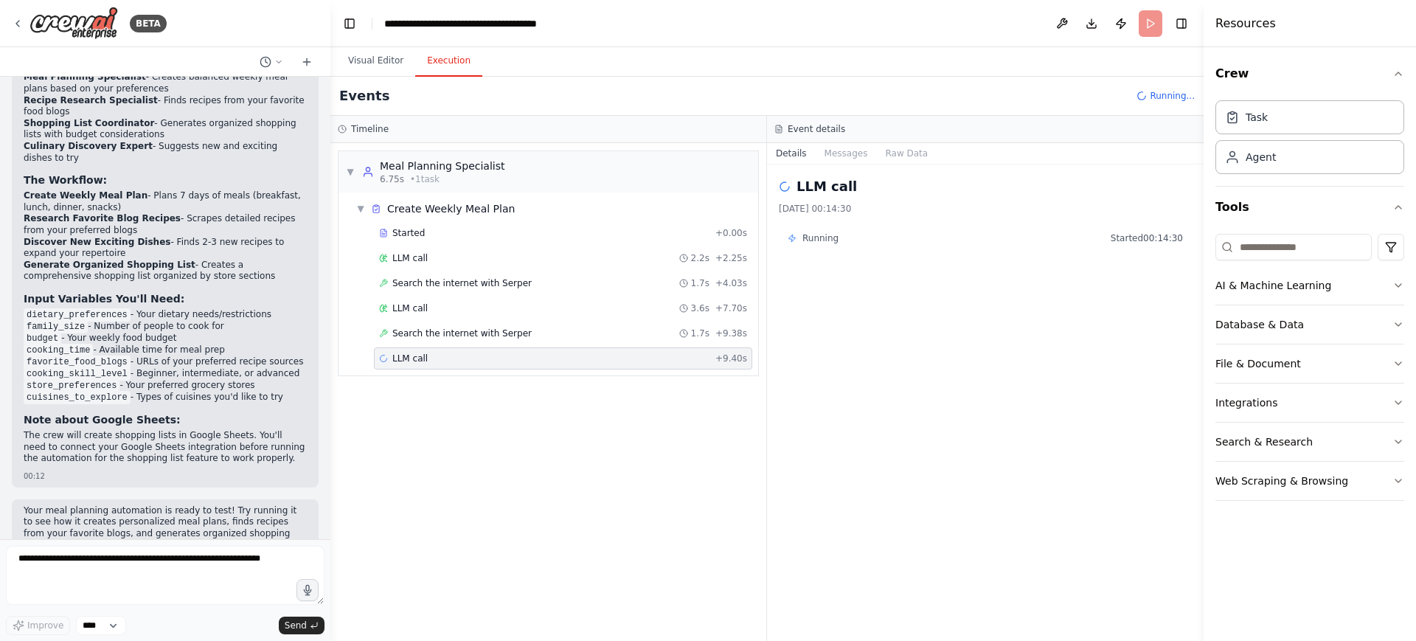
click at [661, 411] on div "▼ Meal Planning Specialist 6.75s • 1 task ▼ Create Weekly Meal Plan Started + 0…" at bounding box center [548, 392] width 436 height 498
click at [371, 72] on button "Visual Editor" at bounding box center [375, 61] width 79 height 31
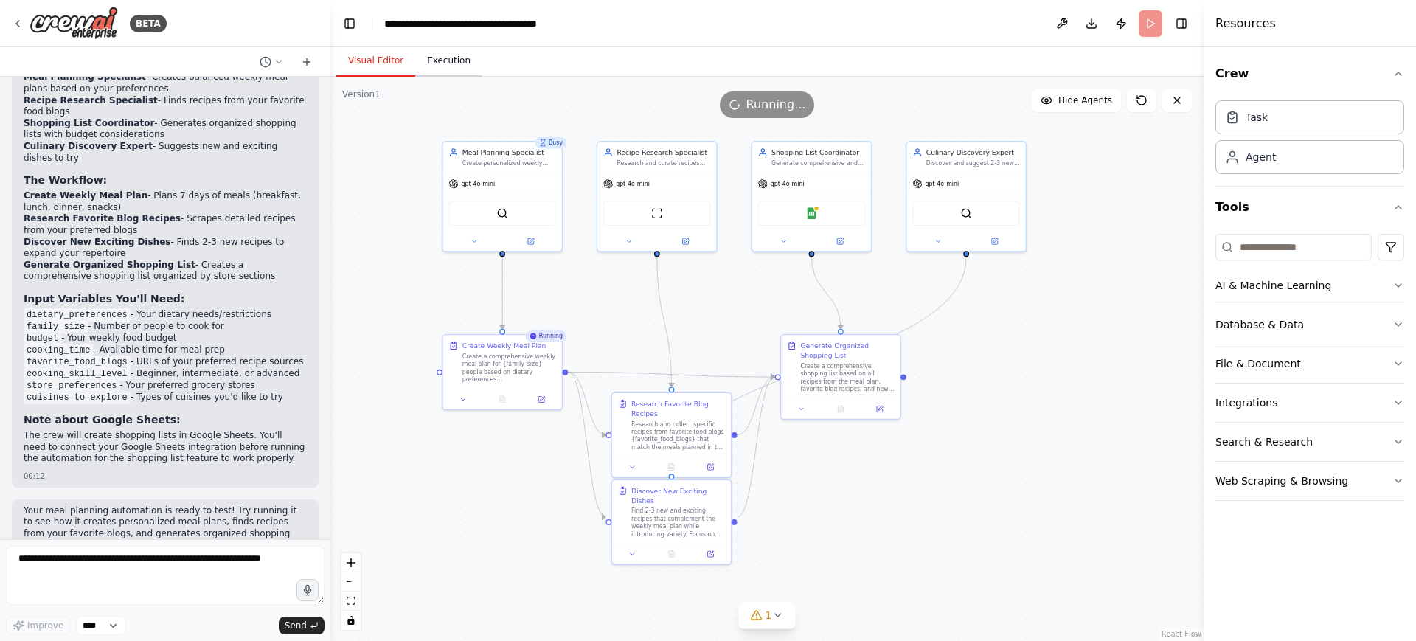
click at [441, 66] on button "Execution" at bounding box center [448, 61] width 67 height 31
click at [374, 51] on button "Visual Editor" at bounding box center [375, 61] width 79 height 31
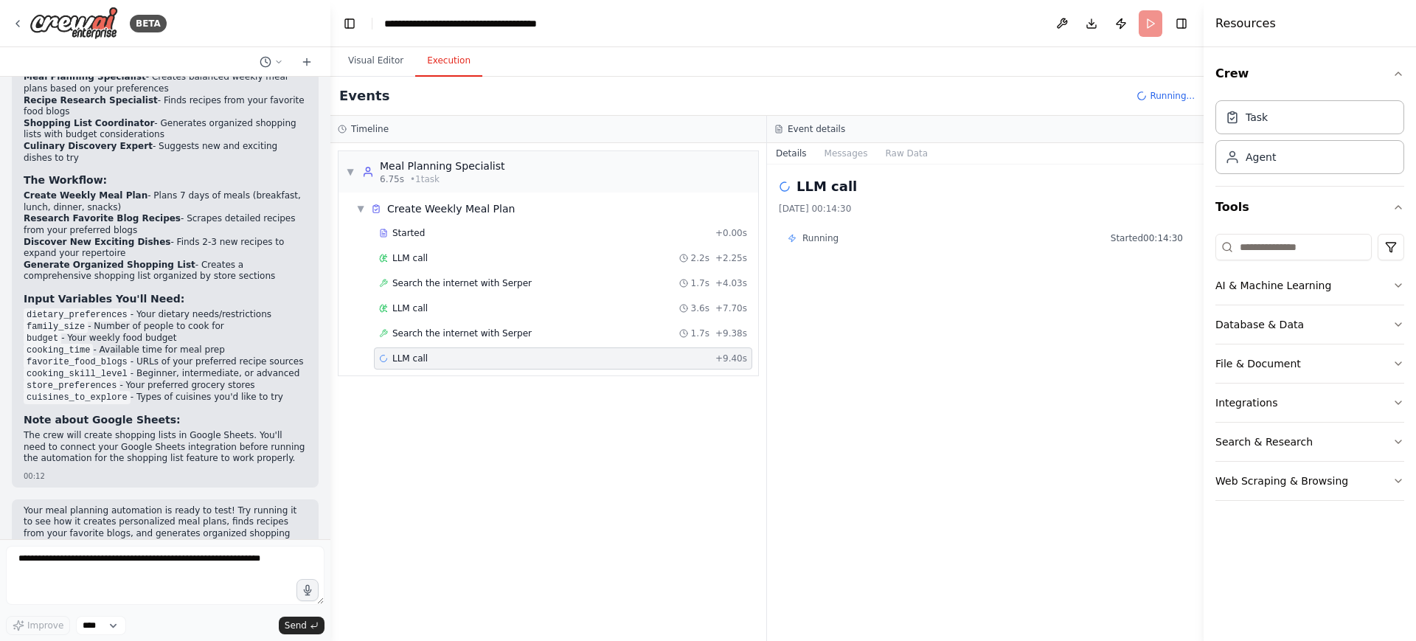
click at [423, 60] on button "Execution" at bounding box center [448, 61] width 67 height 31
click at [627, 316] on div "LLM call 3.6s + 7.70s" at bounding box center [563, 308] width 378 height 22
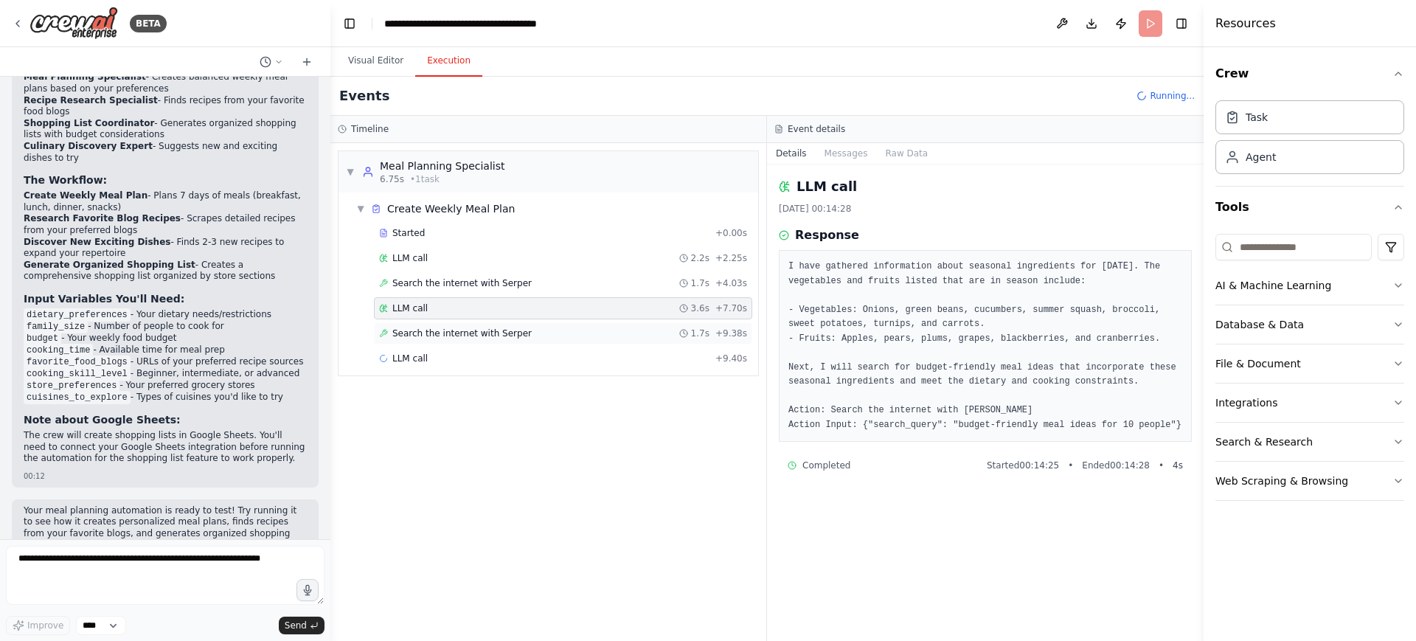
click at [609, 338] on div "Search the internet with Serper 1.7s + 9.38s" at bounding box center [563, 334] width 368 height 12
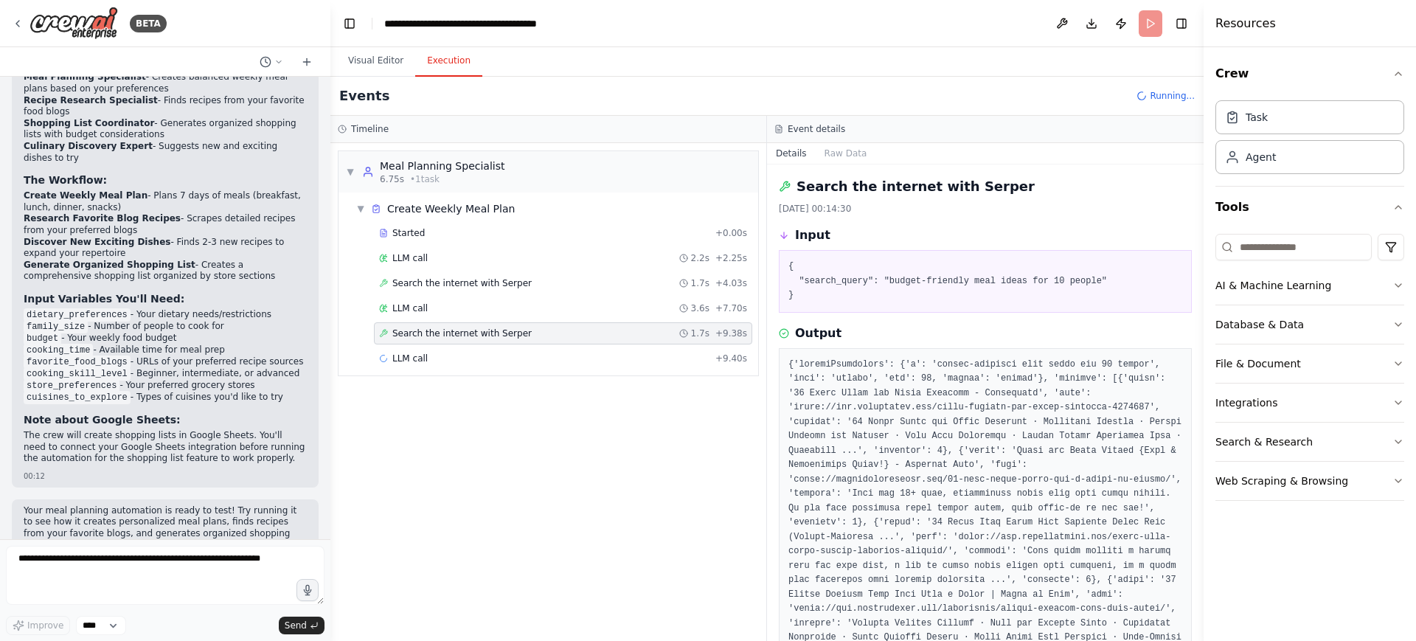
click at [606, 322] on div "Search the internet with Serper 1.7s + 9.38s" at bounding box center [563, 333] width 378 height 22
click at [594, 304] on div "LLM call 3.6s + 7.70s" at bounding box center [563, 308] width 368 height 12
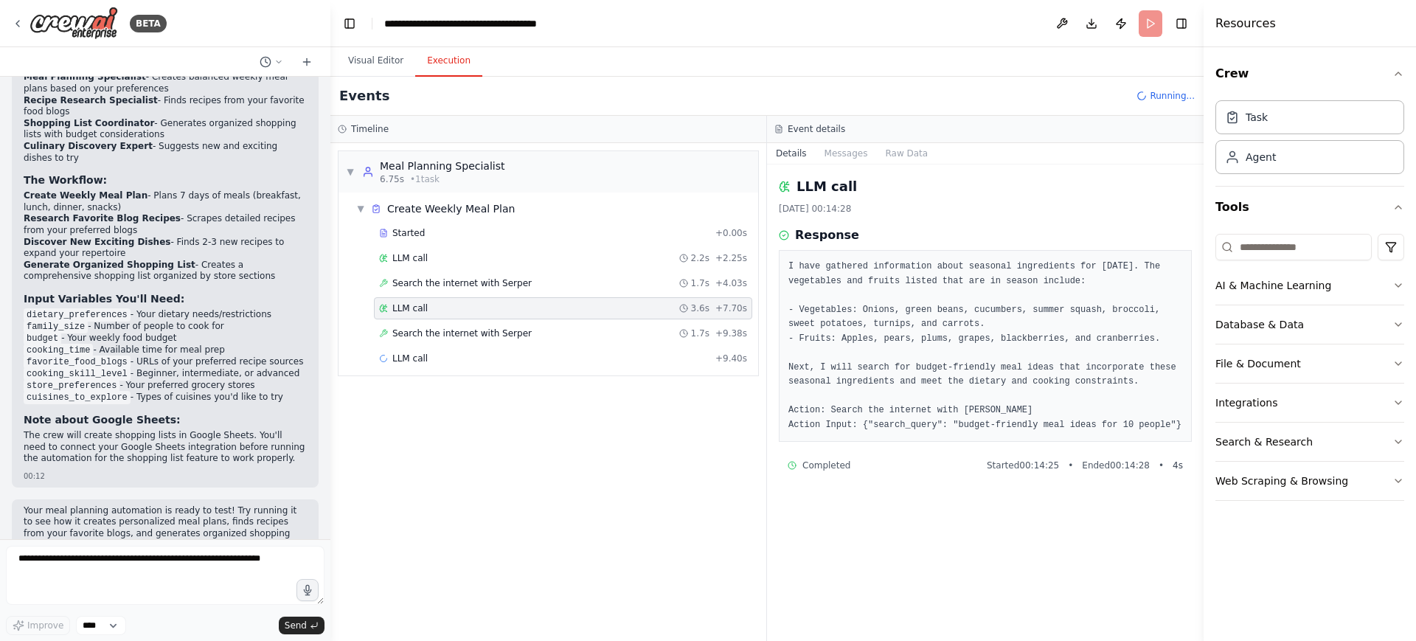
drag, startPoint x: 1147, startPoint y: 420, endPoint x: 777, endPoint y: 269, distance: 400.0
click at [777, 269] on div "LLM call 05.09.2025, 00:14:28 Response I have gathered information about season…" at bounding box center [985, 402] width 437 height 477
click at [952, 476] on div "Completed Started 00:14:25 • Ended 00:14:28 • 4 s" at bounding box center [985, 466] width 413 height 24
click at [544, 351] on div "LLM call + 9.40s" at bounding box center [563, 358] width 378 height 22
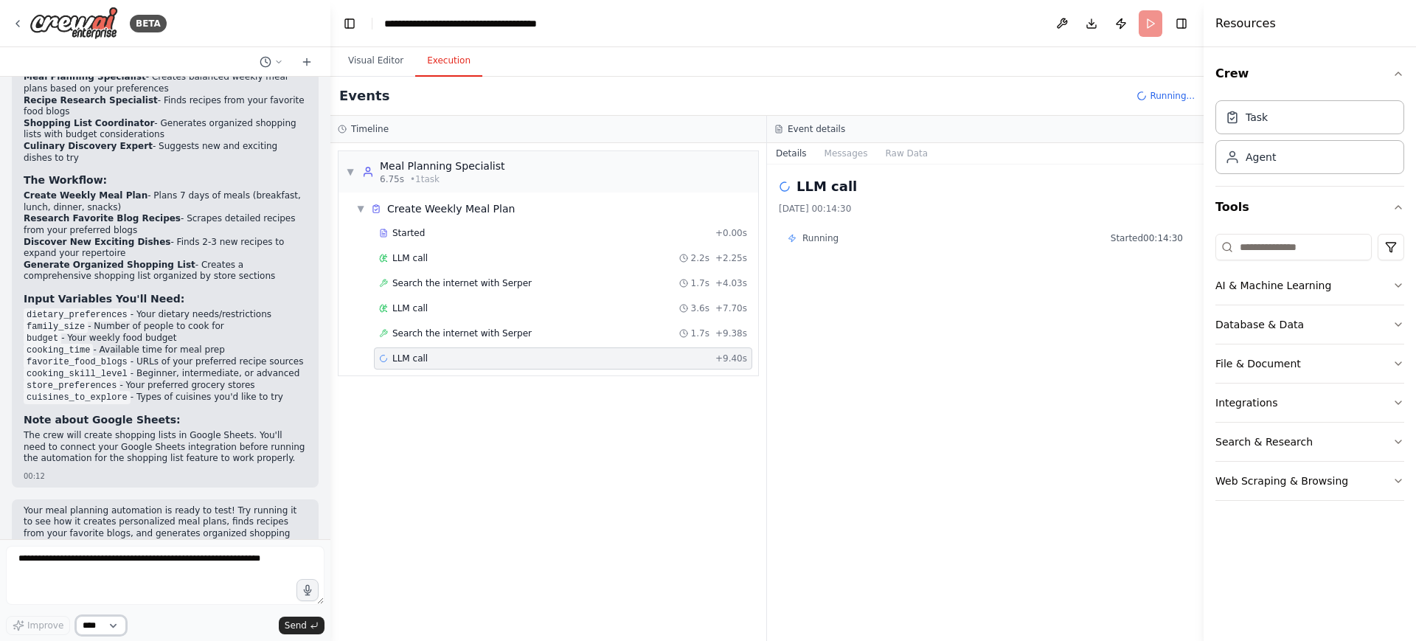
click at [111, 620] on select "****" at bounding box center [101, 625] width 50 height 19
click at [1362, 488] on button "Web Scraping & Browsing" at bounding box center [1310, 481] width 189 height 38
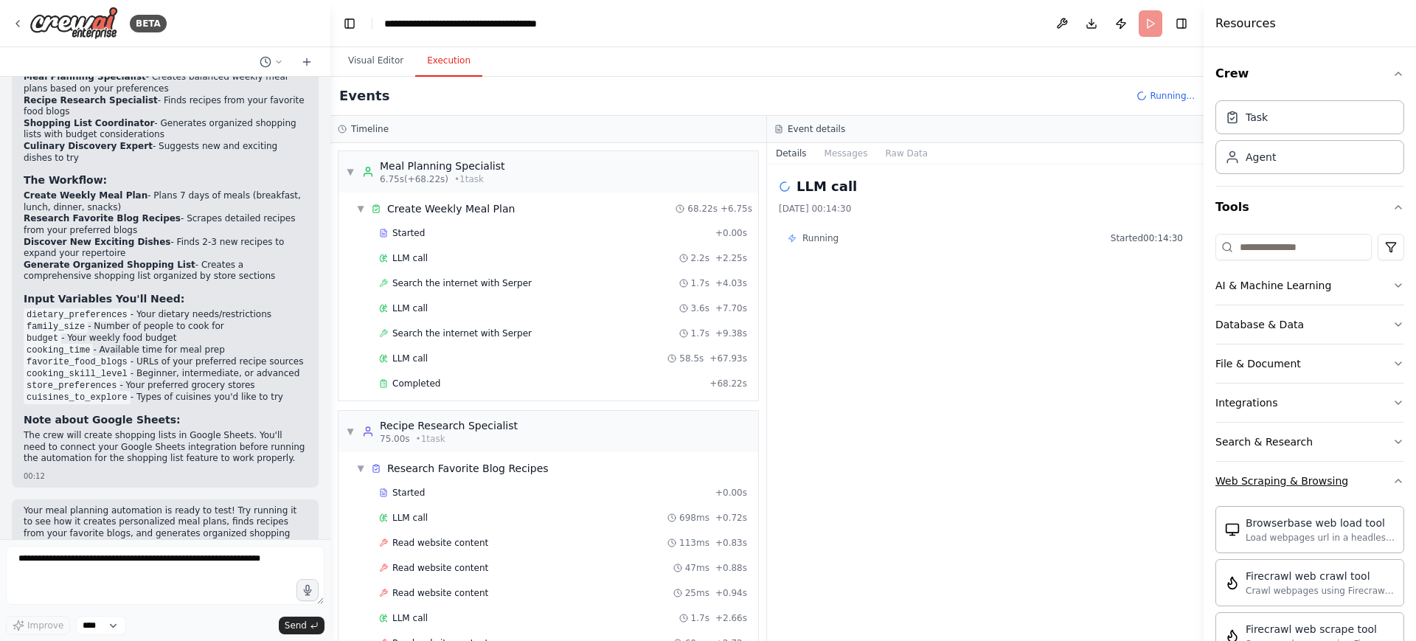
click at [1393, 481] on icon "button" at bounding box center [1399, 481] width 12 height 12
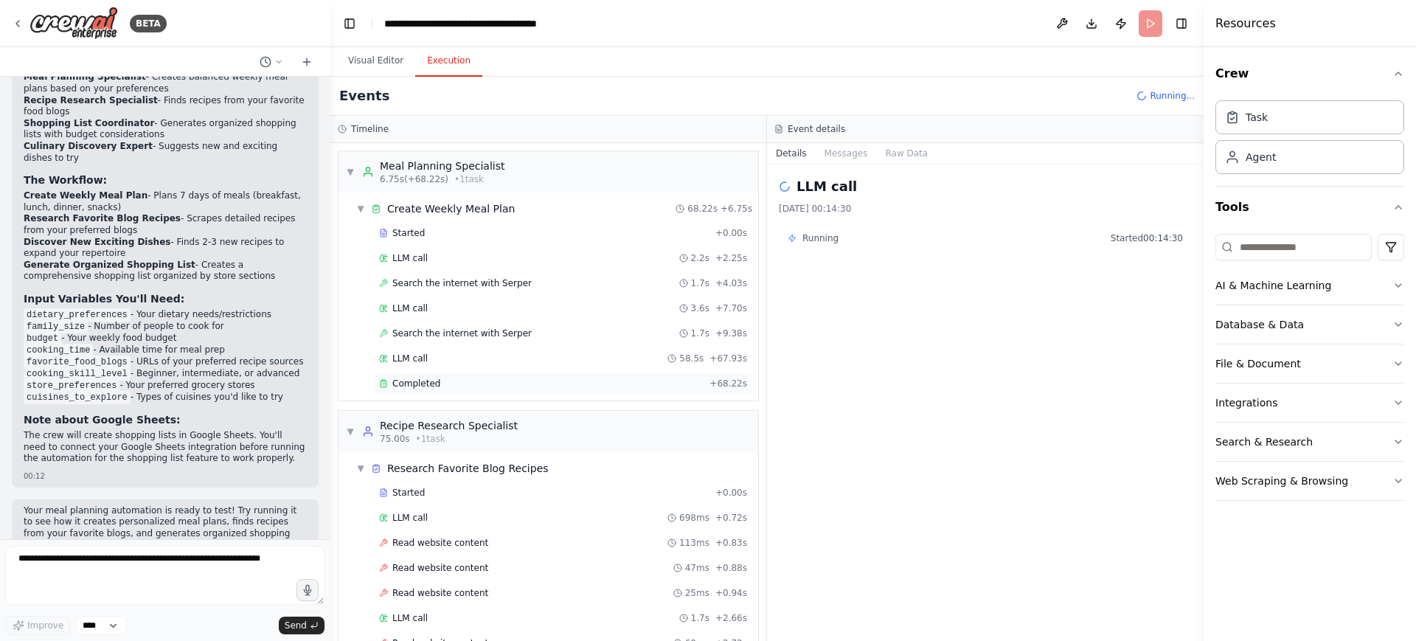
click at [450, 385] on div "Completed" at bounding box center [541, 384] width 325 height 12
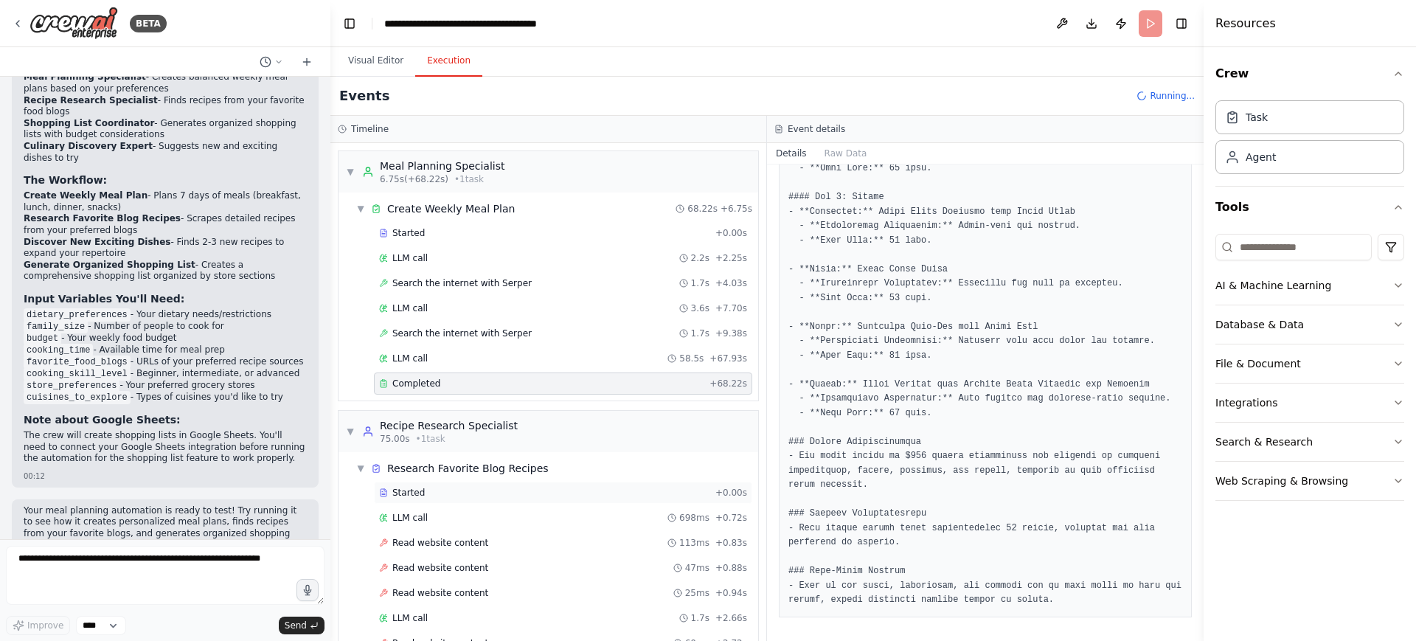
scroll to position [412, 0]
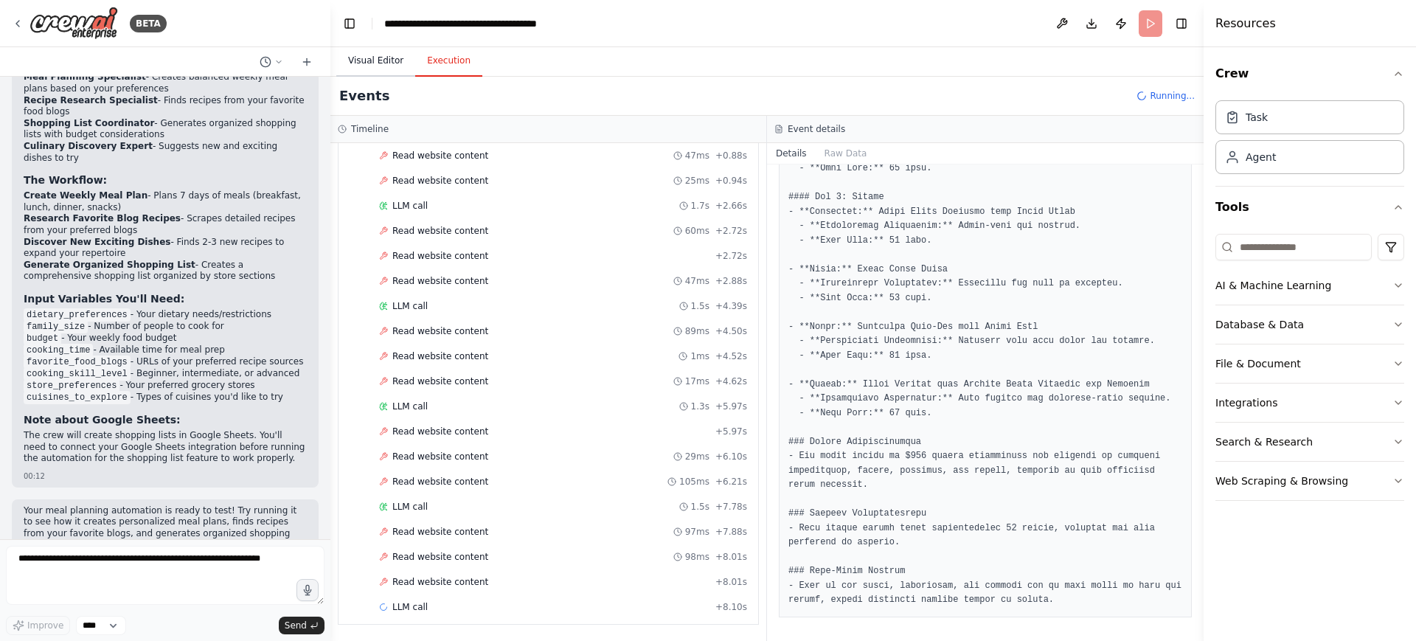
click at [372, 74] on button "Visual Editor" at bounding box center [375, 61] width 79 height 31
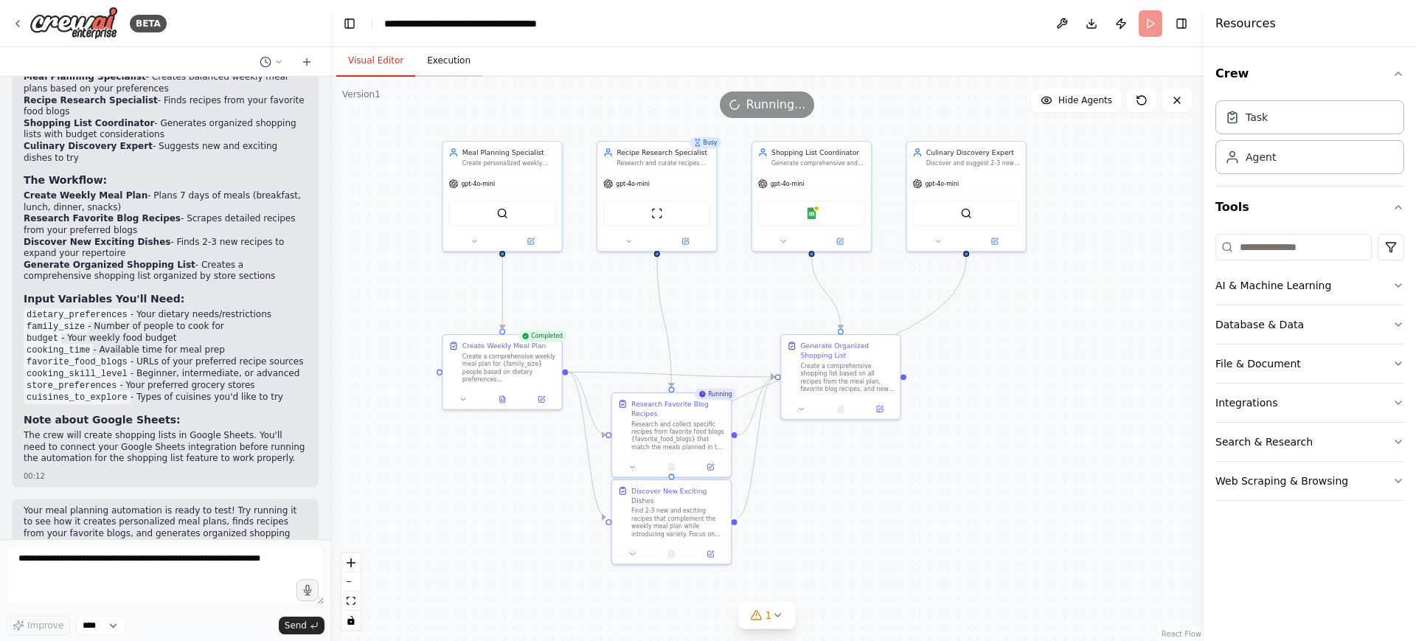
click at [436, 60] on button "Execution" at bounding box center [448, 61] width 67 height 31
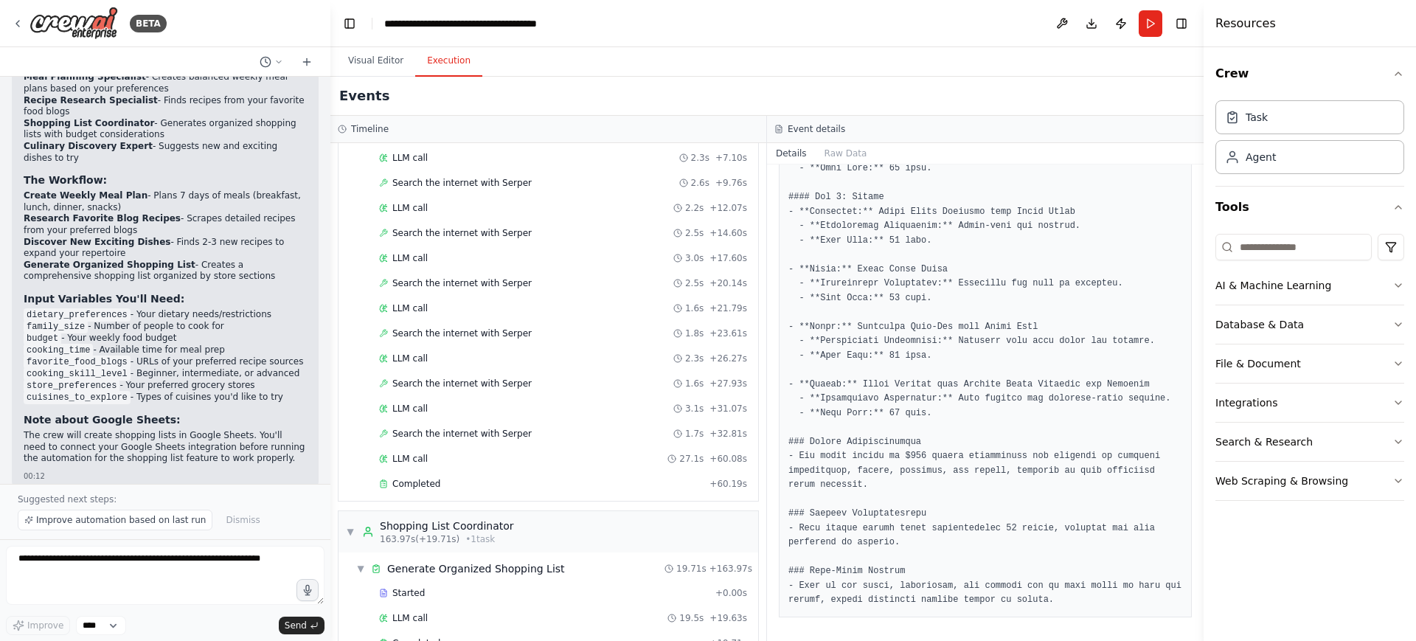
scroll to position [1107, 0]
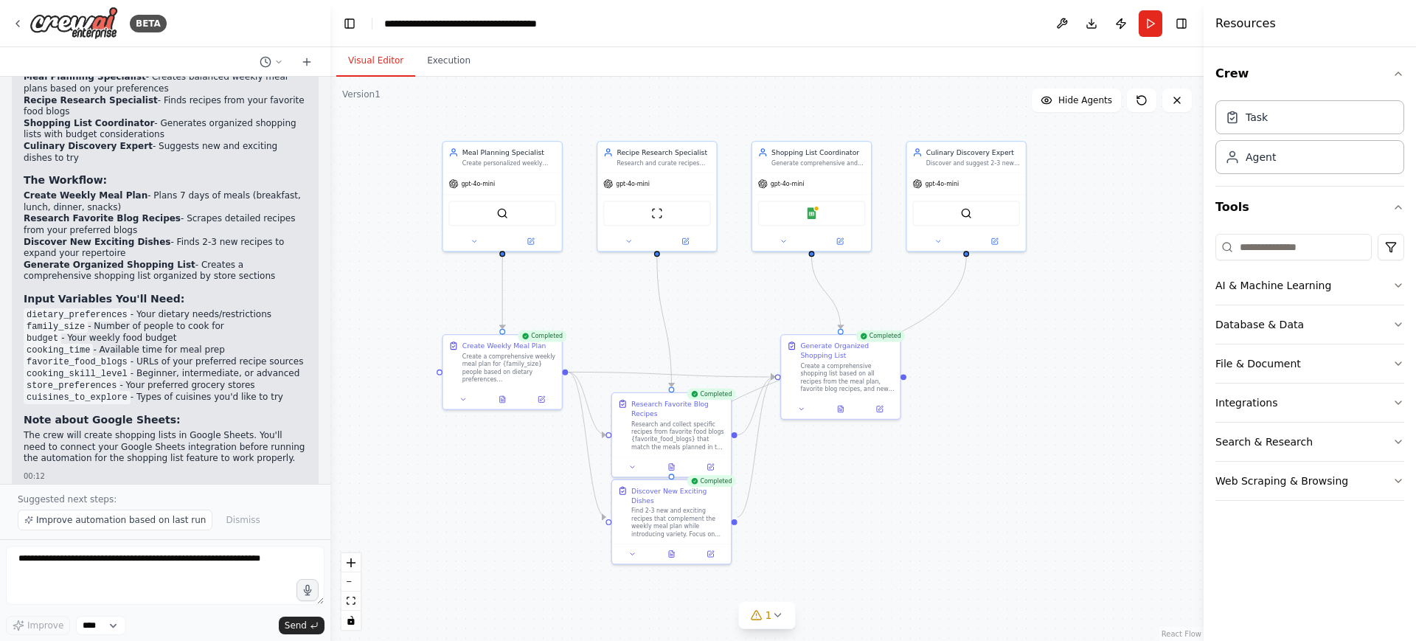
click at [368, 63] on button "Visual Editor" at bounding box center [375, 61] width 79 height 31
click at [453, 63] on button "Execution" at bounding box center [448, 61] width 67 height 31
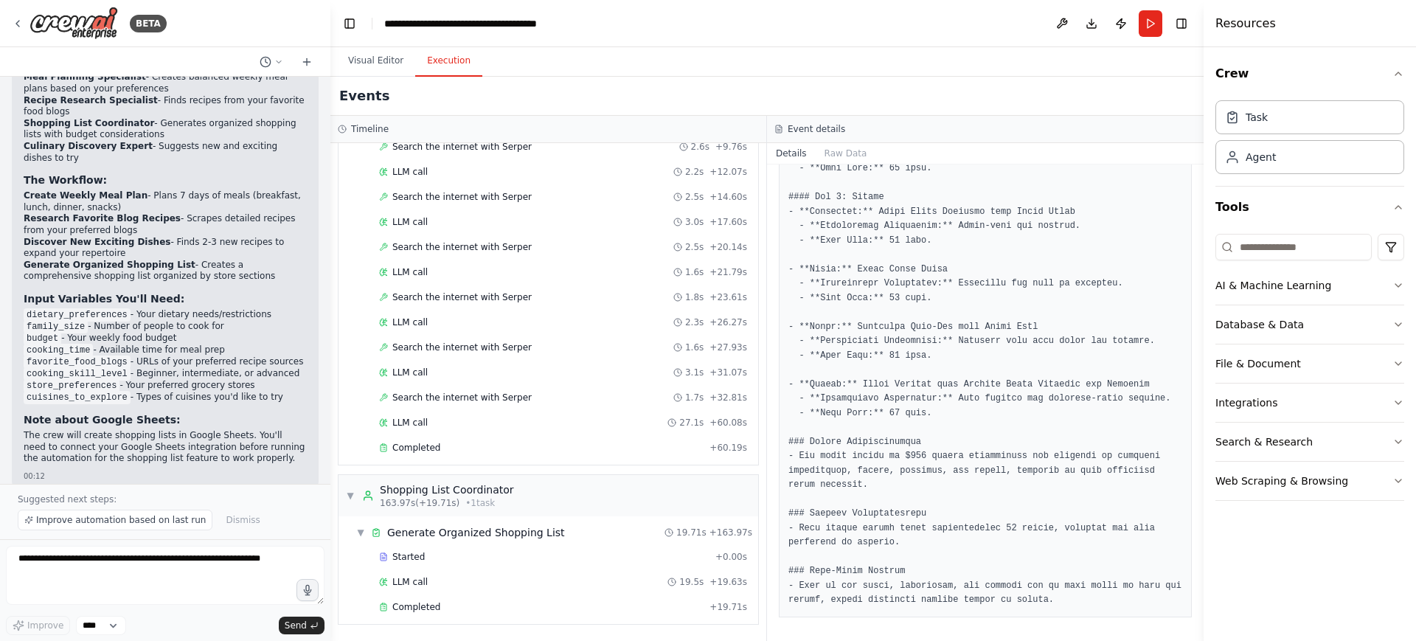
scroll to position [1660, 0]
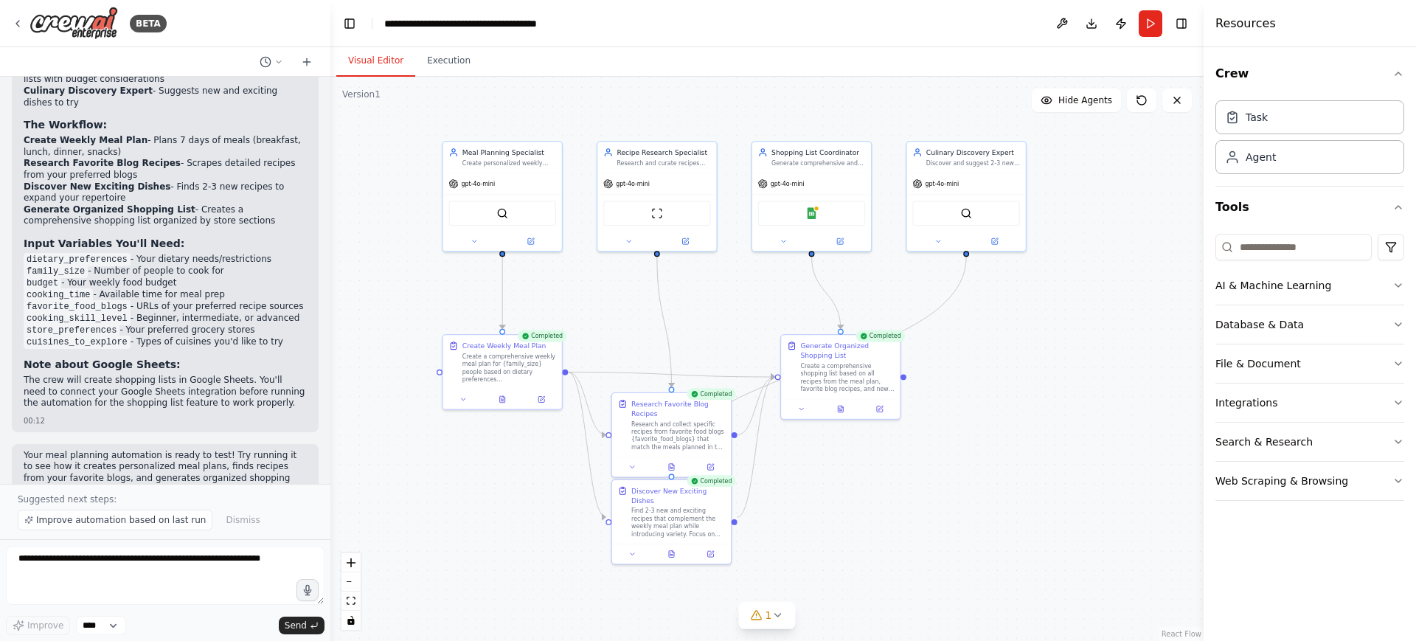
click at [395, 66] on button "Visual Editor" at bounding box center [375, 61] width 79 height 31
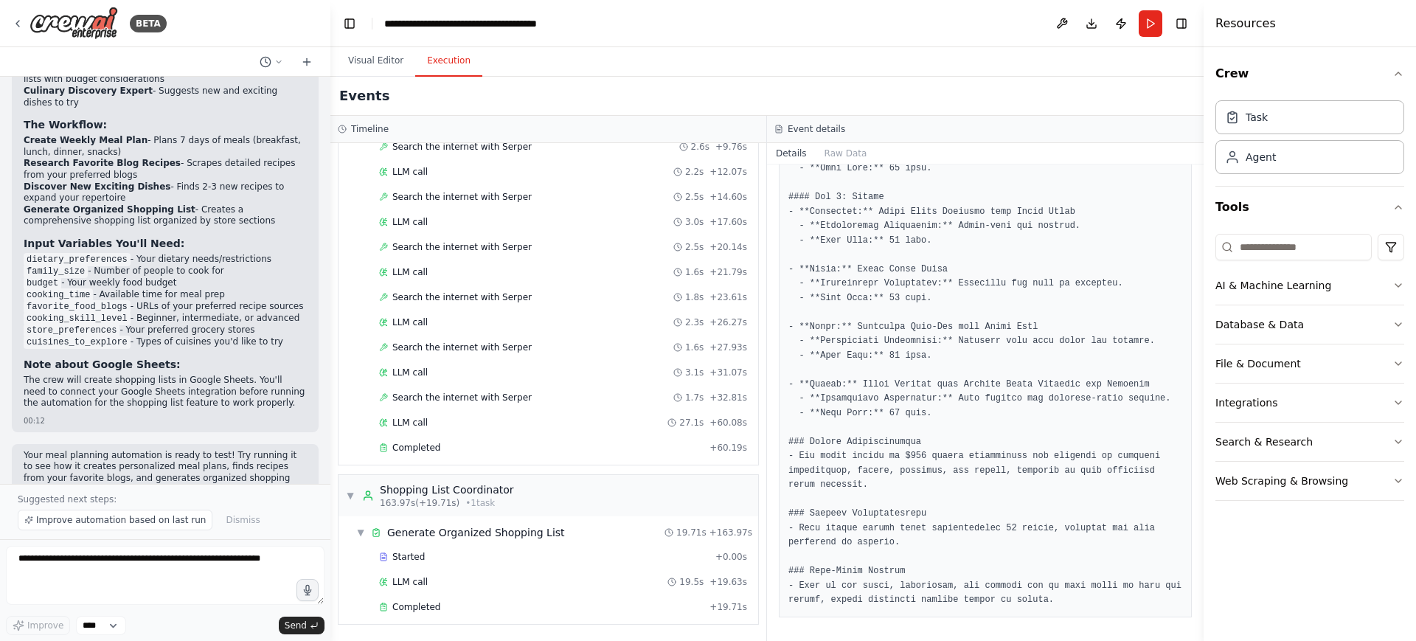
click at [423, 50] on button "Execution" at bounding box center [448, 61] width 67 height 31
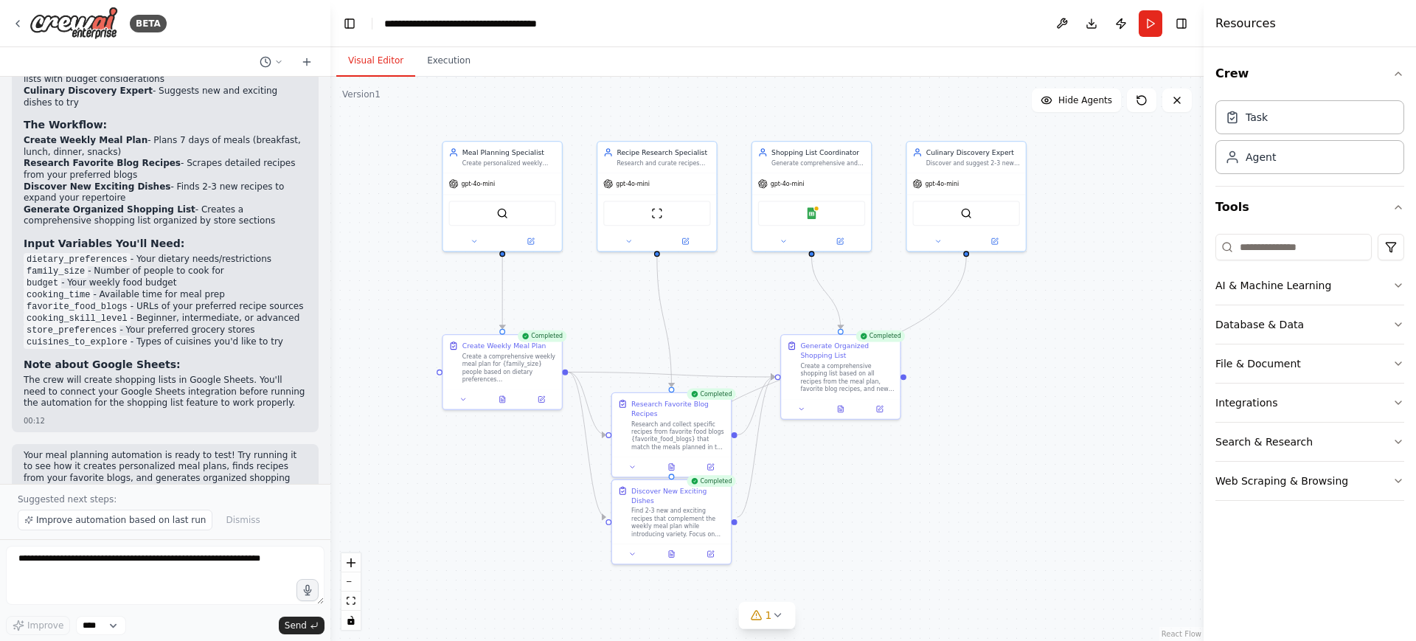
click at [361, 54] on button "Visual Editor" at bounding box center [375, 61] width 79 height 31
click at [1253, 159] on div "Agent" at bounding box center [1261, 156] width 30 height 15
drag, startPoint x: 1253, startPoint y: 159, endPoint x: 1051, endPoint y: 375, distance: 295.9
click at [1051, 375] on div "BETA Develop a crew that creates weekly meal plans based on your dietary prefer…" at bounding box center [708, 320] width 1416 height 641
click at [1253, 145] on div "Agent" at bounding box center [1310, 156] width 189 height 34
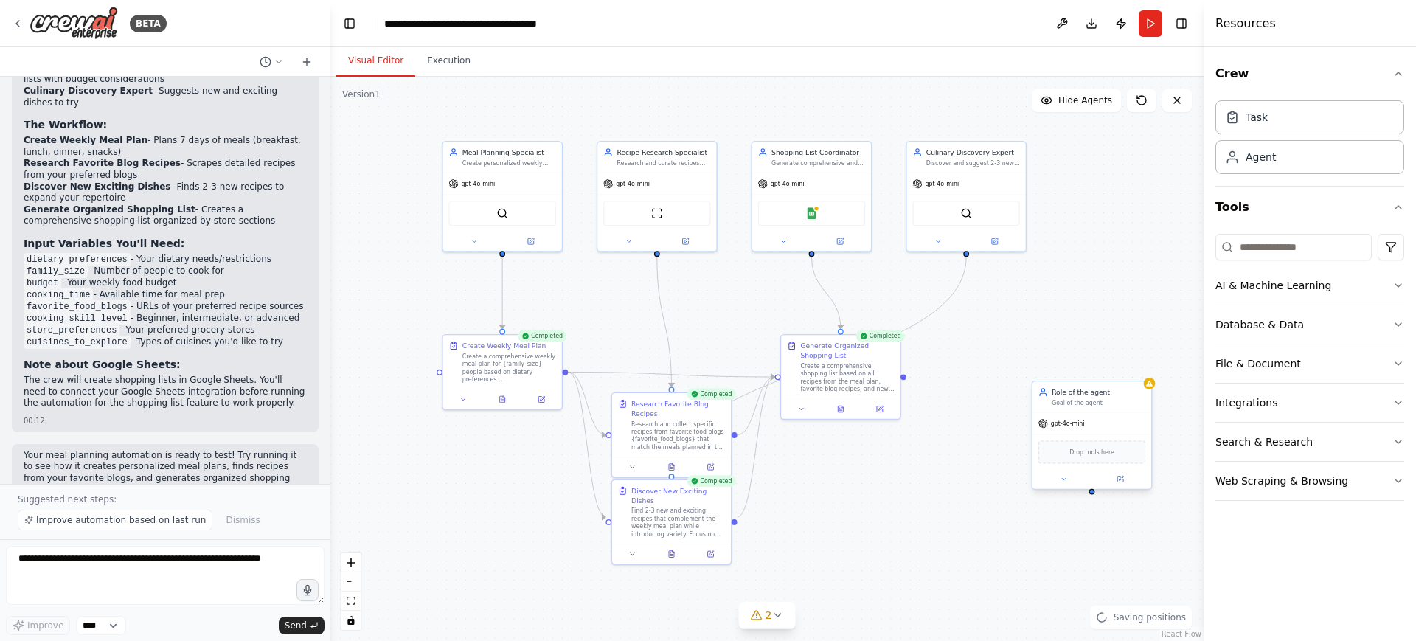
click at [1103, 407] on div "Role of the agent Goal of the agent" at bounding box center [1092, 396] width 119 height 31
drag, startPoint x: 1106, startPoint y: 406, endPoint x: 1043, endPoint y: 456, distance: 80.3
click at [1043, 432] on div "Role of the agent Goal of the agent" at bounding box center [1053, 416] width 119 height 31
click at [1091, 419] on div "Confirm" at bounding box center [1082, 414] width 19 height 19
click at [1073, 412] on button at bounding box center [1082, 414] width 19 height 19
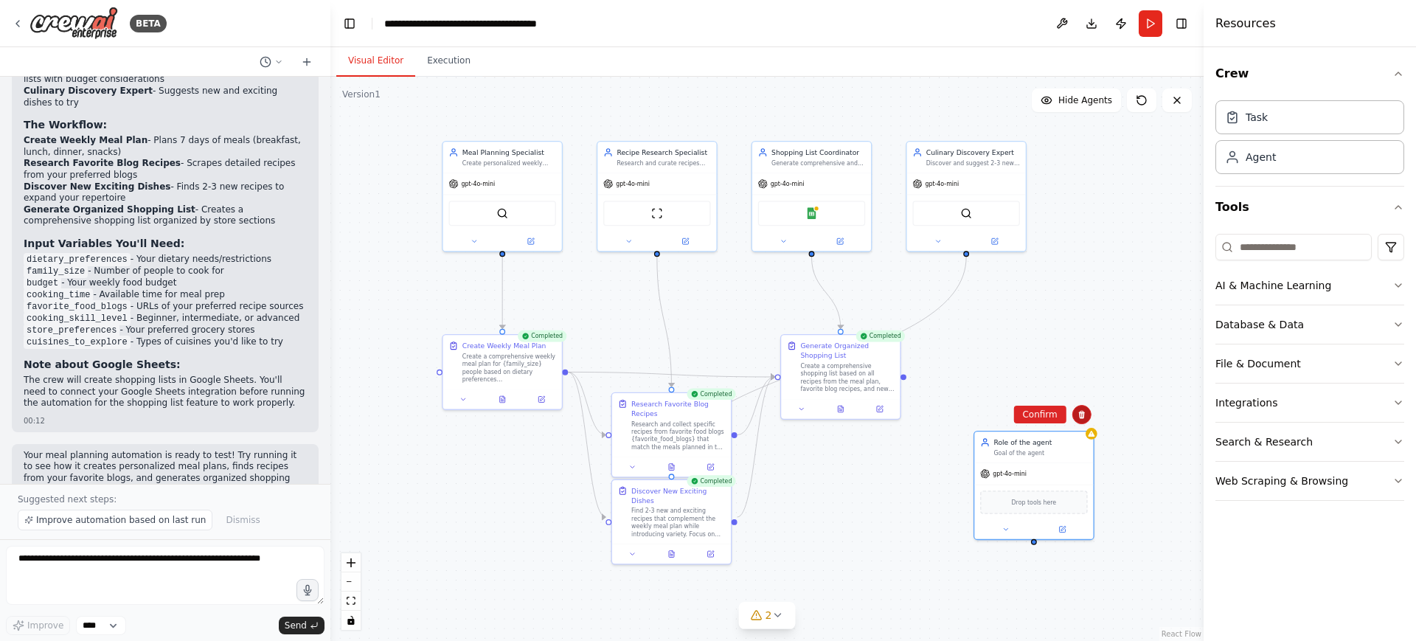
click at [1075, 411] on button at bounding box center [1082, 414] width 19 height 19
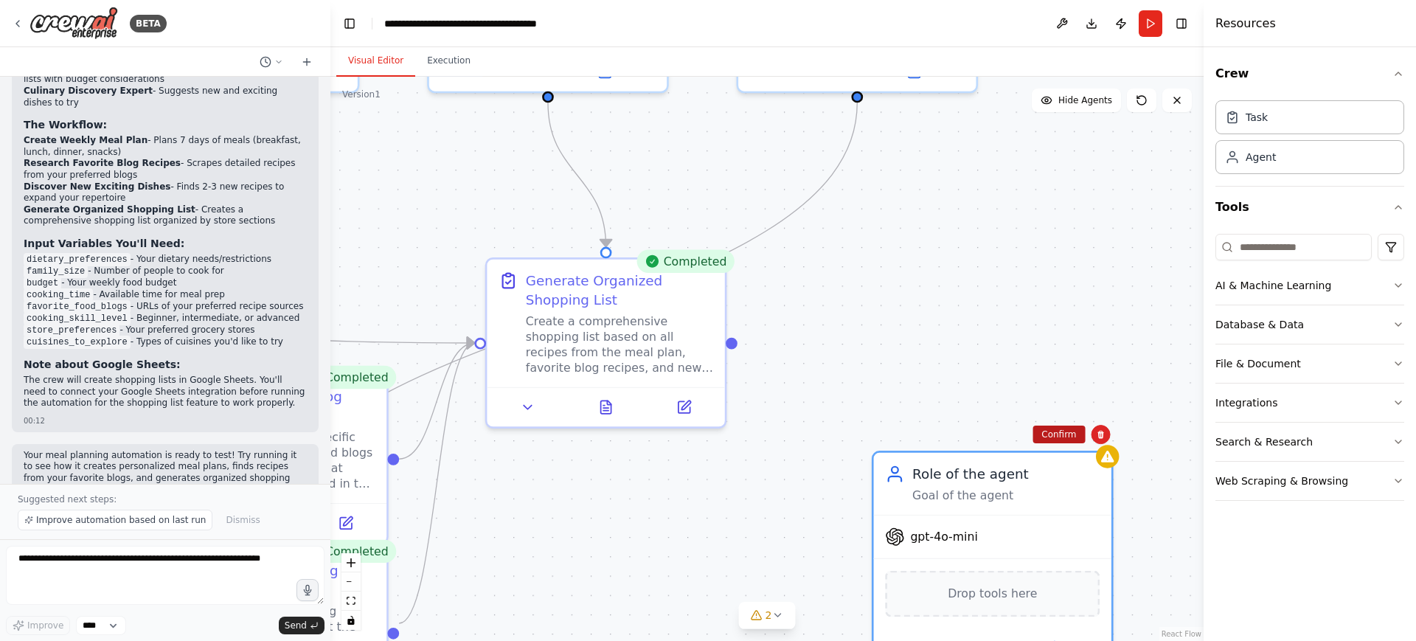
click at [1064, 432] on button "Confirm" at bounding box center [1059, 435] width 52 height 18
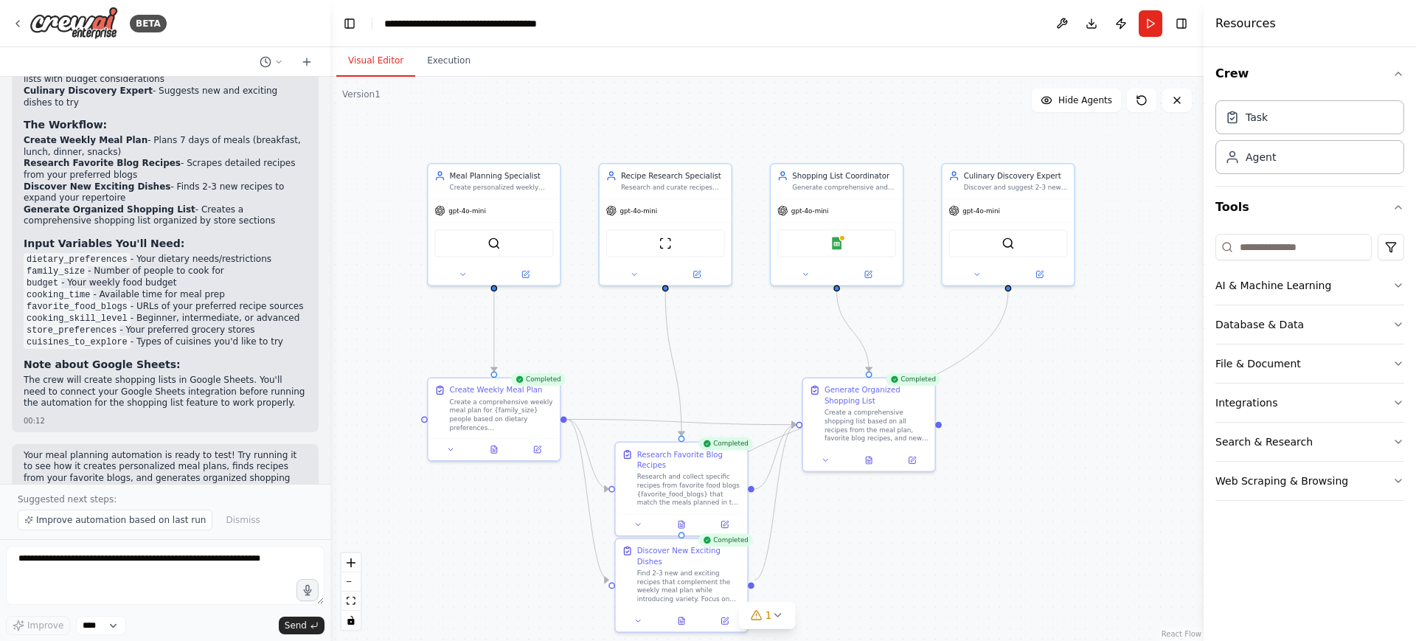
drag, startPoint x: 1030, startPoint y: 306, endPoint x: 1105, endPoint y: 404, distance: 123.2
click at [1105, 404] on div ".deletable-edge-delete-btn { width: 20px; height: 20px; border: 0px solid #ffff…" at bounding box center [766, 359] width 873 height 564
click at [89, 591] on textarea at bounding box center [165, 575] width 319 height 59
click at [454, 80] on div ".deletable-edge-delete-btn { width: 20px; height: 20px; border: 0px solid #ffff…" at bounding box center [766, 359] width 873 height 564
click at [446, 79] on div ".deletable-edge-delete-btn { width: 20px; height: 20px; border: 0px solid #ffff…" at bounding box center [766, 359] width 873 height 564
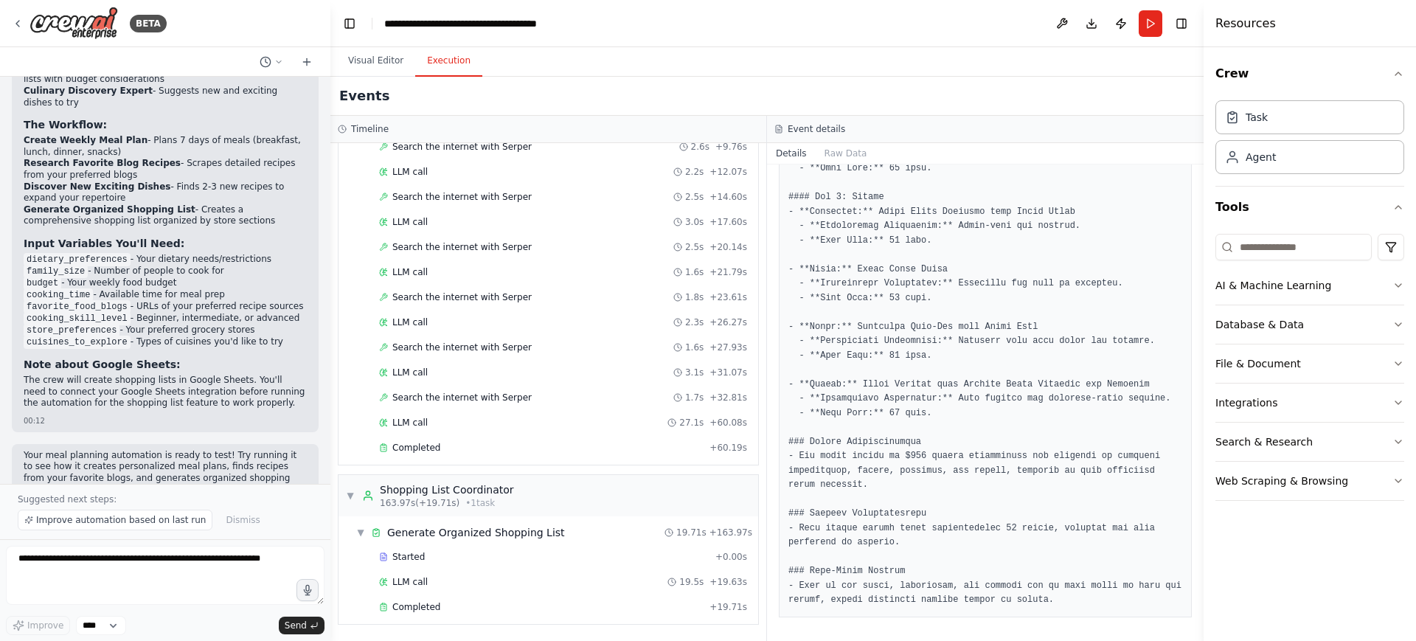
click at [440, 74] on button "Execution" at bounding box center [448, 61] width 67 height 31
click at [481, 605] on div "Completed" at bounding box center [541, 607] width 325 height 12
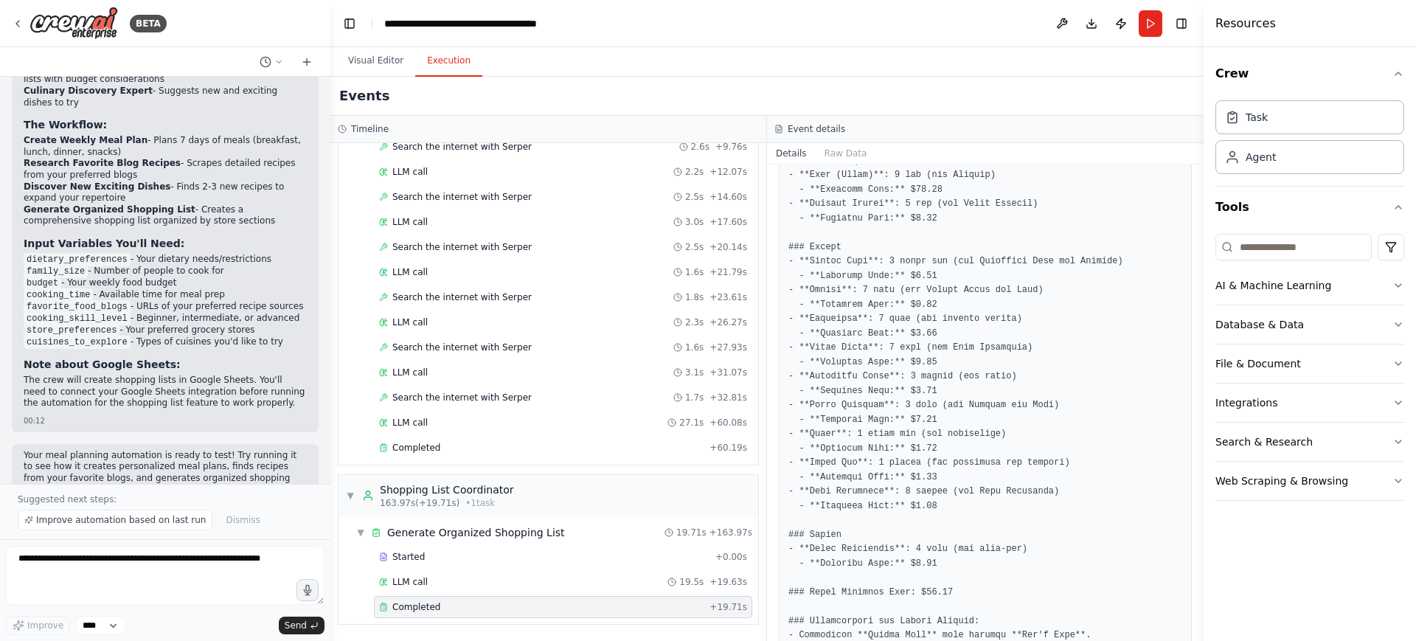
scroll to position [1157, 0]
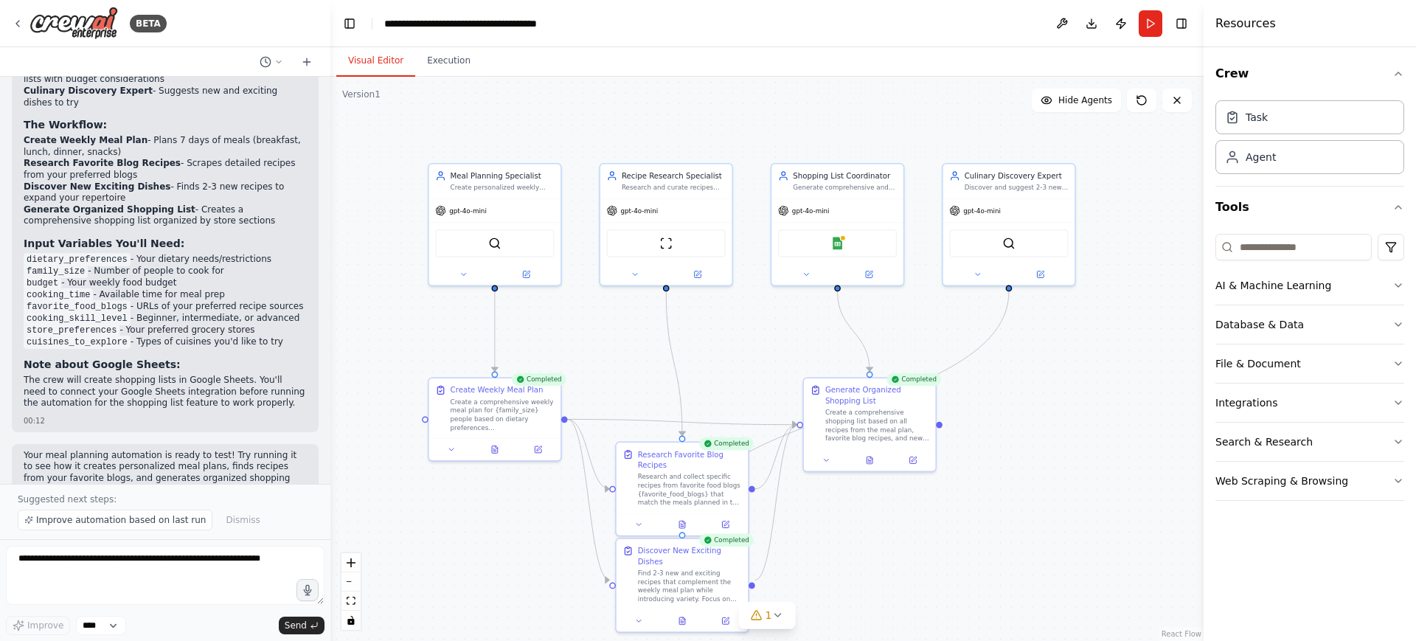
click at [370, 74] on button "Visual Editor" at bounding box center [375, 61] width 79 height 31
click at [308, 65] on icon at bounding box center [307, 62] width 12 height 12
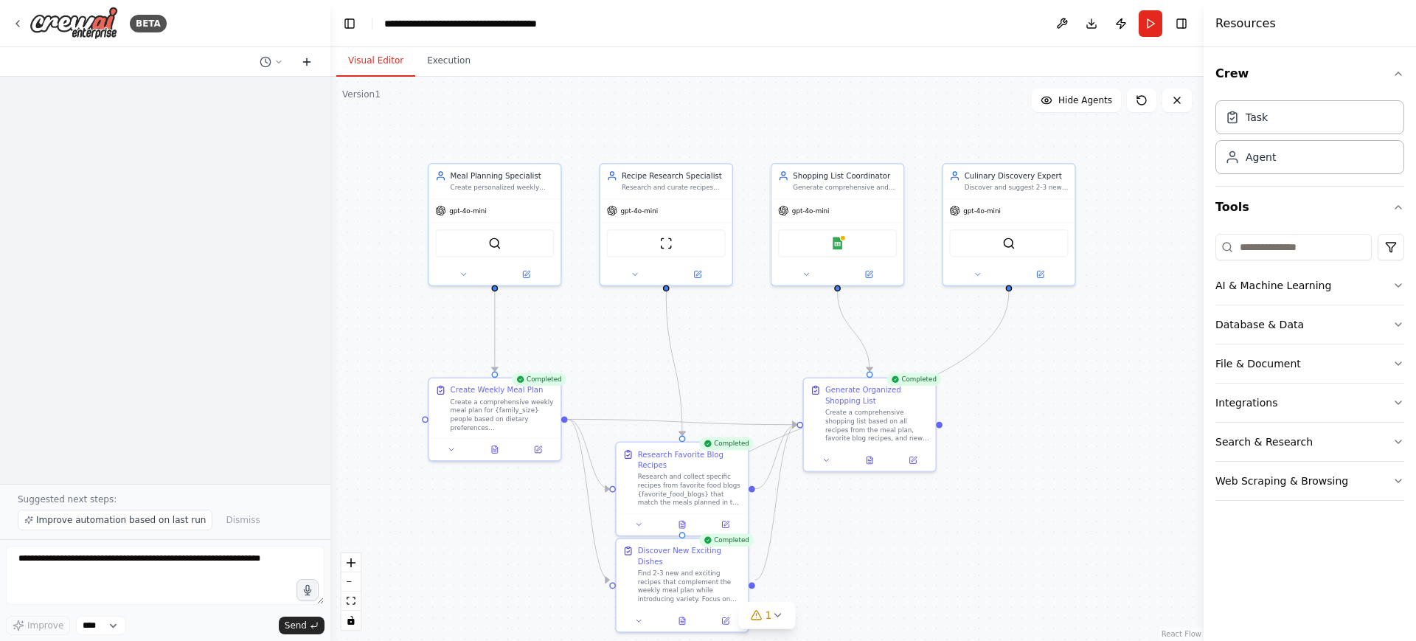
scroll to position [0, 0]
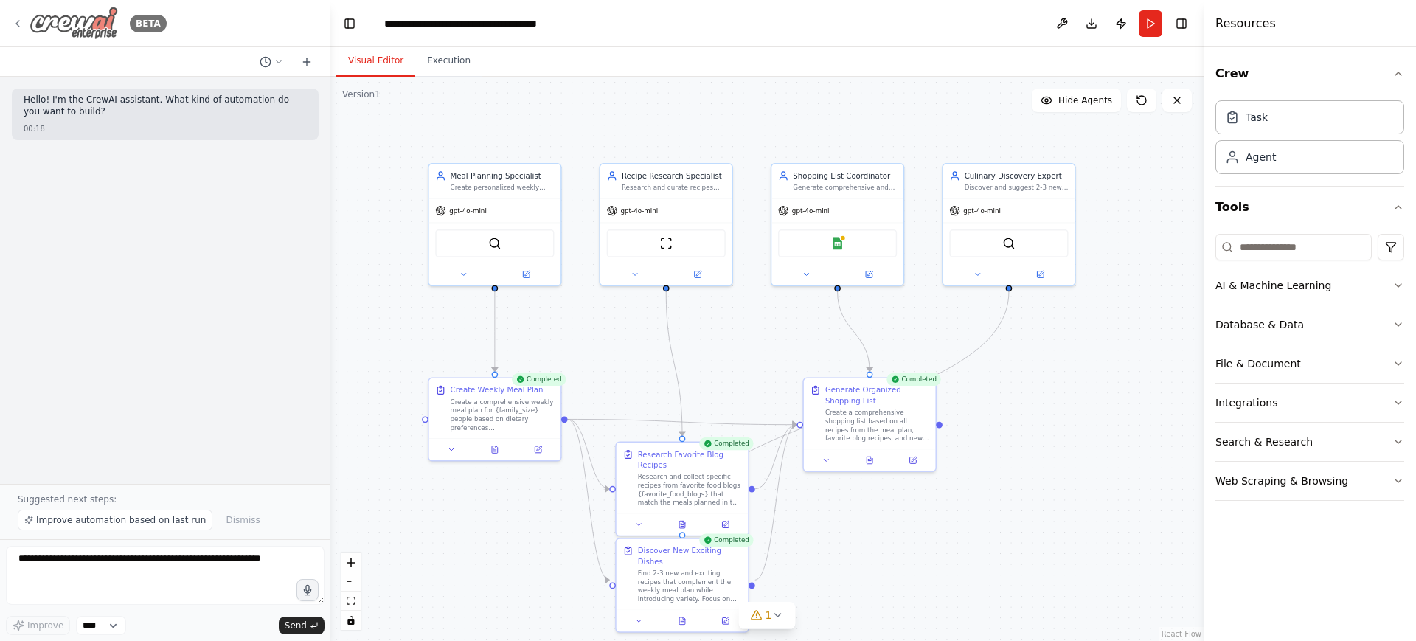
click at [28, 23] on div "BETA" at bounding box center [89, 23] width 155 height 33
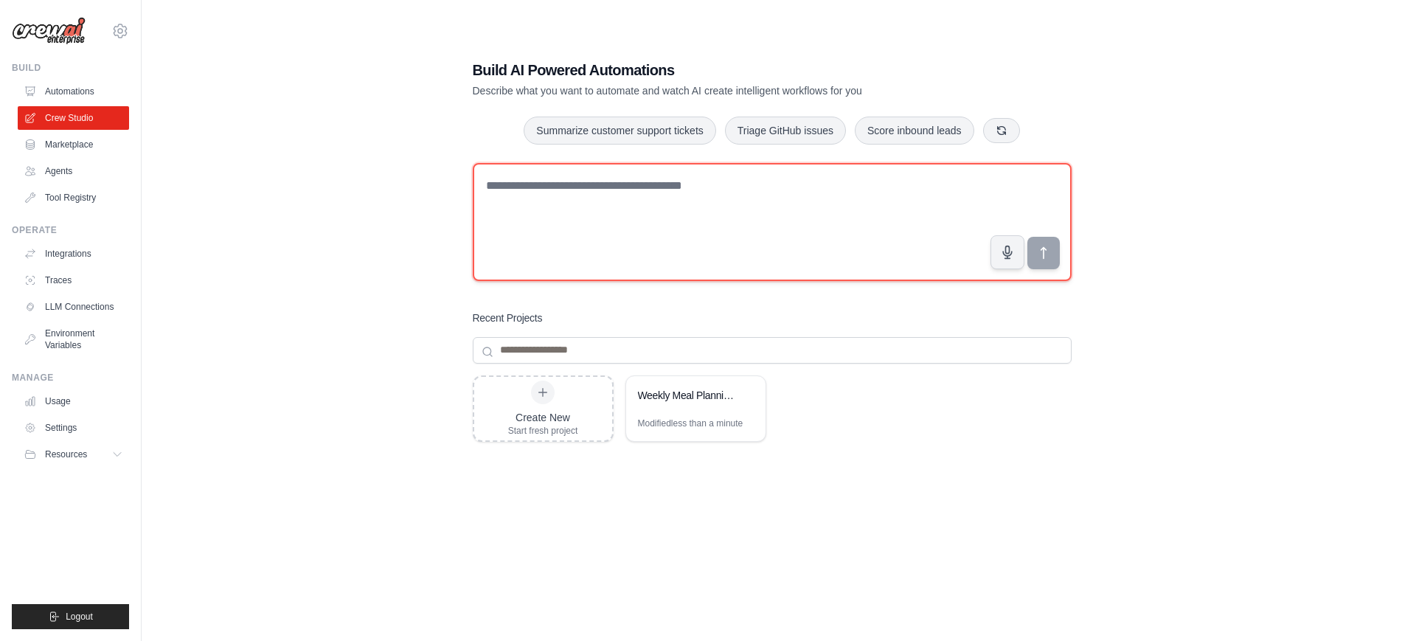
click at [528, 217] on textarea at bounding box center [772, 222] width 599 height 118
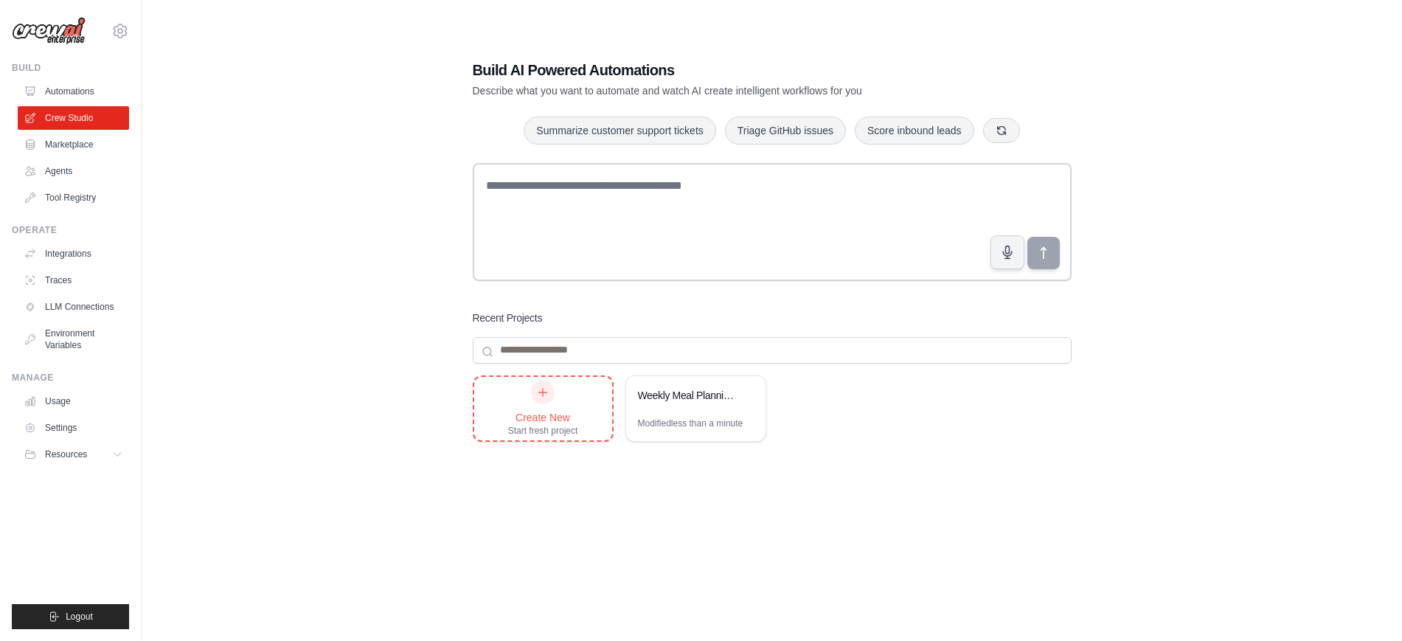
click at [555, 407] on div "Create New Start fresh project" at bounding box center [543, 409] width 70 height 56
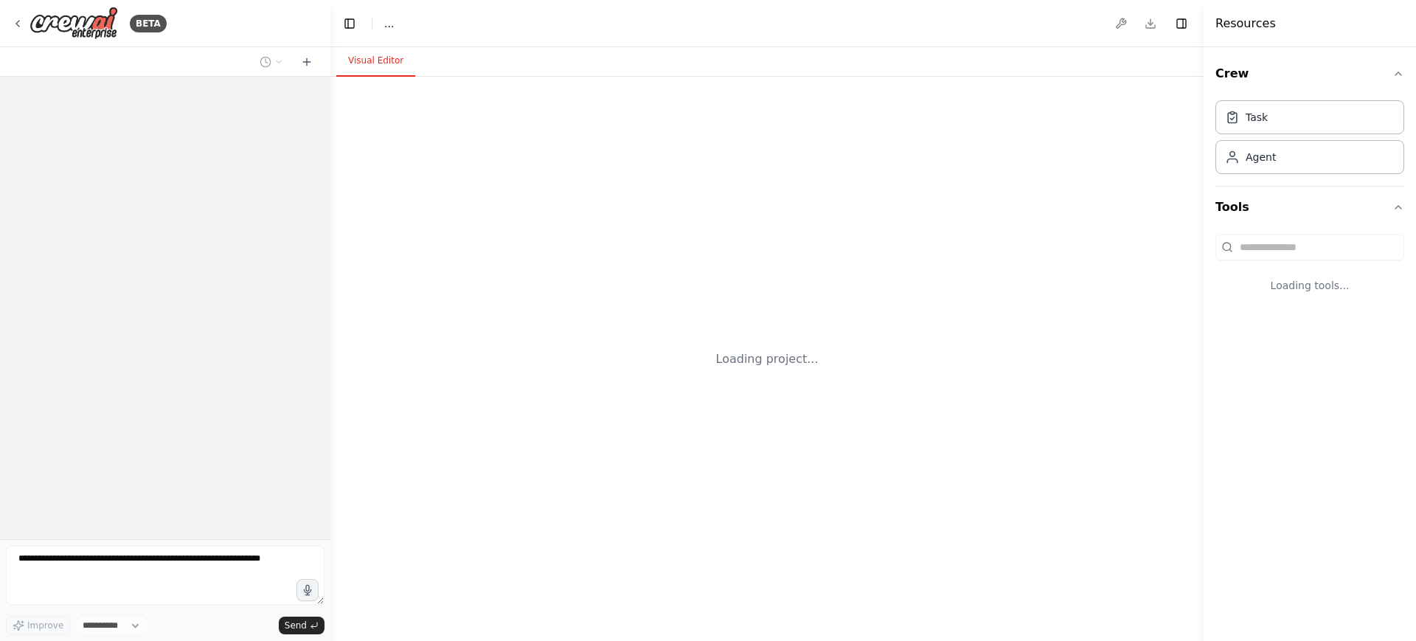
select select "****"
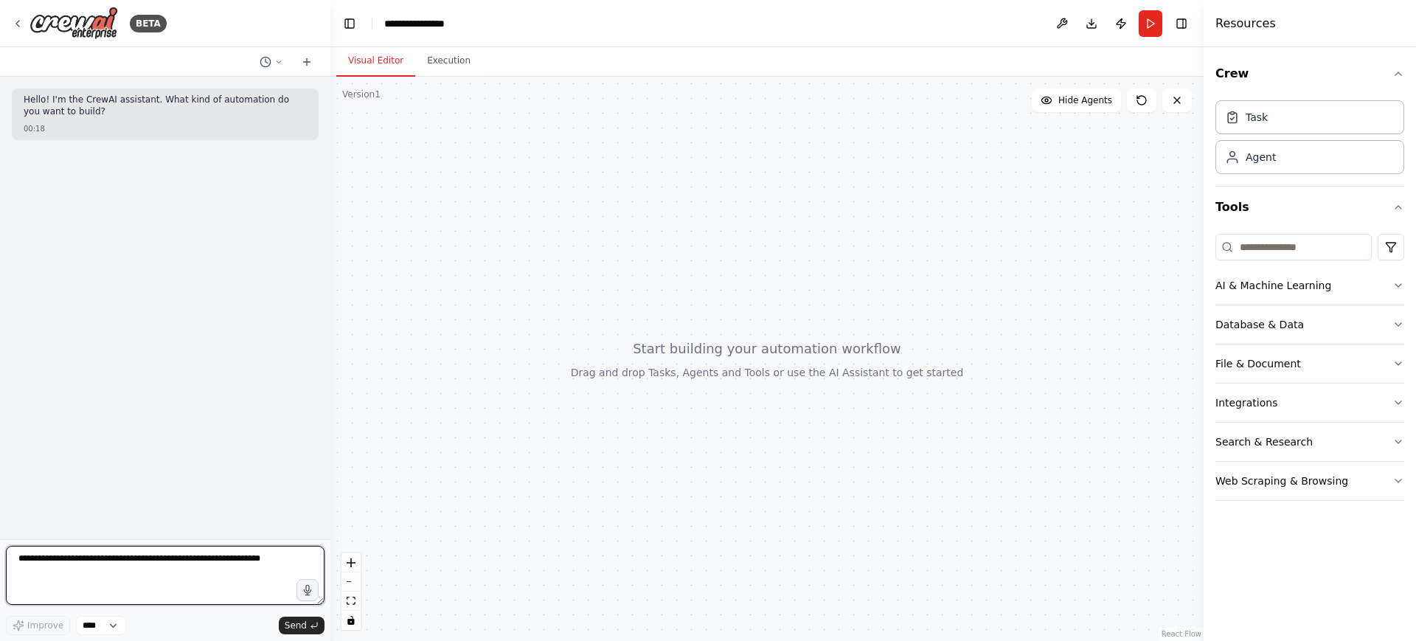
click at [129, 558] on textarea at bounding box center [165, 575] width 319 height 59
type textarea "*"
type textarea "**********"
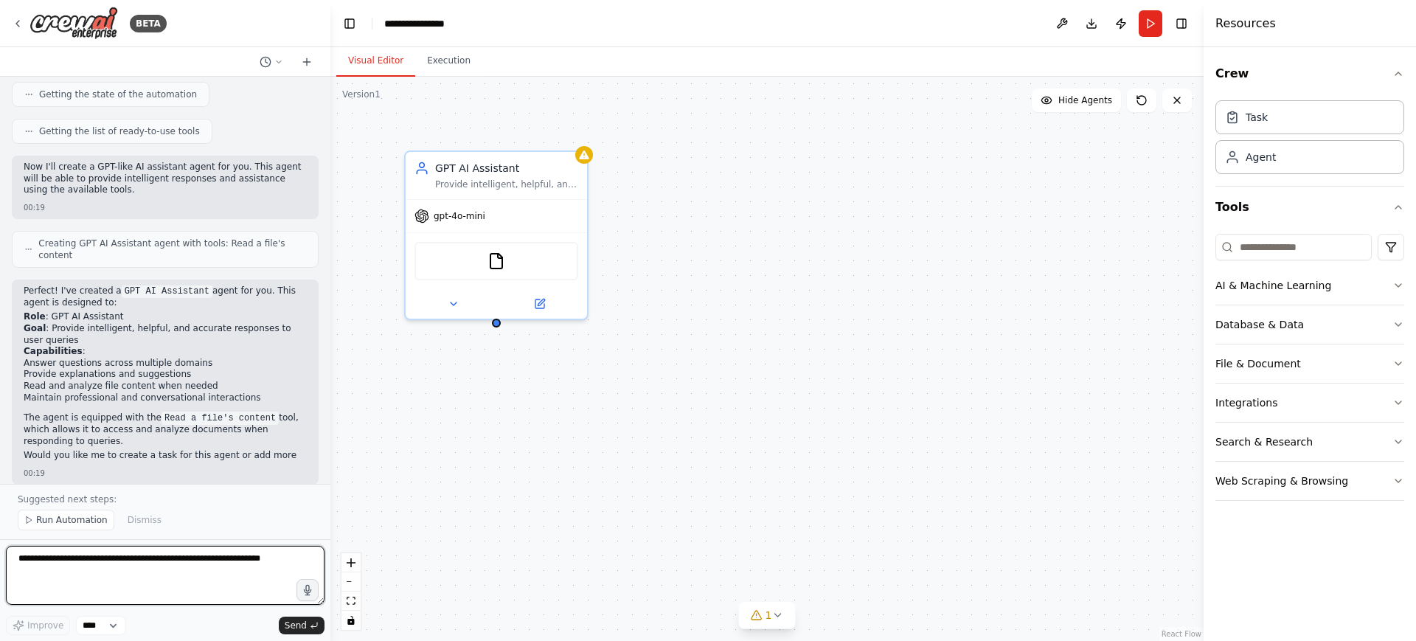
scroll to position [223, 0]
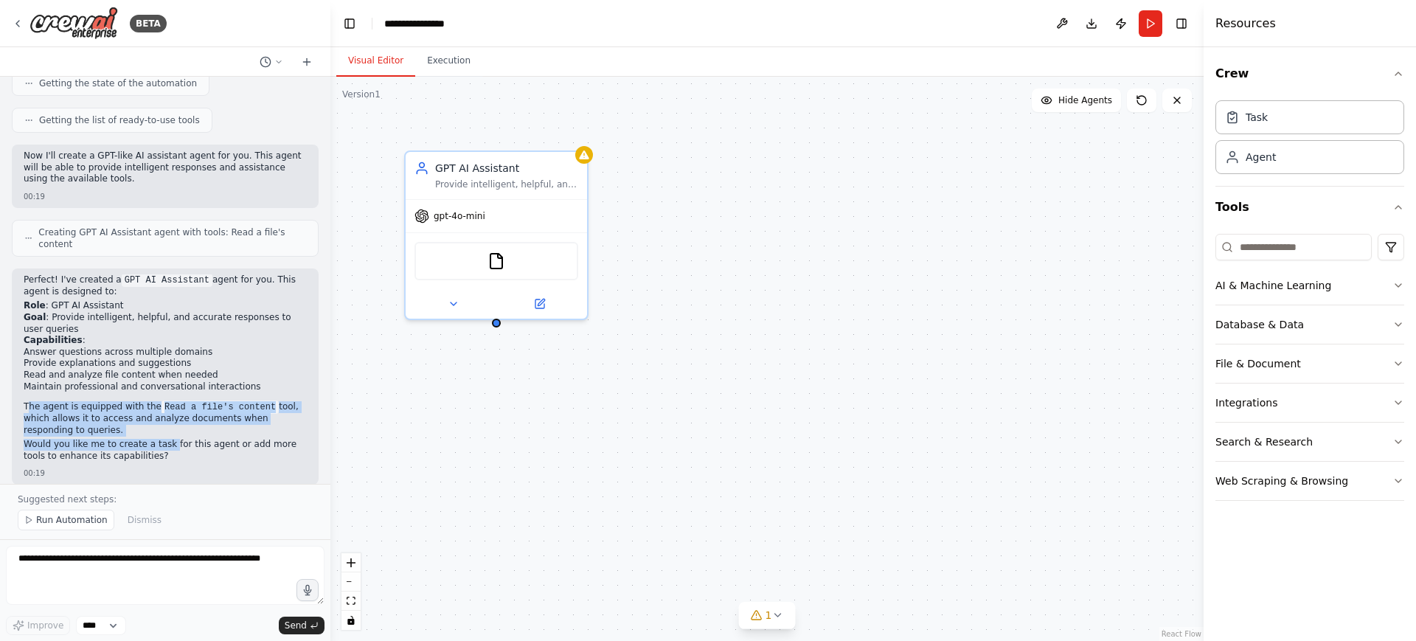
drag, startPoint x: 161, startPoint y: 433, endPoint x: 29, endPoint y: 395, distance: 137.3
click at [29, 395] on div "Perfect! I've created a GPT AI Assistant agent for you. This agent is designed …" at bounding box center [165, 369] width 283 height 191
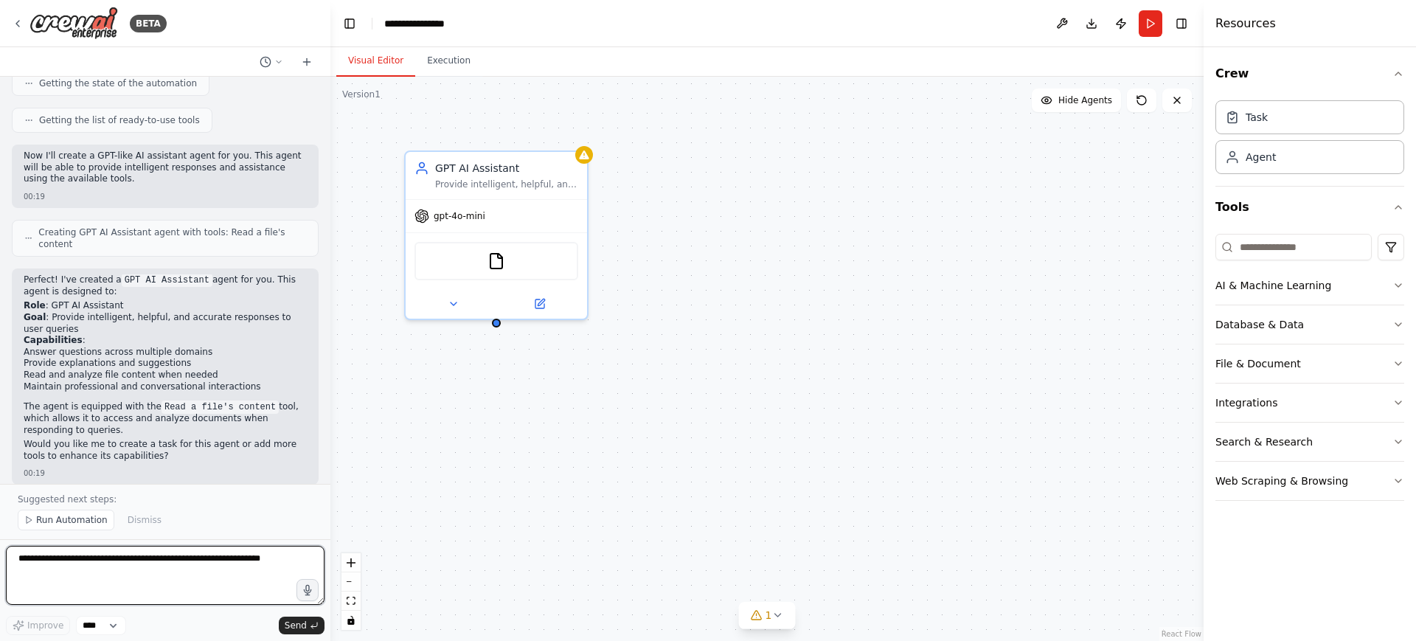
click at [147, 550] on textarea at bounding box center [165, 575] width 319 height 59
type textarea "**********"
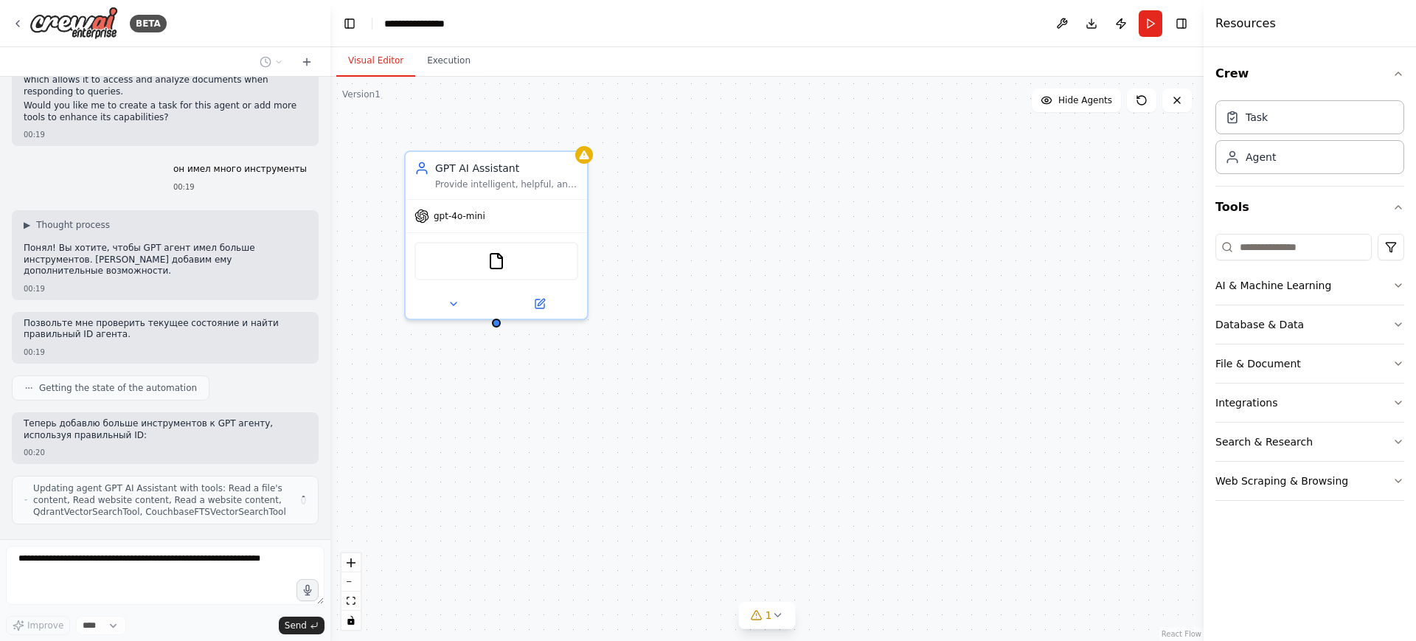
scroll to position [574, 0]
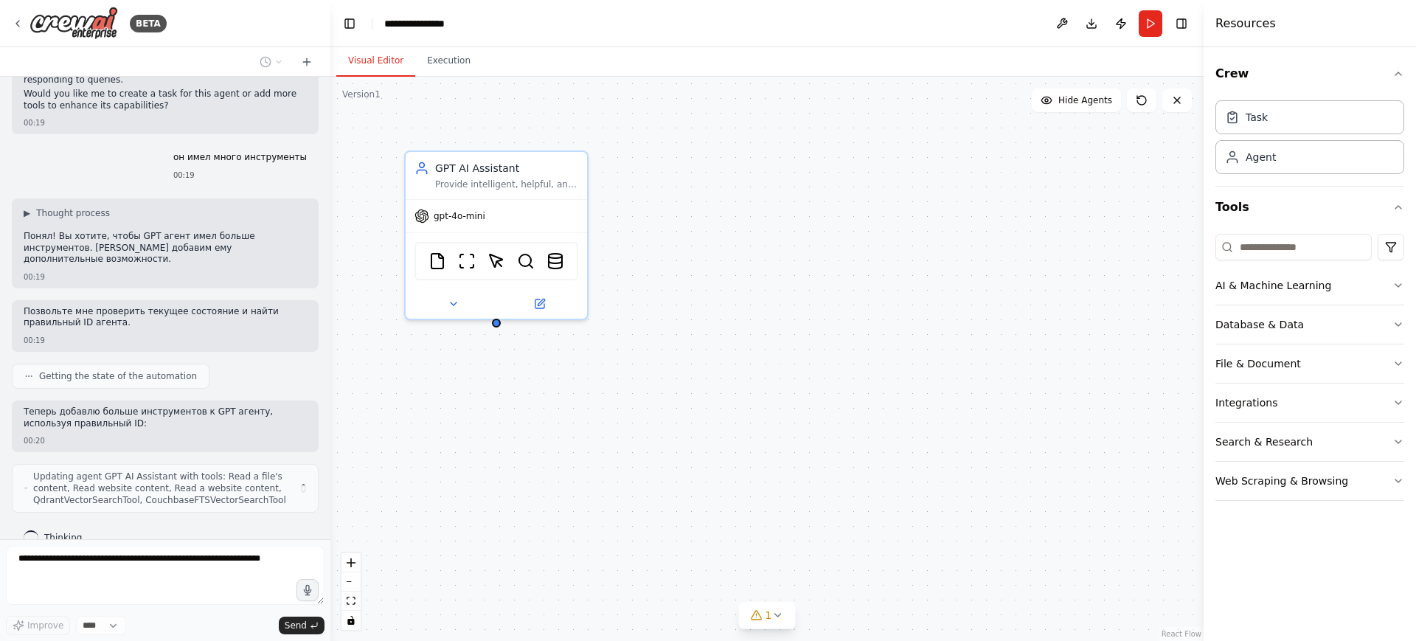
drag, startPoint x: 145, startPoint y: 424, endPoint x: 129, endPoint y: 382, distance: 45.1
click at [129, 382] on div "Hello! I'm the CrewAI assistant. What kind of automation do you want to build? …" at bounding box center [165, 308] width 330 height 462
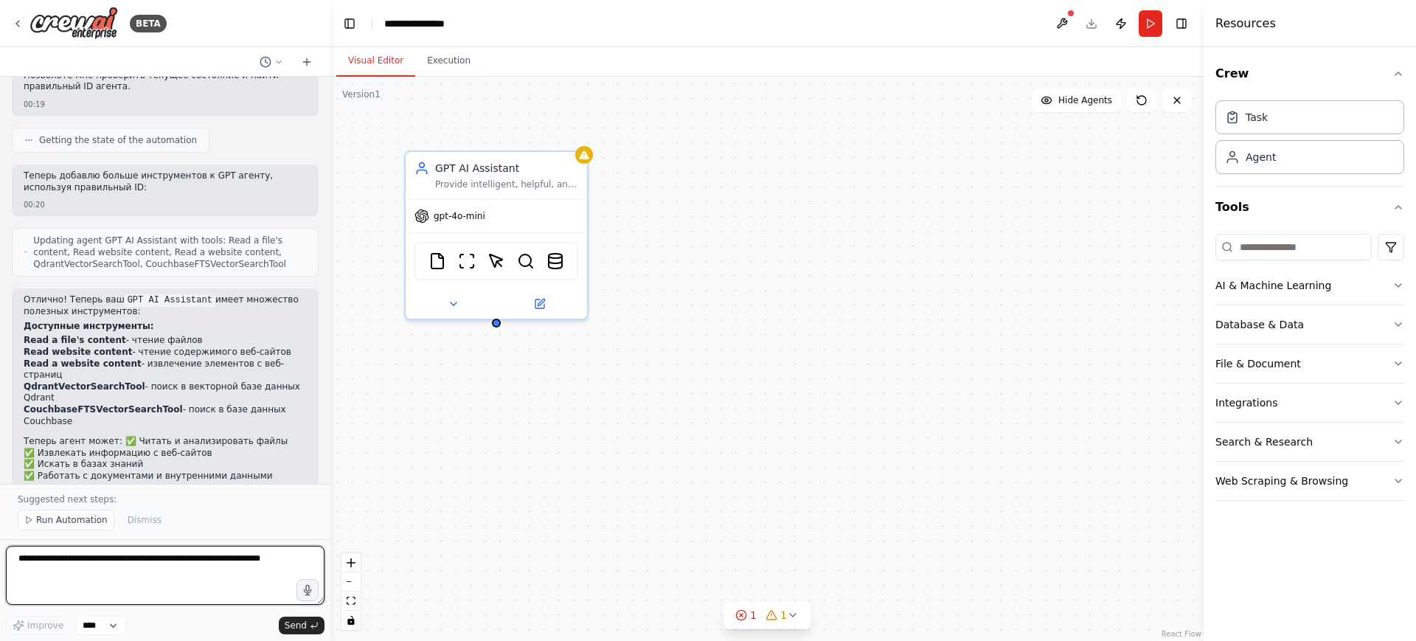
scroll to position [822, 0]
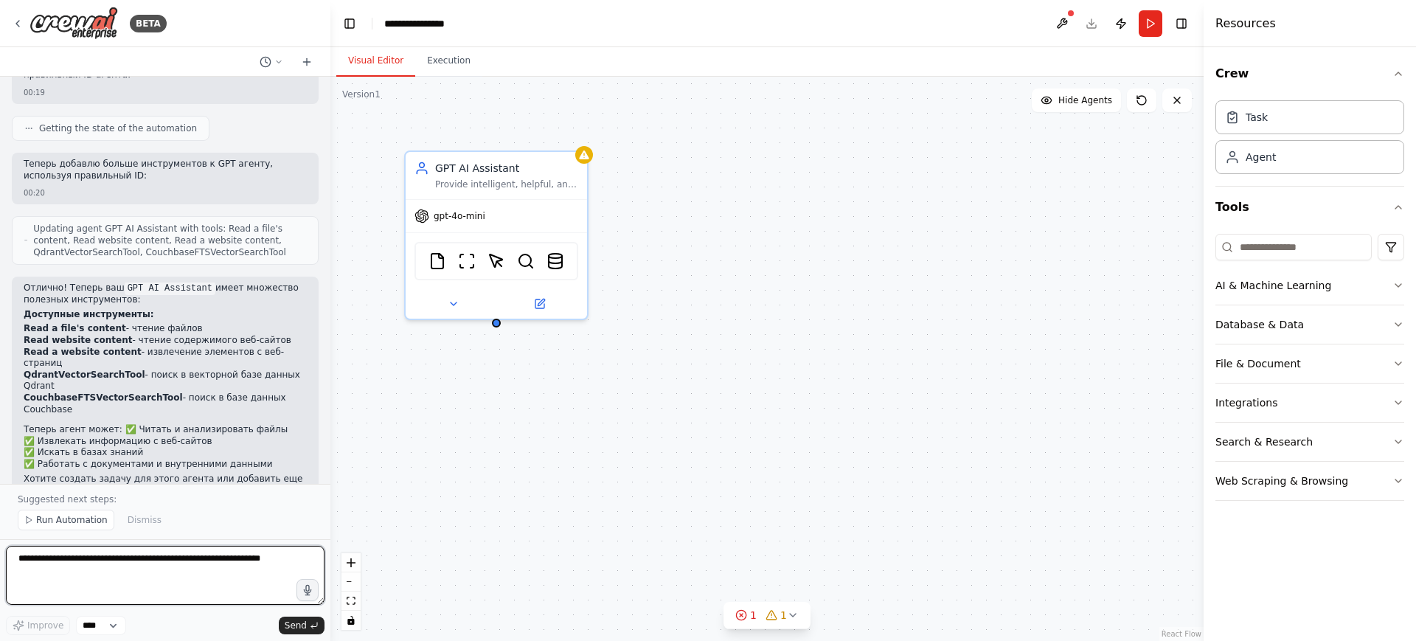
click at [142, 561] on textarea at bounding box center [165, 575] width 319 height 59
type textarea "*"
type textarea "**********"
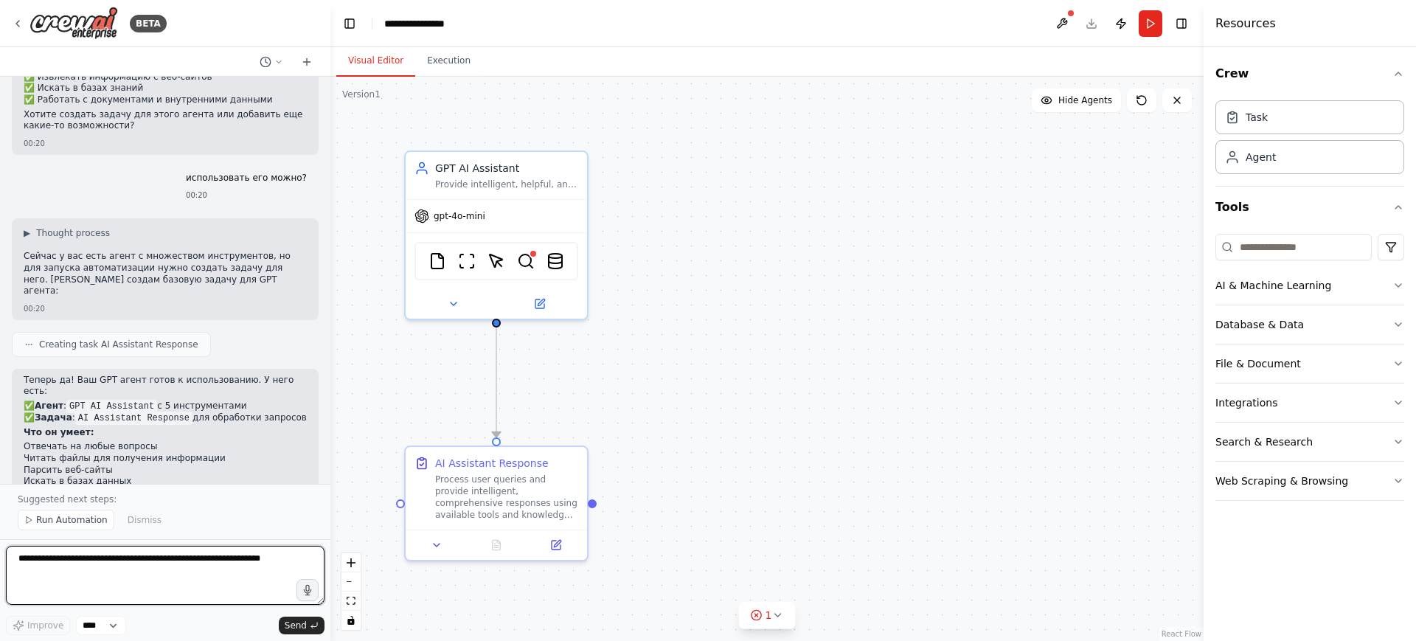
scroll to position [1198, 0]
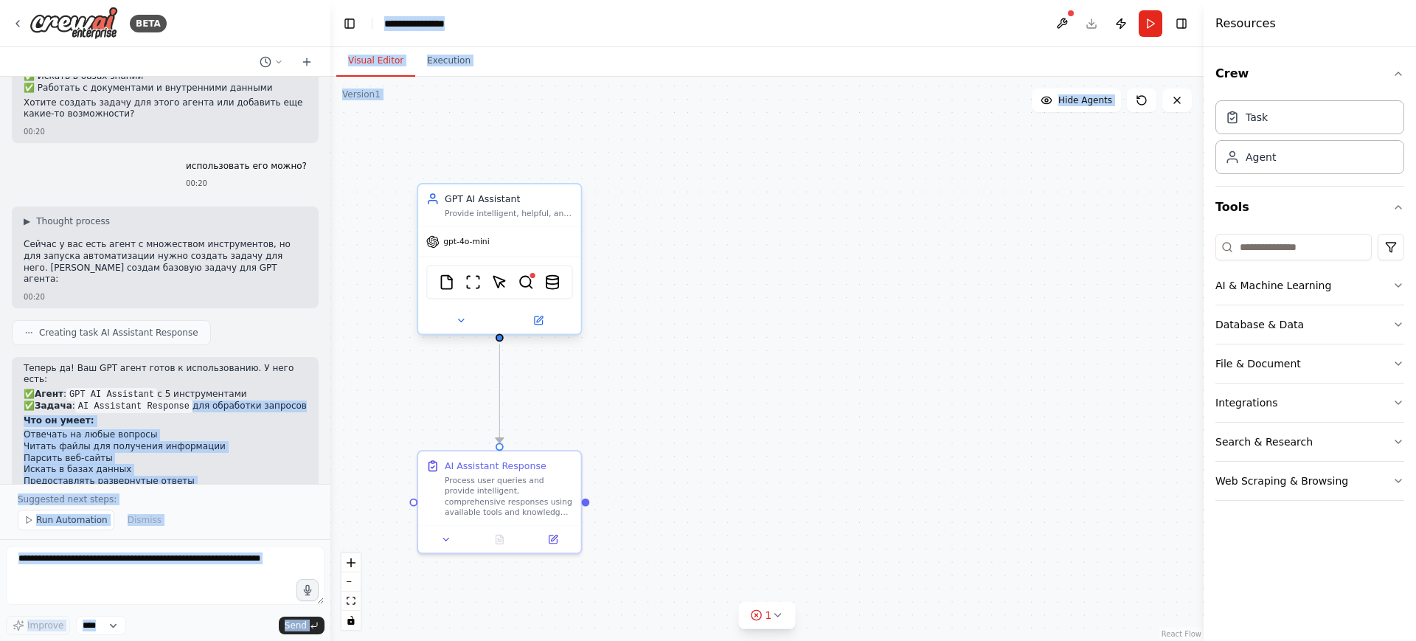
drag, startPoint x: 181, startPoint y: 333, endPoint x: 579, endPoint y: 266, distance: 403.9
click at [579, 266] on div "BETA Hello! I'm the CrewAI assistant. What kind of automation do you want to bu…" at bounding box center [708, 320] width 1416 height 641
click at [842, 243] on div ".deletable-edge-delete-btn { width: 20px; height: 20px; border: 0px solid #ffff…" at bounding box center [766, 359] width 873 height 564
click at [1148, 24] on button "Run" at bounding box center [1151, 23] width 24 height 27
click at [619, 204] on div ".deletable-edge-delete-btn { width: 20px; height: 20px; border: 0px solid #ffff…" at bounding box center [766, 359] width 873 height 564
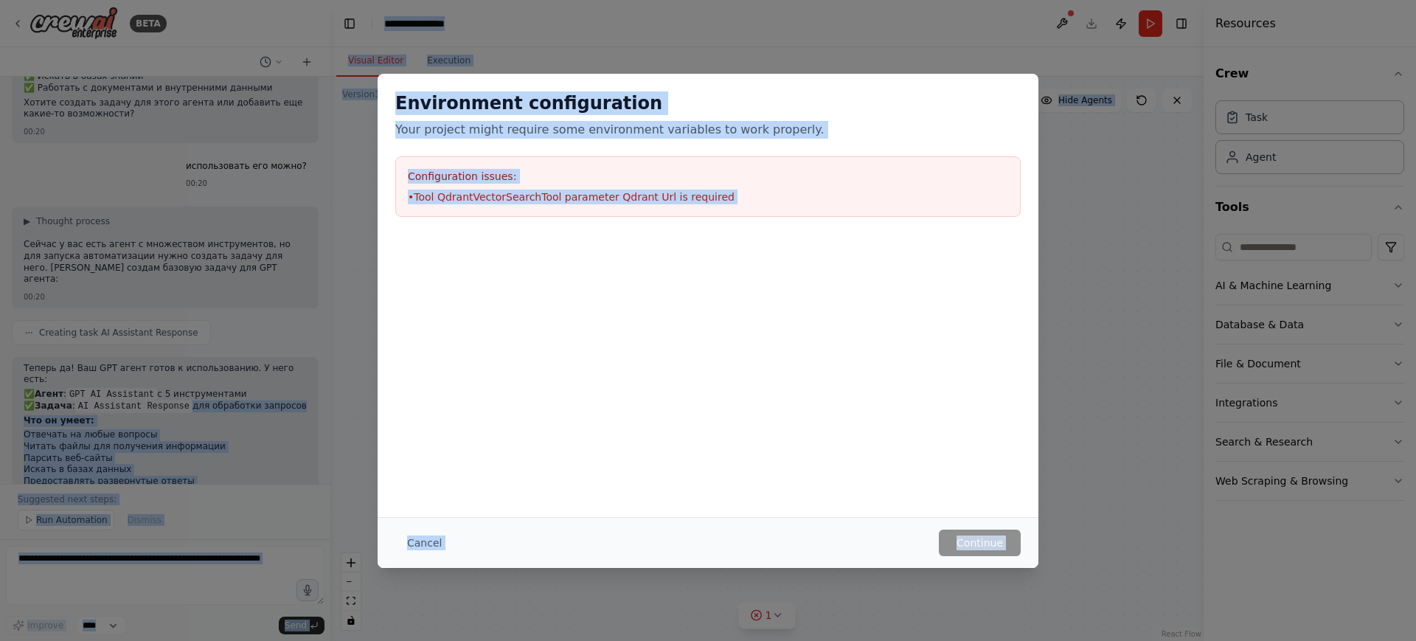
click at [662, 204] on div "Configuration issues: • Tool QdrantVectorSearchTool parameter Qdrant Url is req…" at bounding box center [708, 186] width 626 height 60
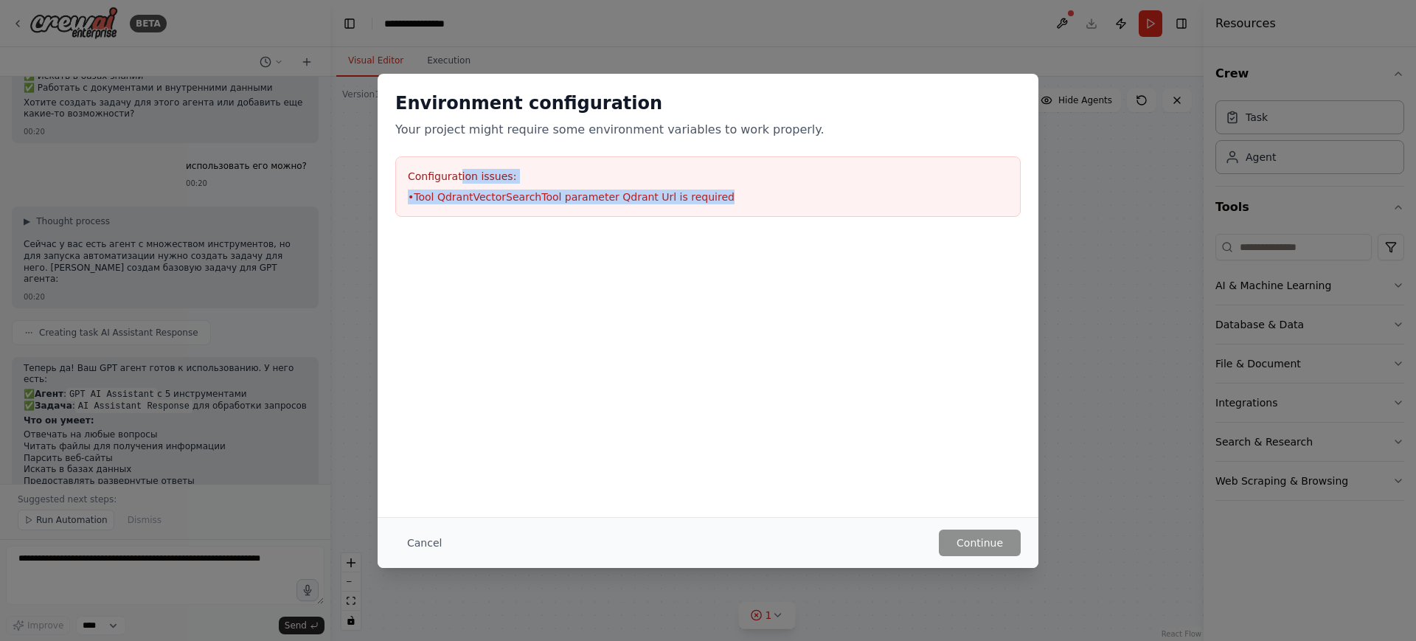
drag, startPoint x: 716, startPoint y: 210, endPoint x: 455, endPoint y: 141, distance: 270.2
click at [455, 141] on div "Environment configuration Your project might require some environment variables…" at bounding box center [708, 154] width 661 height 161
click at [390, 247] on div at bounding box center [708, 244] width 661 height 18
click at [315, 351] on div "Environment configuration Your project might require some environment variables…" at bounding box center [708, 320] width 1416 height 641
click at [406, 544] on button "Cancel" at bounding box center [424, 543] width 58 height 27
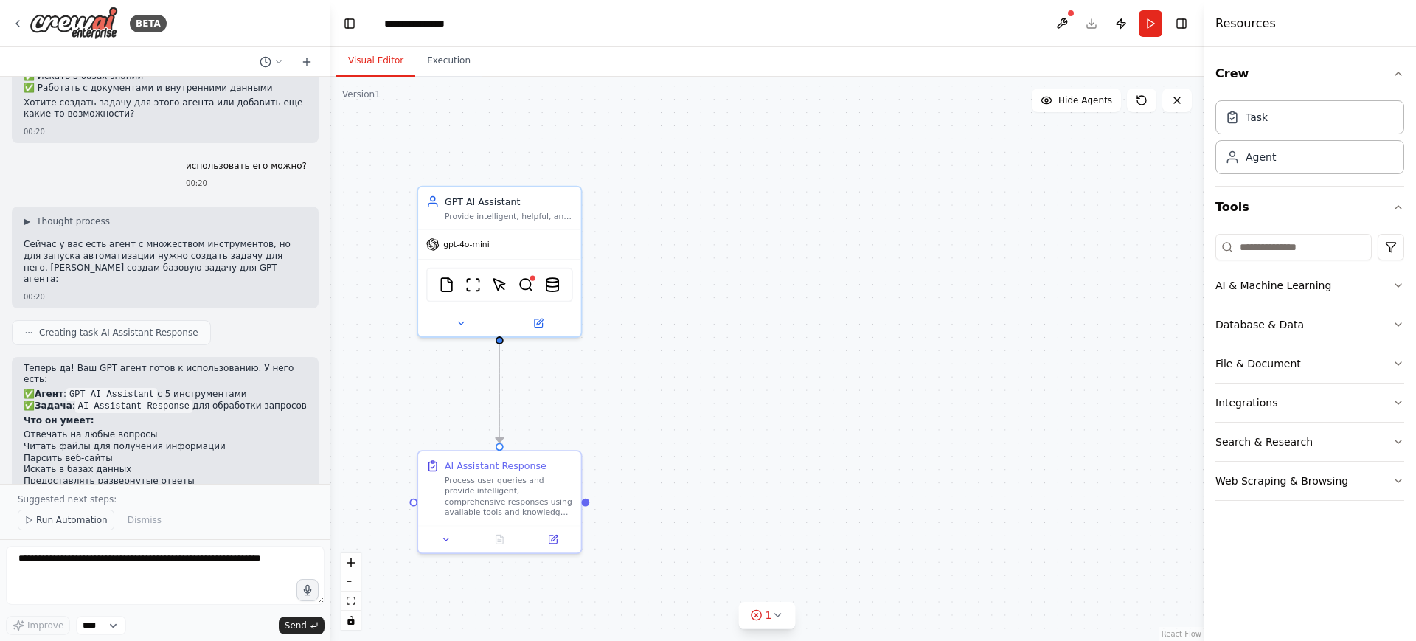
click at [78, 530] on button "Run Automation" at bounding box center [66, 520] width 97 height 21
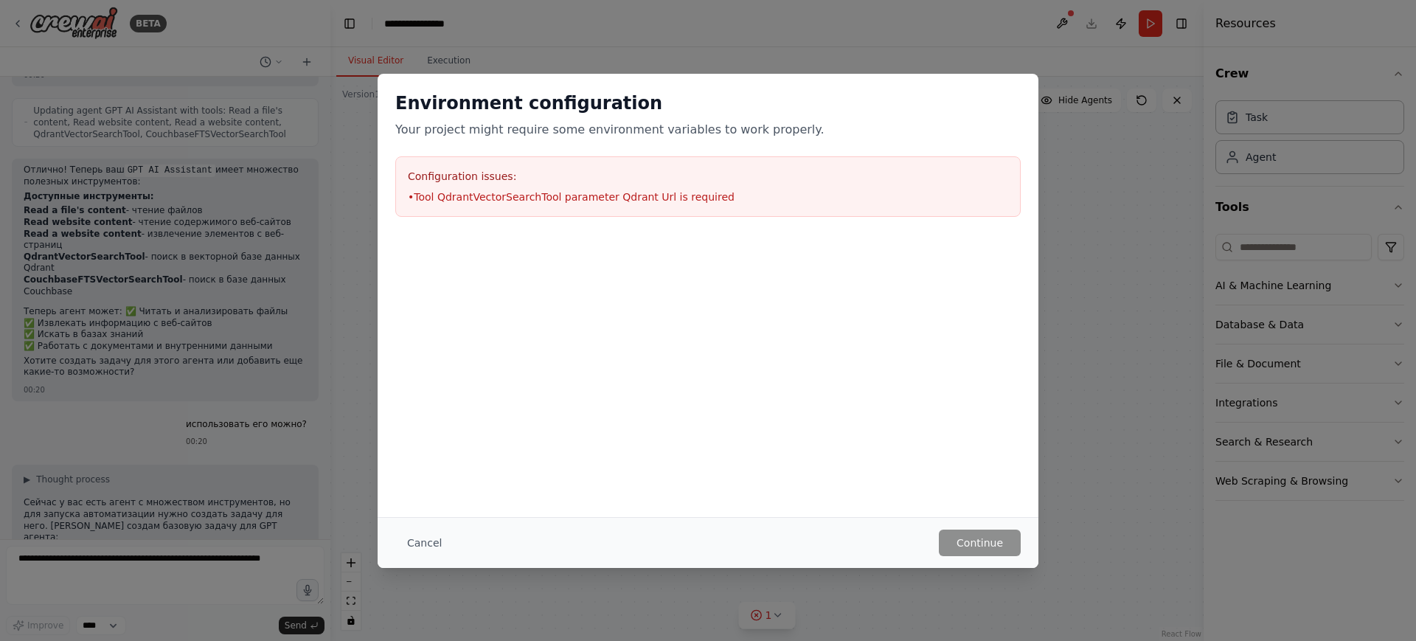
scroll to position [1143, 0]
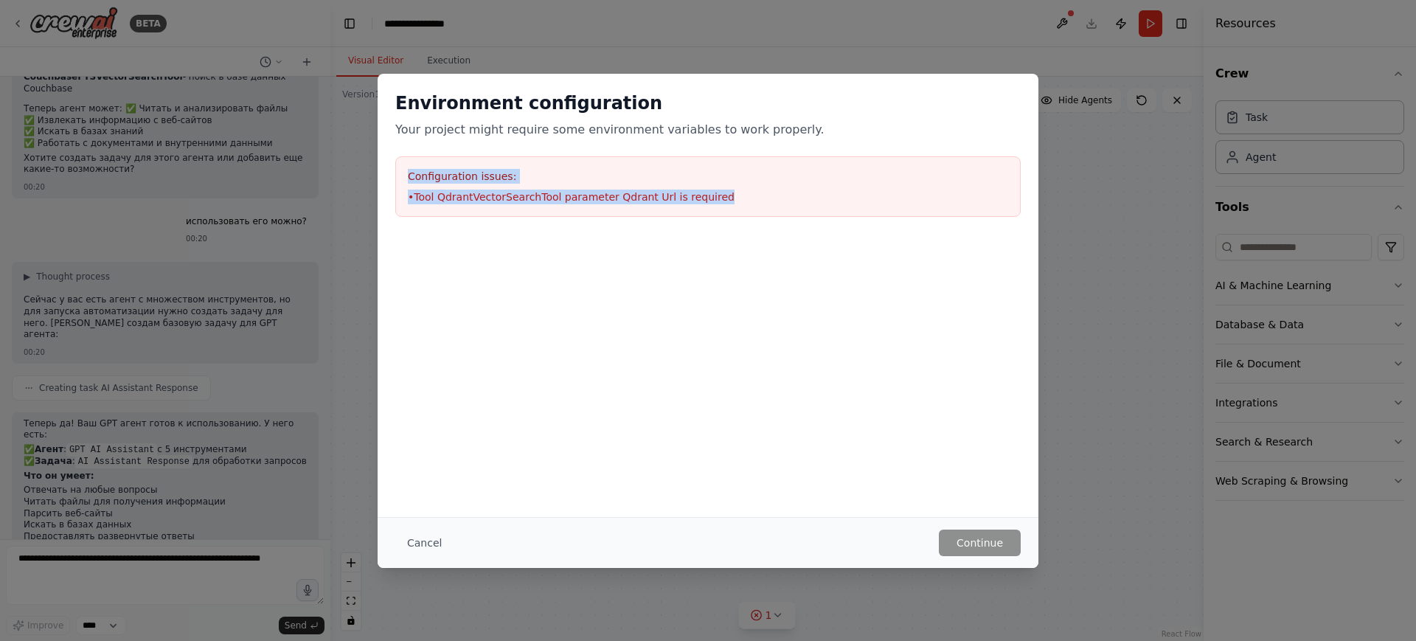
drag, startPoint x: 381, startPoint y: 156, endPoint x: 924, endPoint y: 232, distance: 549.0
click at [924, 232] on div "Environment configuration Your project might require some environment variables…" at bounding box center [708, 154] width 661 height 161
copy div "Configuration issues: • Tool QdrantVectorSearchTool parameter Qdrant Url is req…"
click at [430, 544] on button "Cancel" at bounding box center [424, 543] width 58 height 27
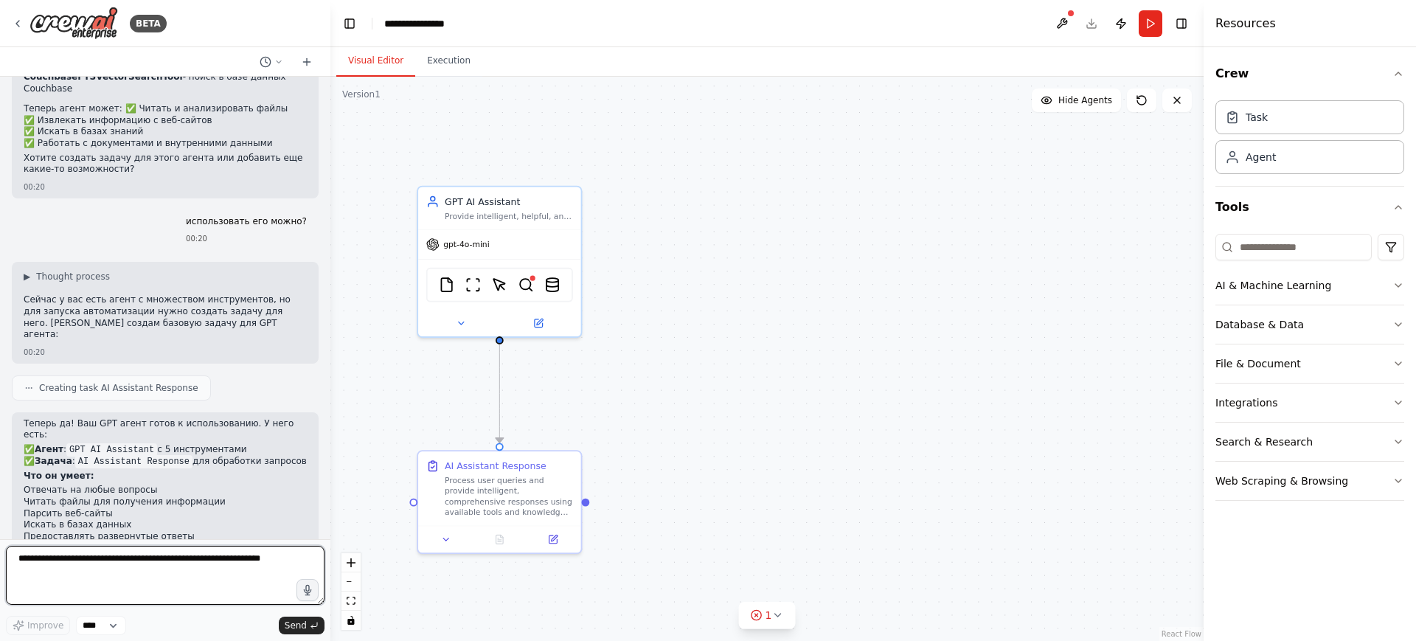
click at [201, 580] on textarea at bounding box center [165, 575] width 319 height 59
paste textarea "**********"
type textarea "**********"
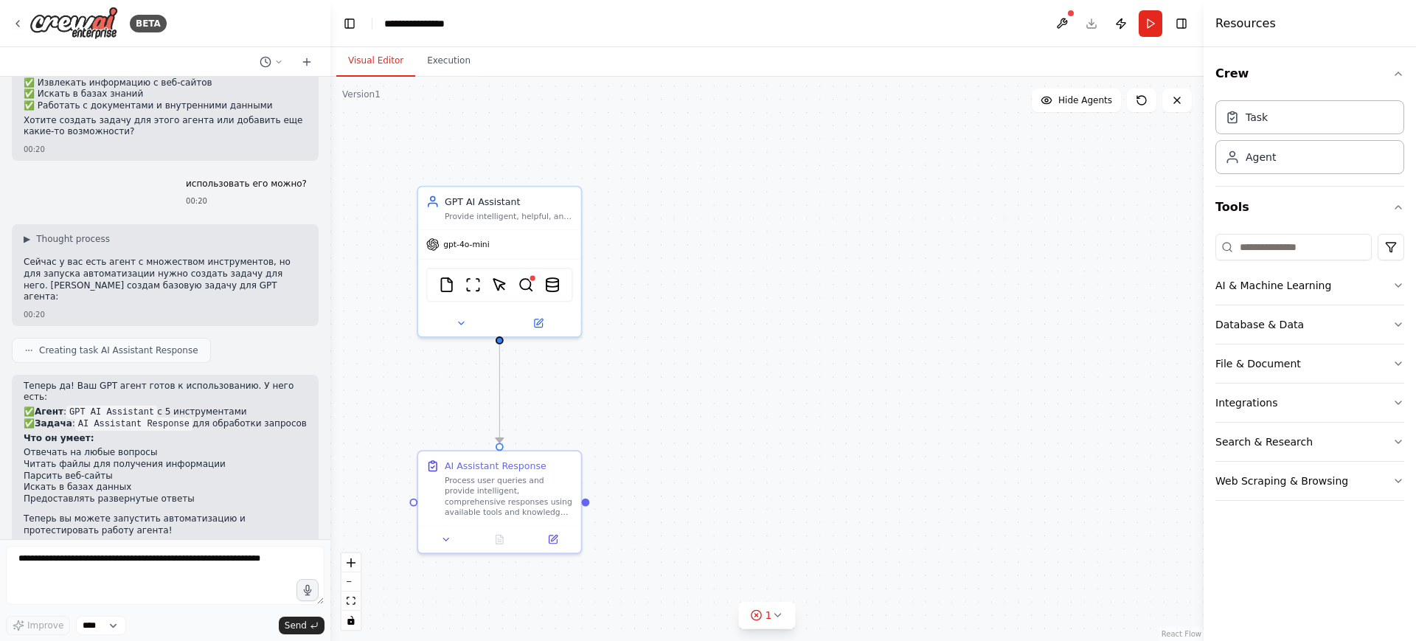
scroll to position [1244, 0]
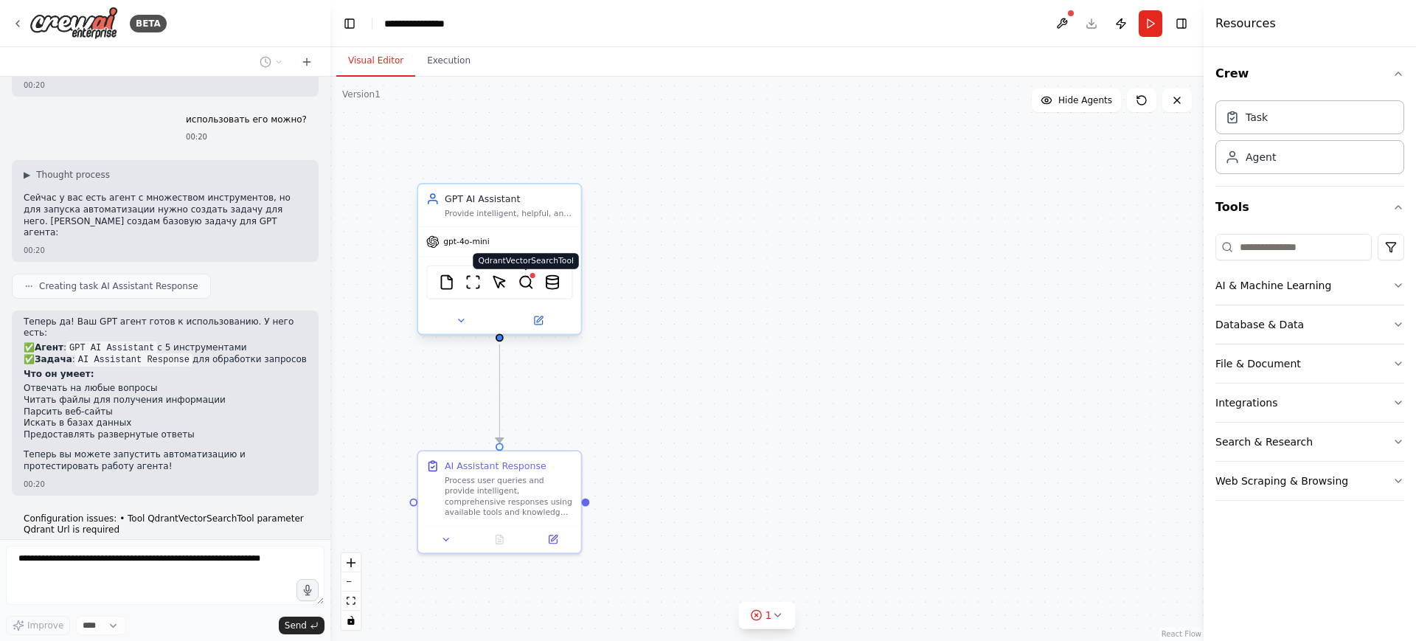
click at [530, 287] on img at bounding box center [526, 282] width 16 height 16
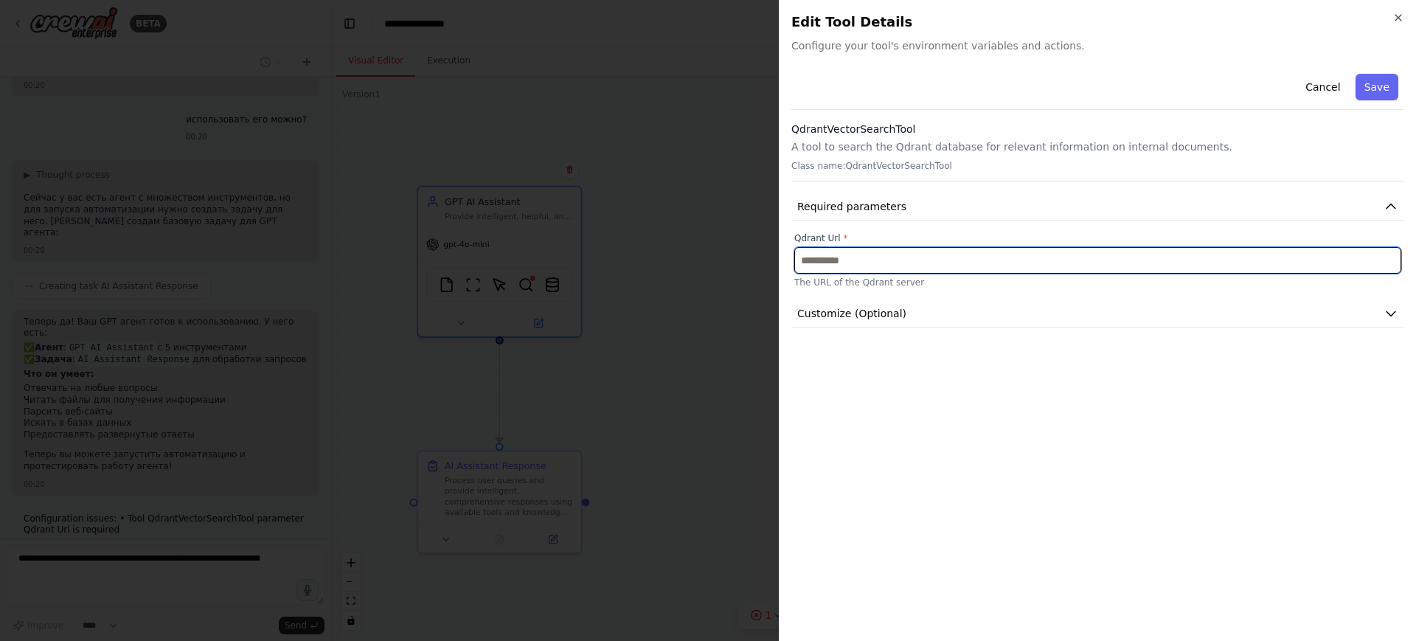
click at [842, 252] on input "text" at bounding box center [1097, 260] width 607 height 27
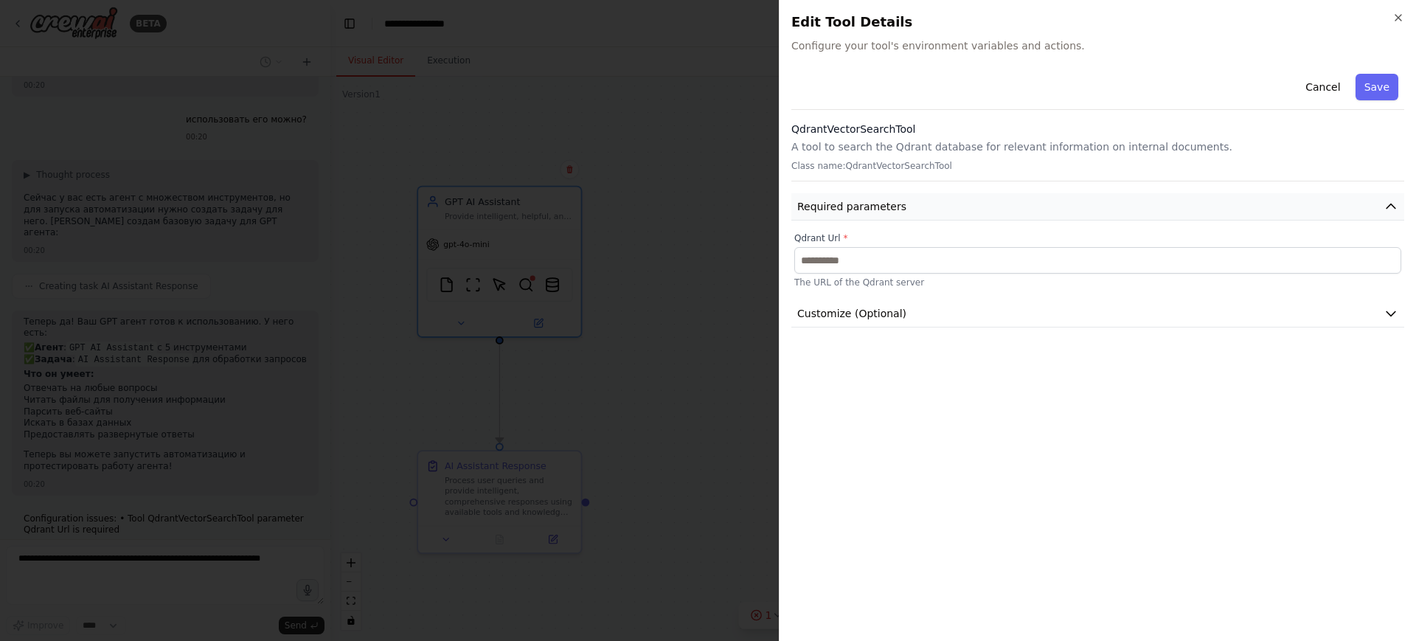
click at [866, 209] on span "Required parameters" at bounding box center [851, 206] width 109 height 15
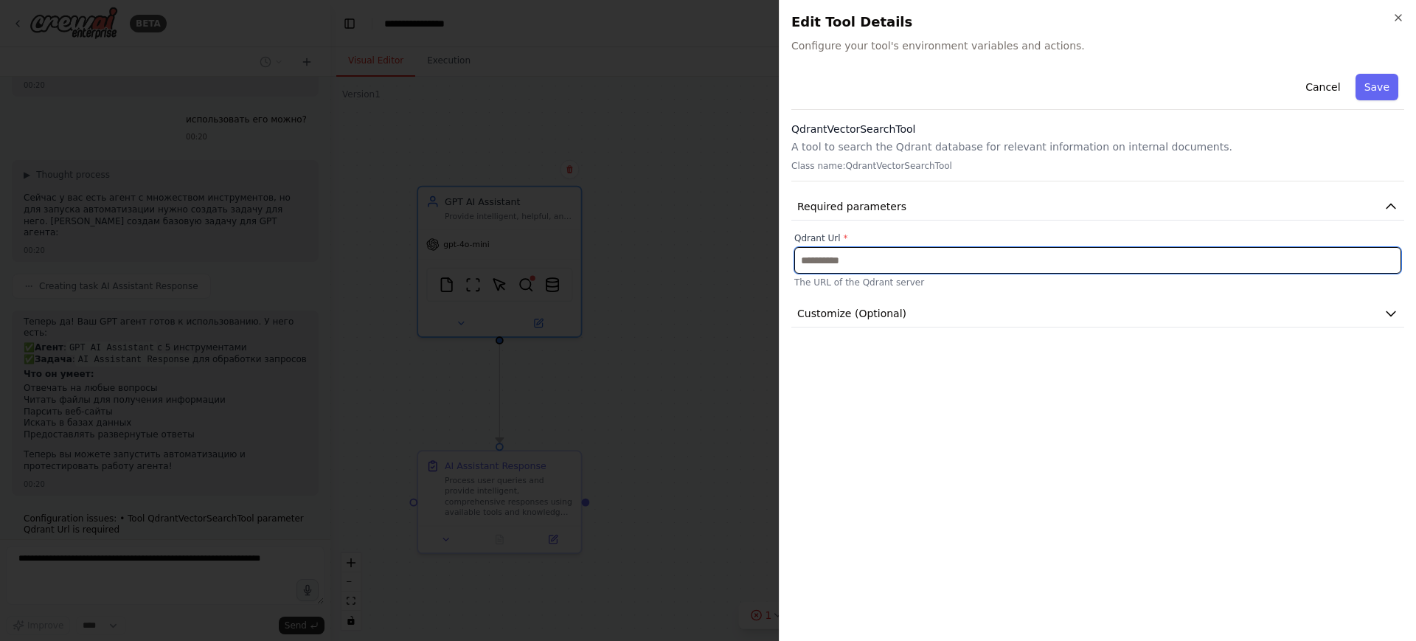
click at [848, 271] on input "text" at bounding box center [1097, 260] width 607 height 27
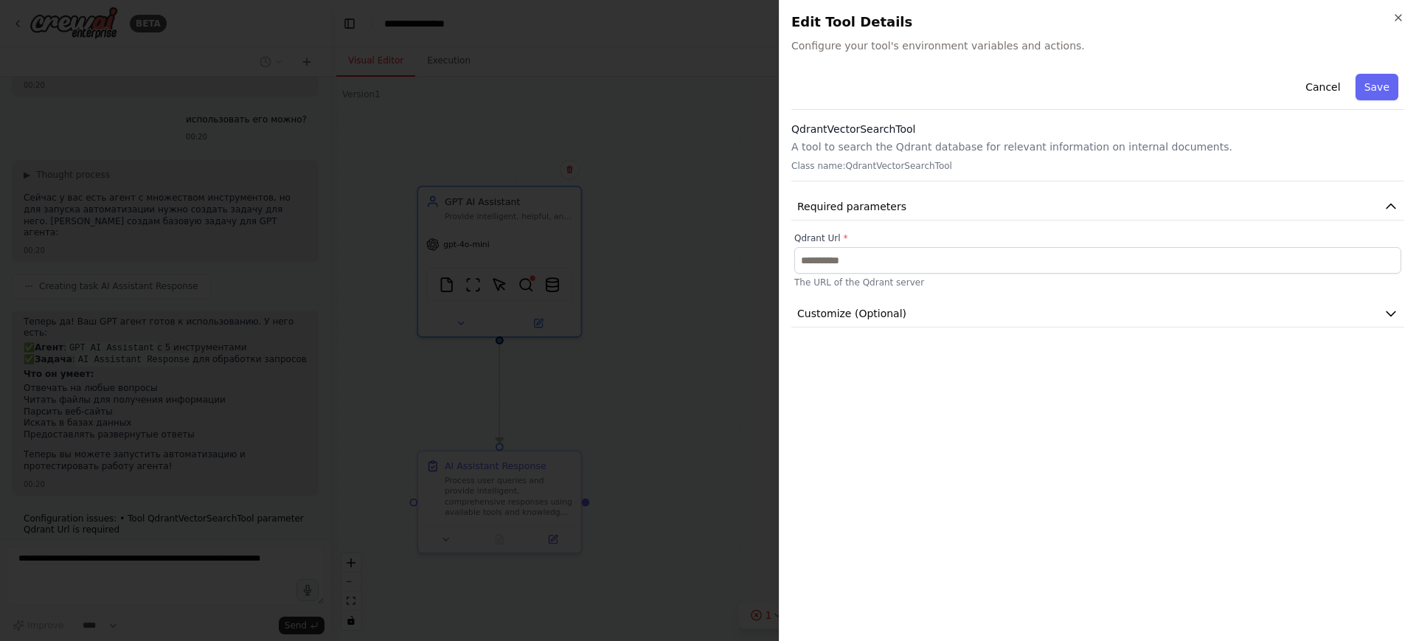
click at [740, 423] on div at bounding box center [708, 320] width 1416 height 641
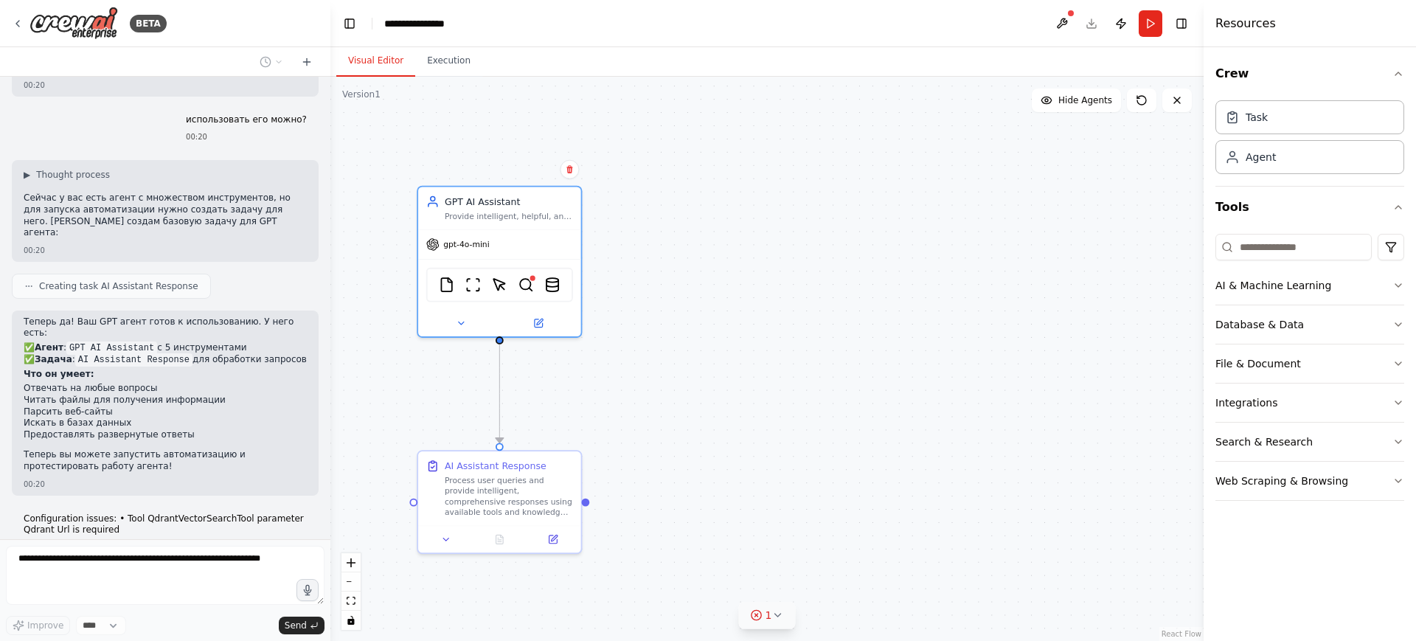
click at [772, 626] on button "1" at bounding box center [767, 615] width 57 height 27
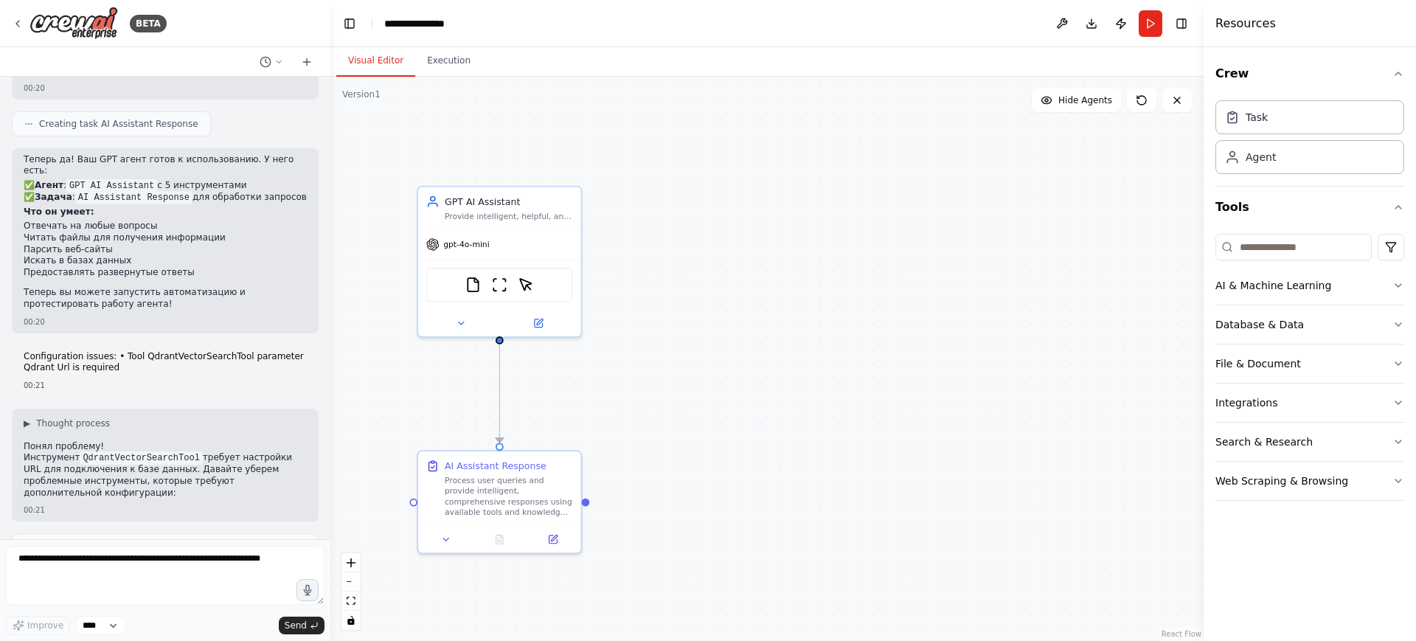
scroll to position [1495, 0]
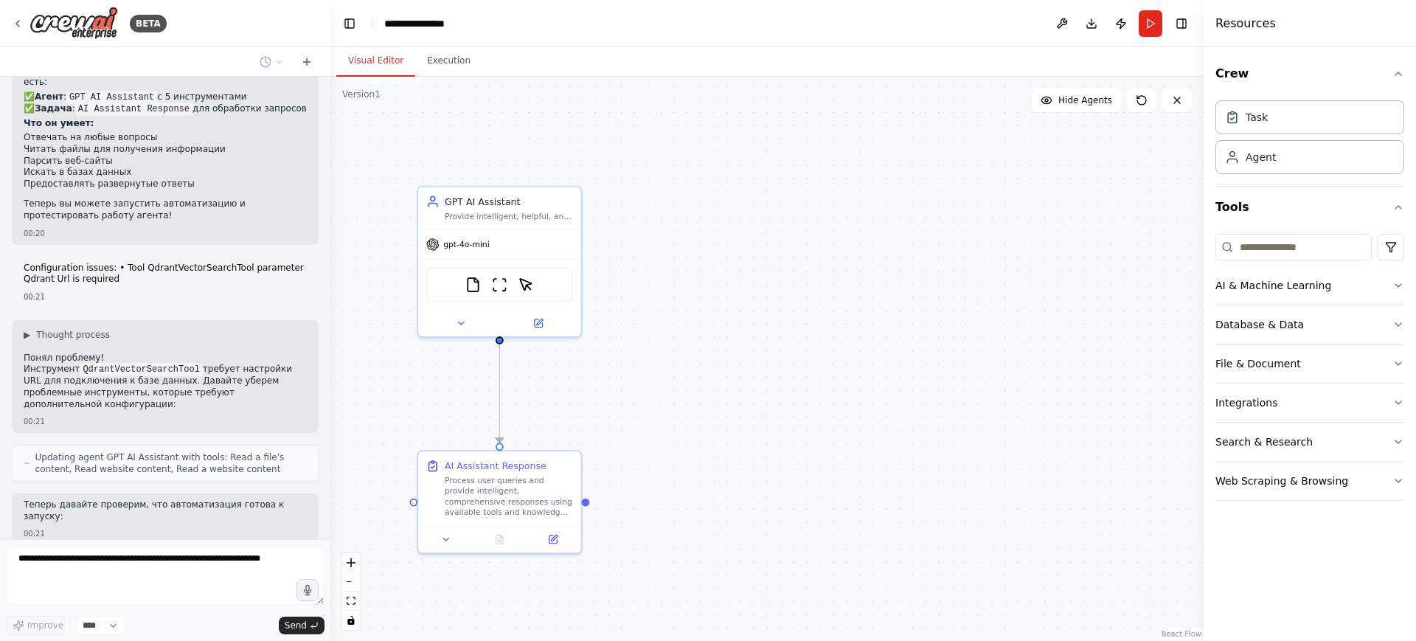
drag, startPoint x: 202, startPoint y: 468, endPoint x: 13, endPoint y: 460, distance: 189.7
click at [13, 460] on div "Hello! I'm the CrewAI assistant. What kind of automation do you want to build? …" at bounding box center [165, 308] width 330 height 462
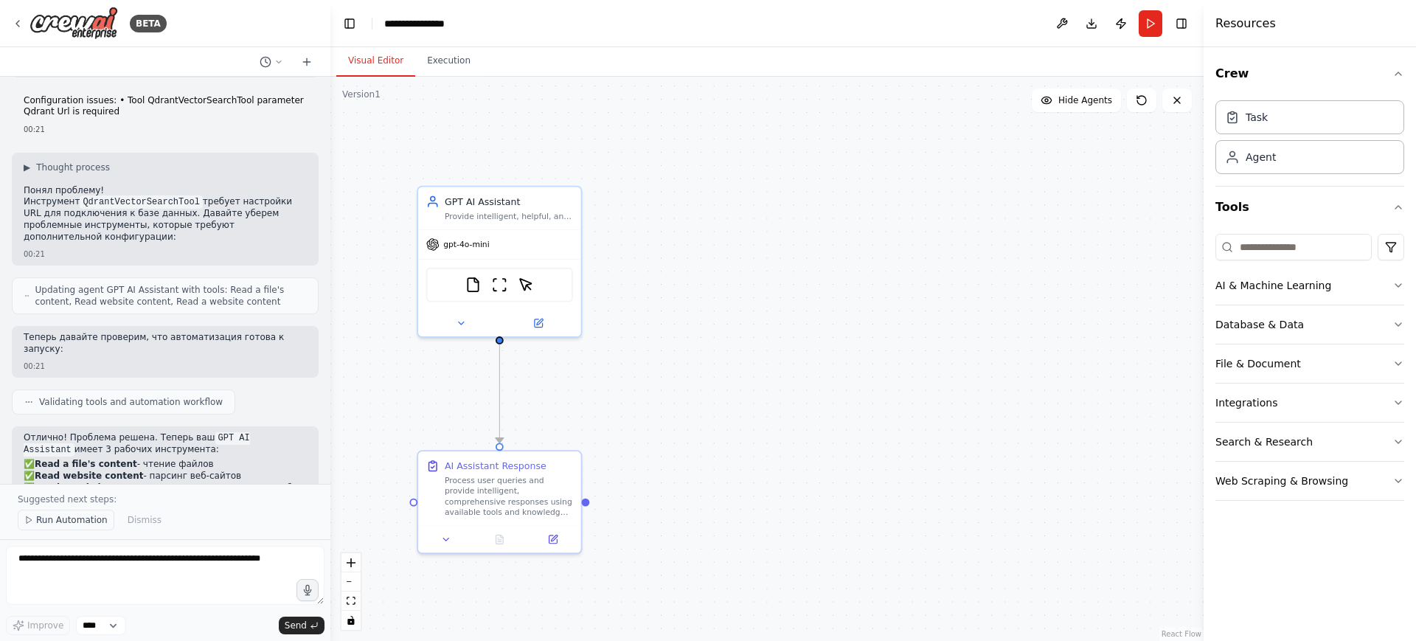
click at [63, 527] on button "Run Automation" at bounding box center [66, 520] width 97 height 21
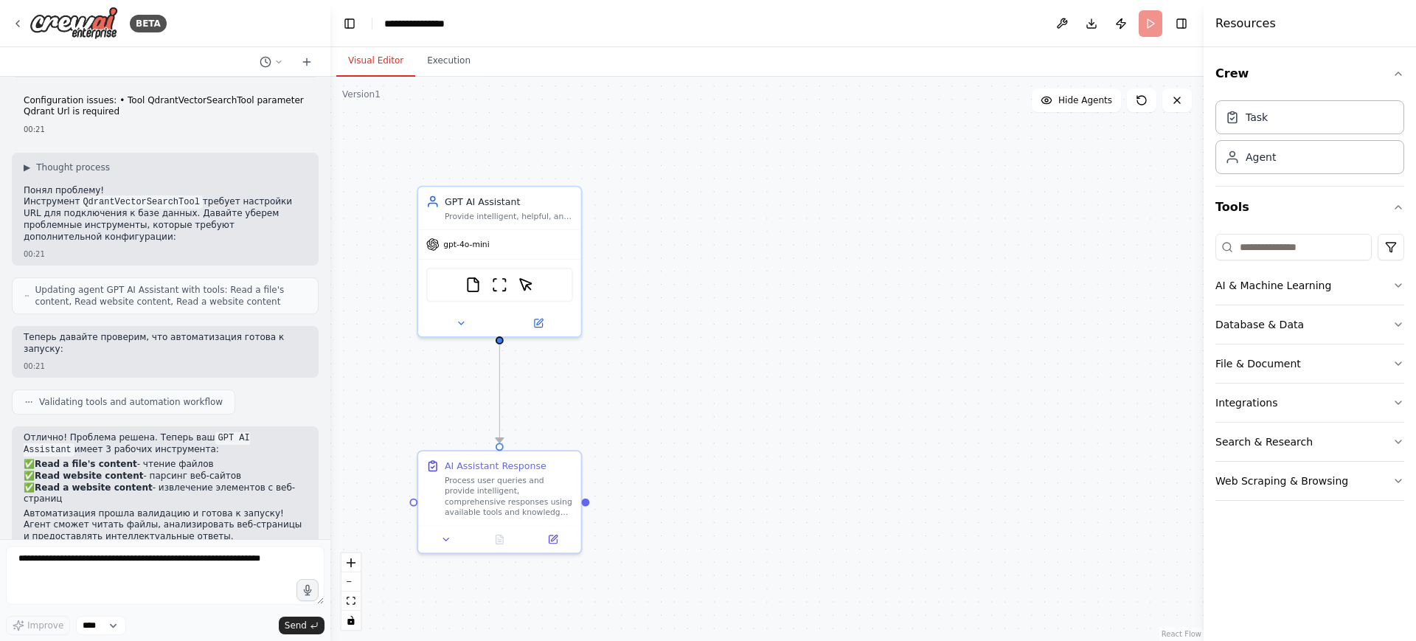
scroll to position [1607, 0]
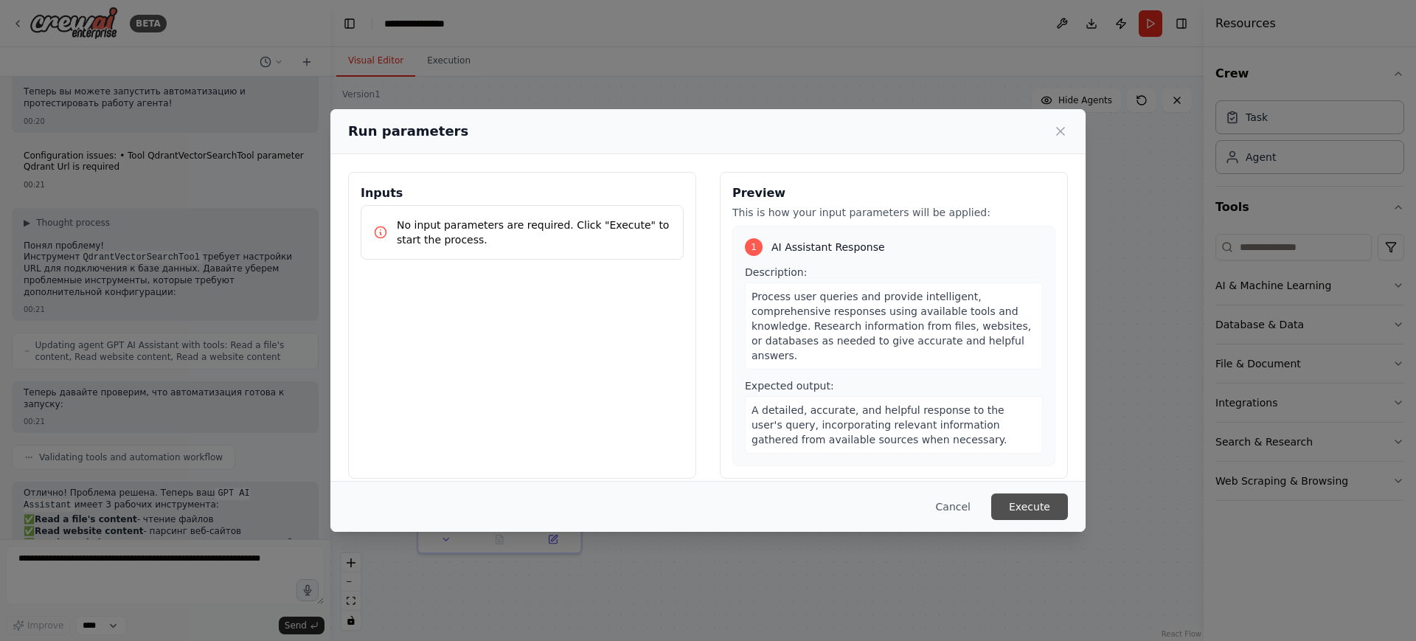
click at [1008, 511] on button "Execute" at bounding box center [1029, 506] width 77 height 27
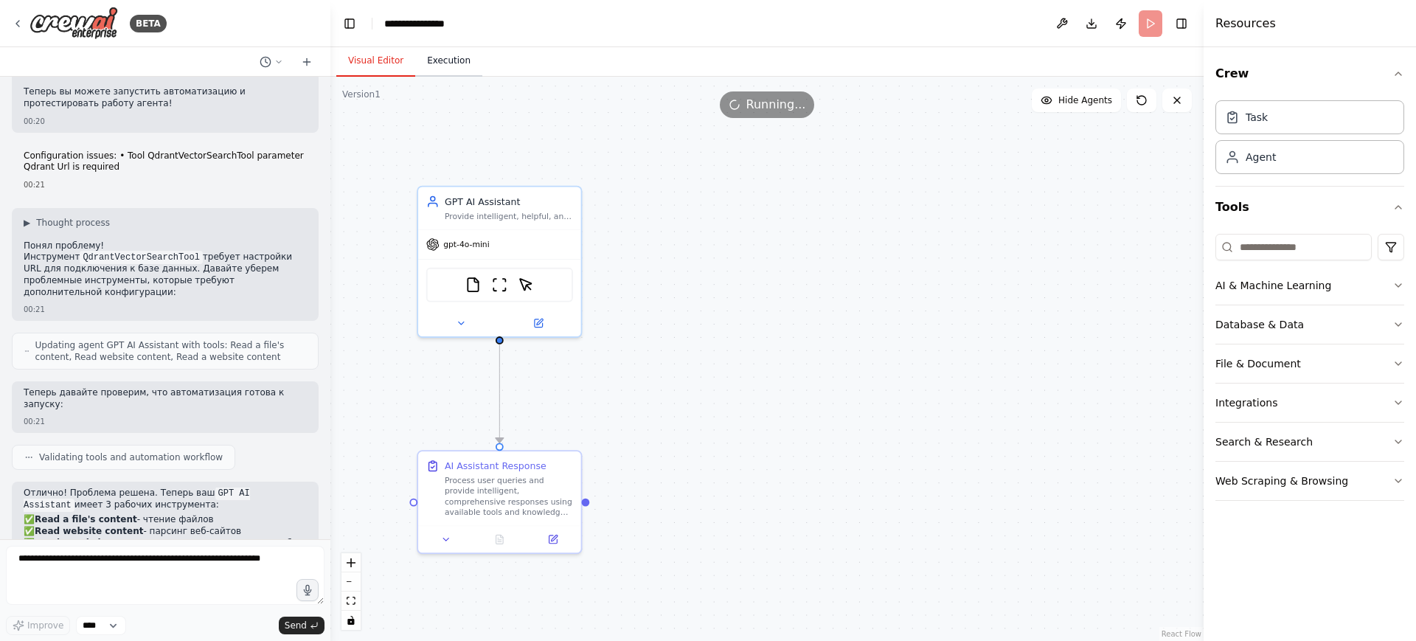
click at [435, 61] on button "Execution" at bounding box center [448, 61] width 67 height 31
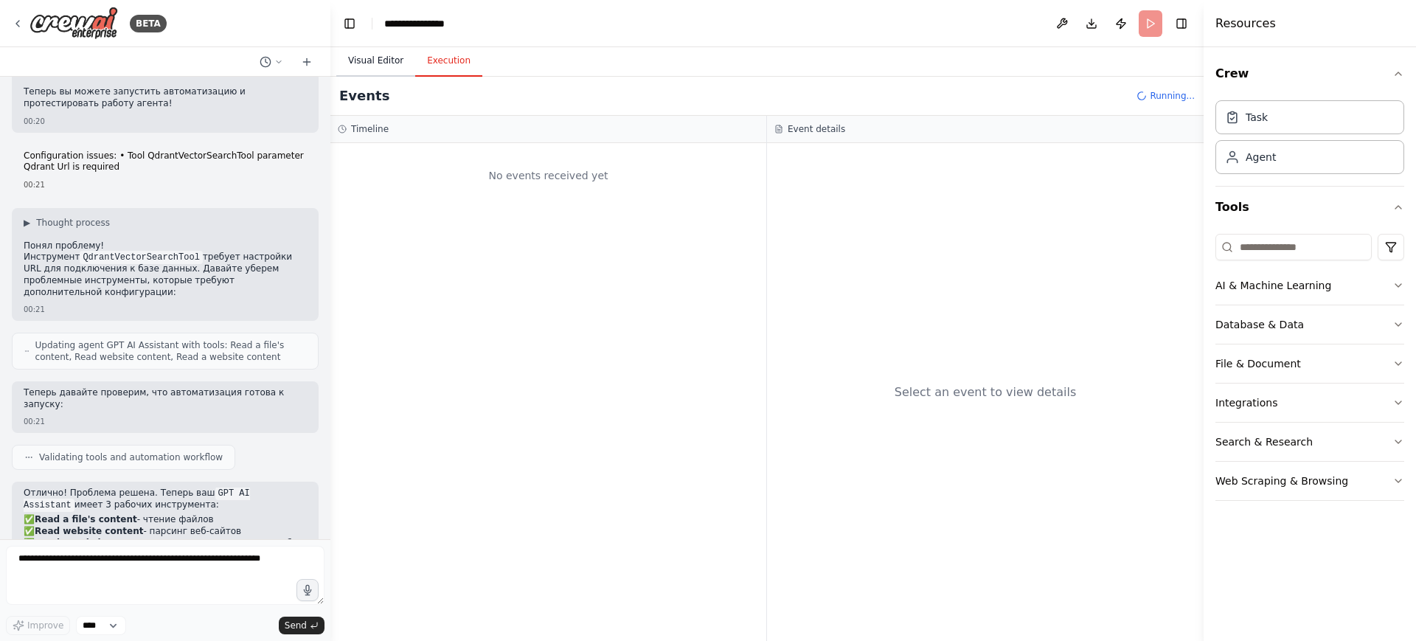
click at [396, 63] on button "Visual Editor" at bounding box center [375, 61] width 79 height 31
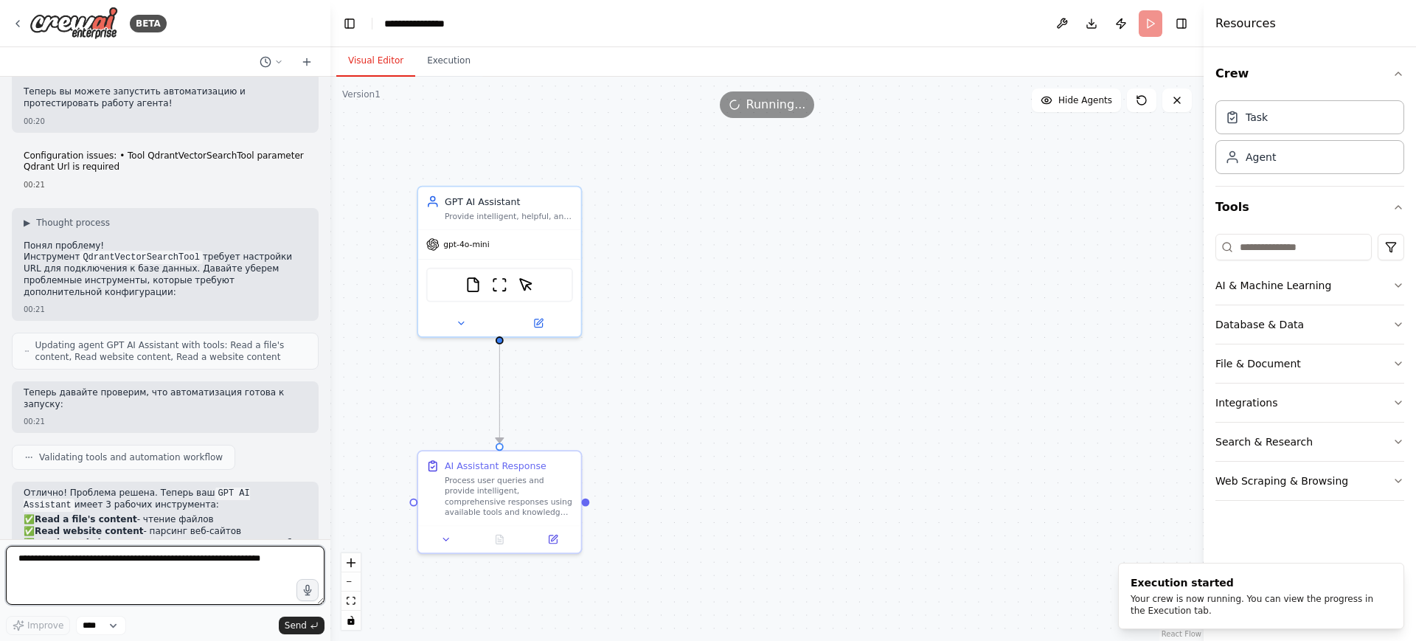
click at [209, 572] on textarea at bounding box center [165, 575] width 319 height 59
type textarea "*"
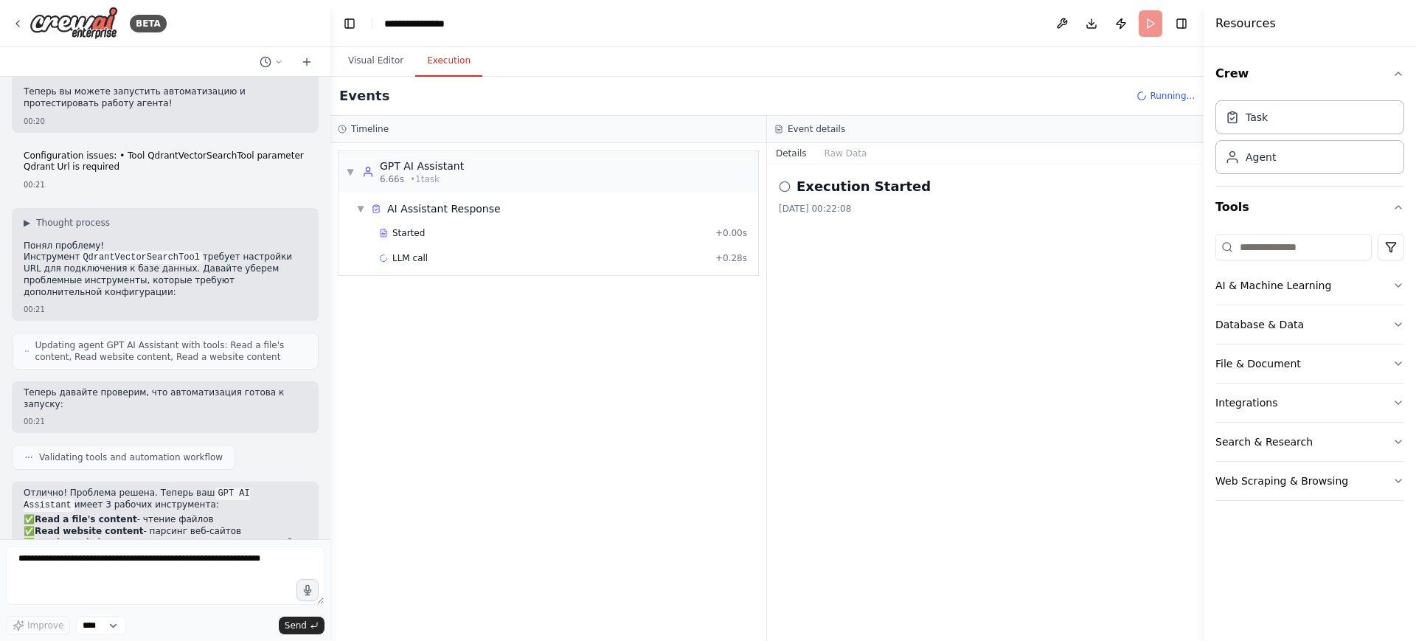
click at [418, 57] on button "Execution" at bounding box center [448, 61] width 67 height 31
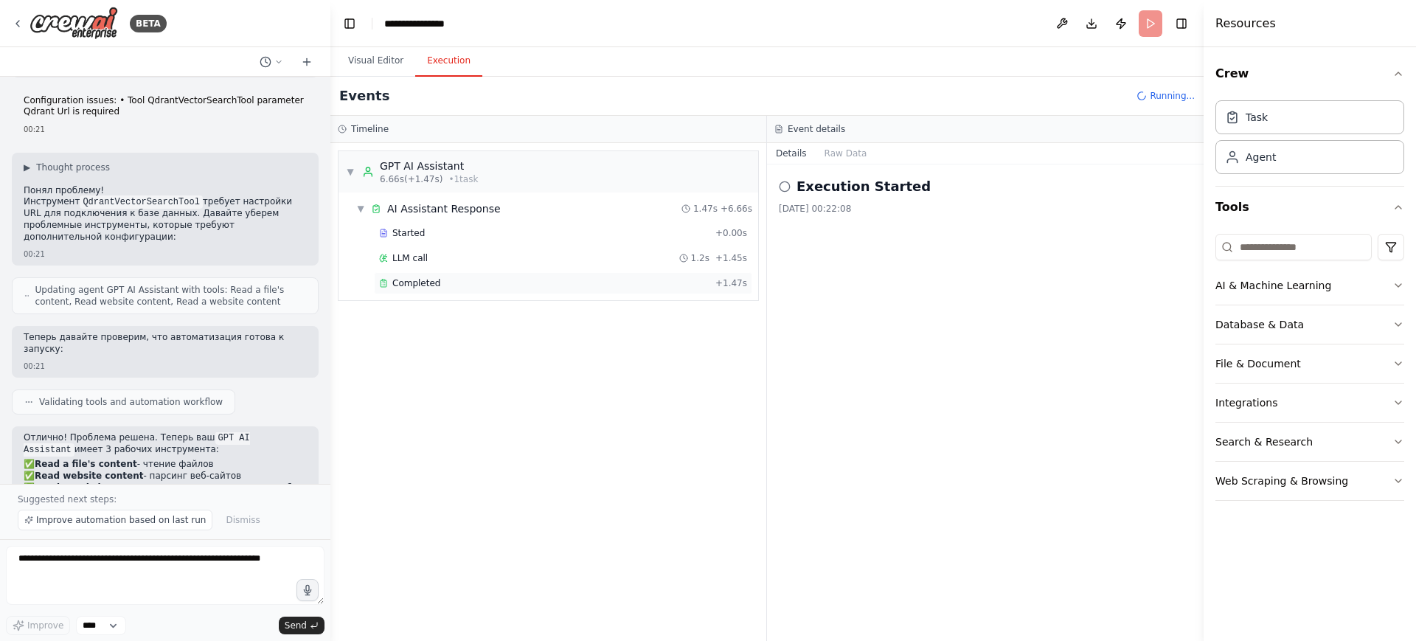
click at [494, 291] on div "Completed + 1.47s" at bounding box center [563, 283] width 378 height 22
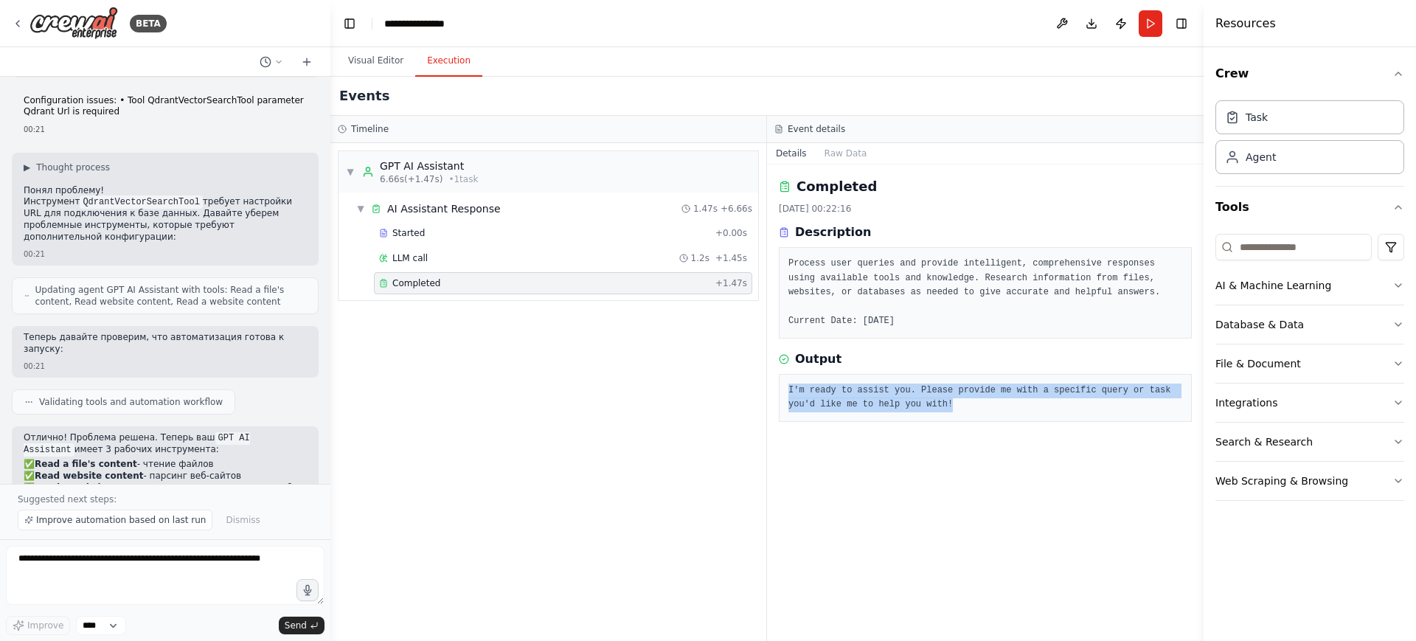
drag, startPoint x: 923, startPoint y: 406, endPoint x: 773, endPoint y: 392, distance: 150.5
click at [773, 392] on div "Completed 05.09.2025, 00:22:16 Description Process user queries and provide int…" at bounding box center [985, 402] width 437 height 477
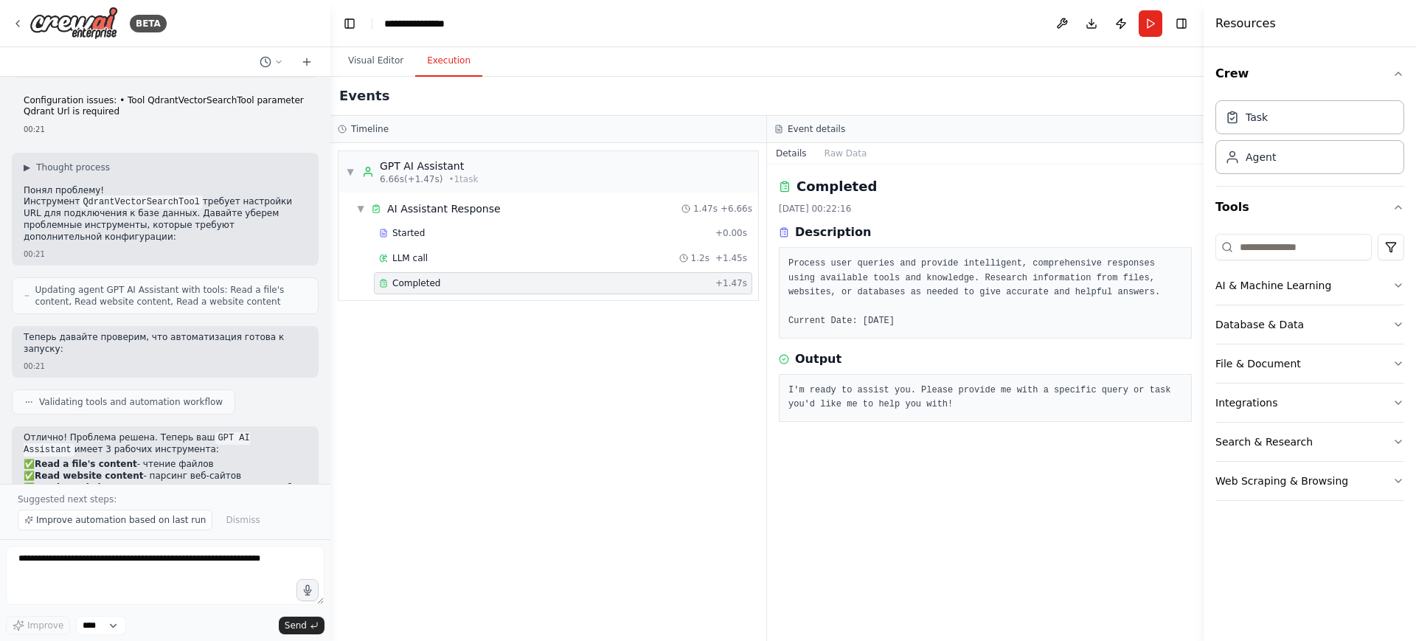
click at [618, 460] on div "▼ GPT AI Assistant 6.66s (+1.47s) • 1 task ▼ AI Assistant Response 1.47s + 6.66…" at bounding box center [548, 392] width 436 height 498
